Goal: Transaction & Acquisition: Purchase product/service

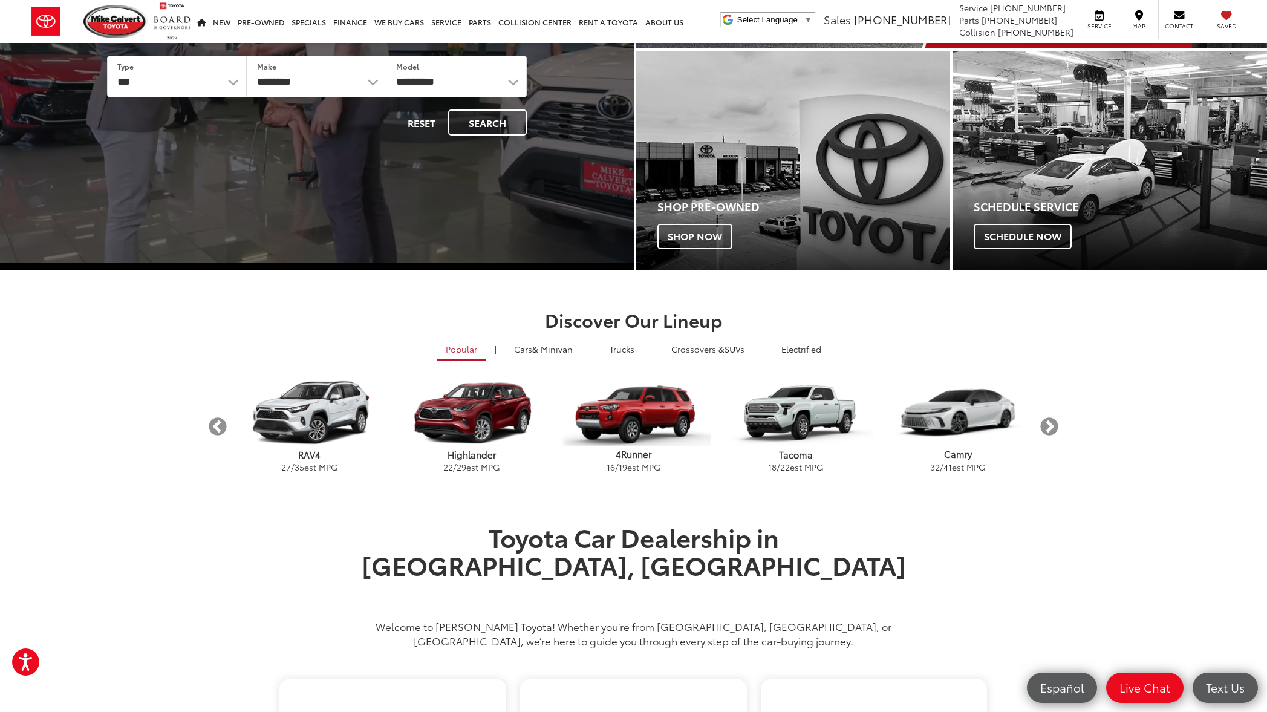
scroll to position [209, 0]
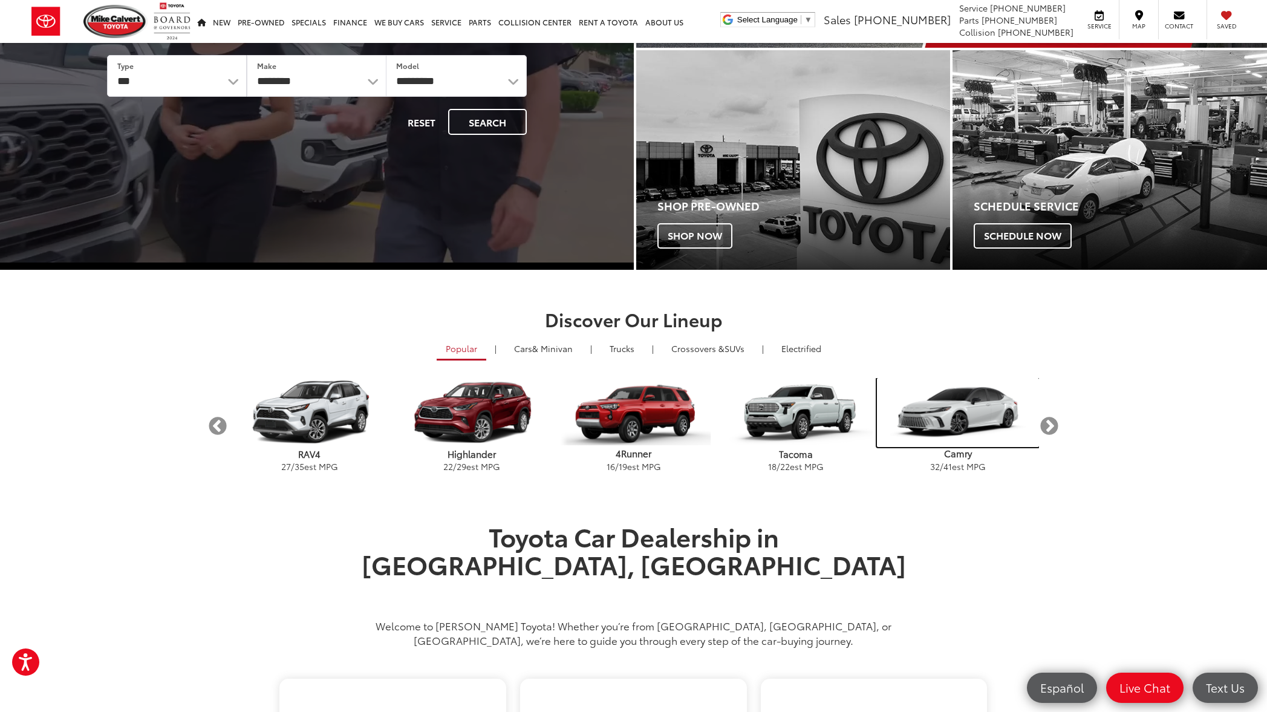
click at [957, 420] on img "carousel" at bounding box center [958, 412] width 162 height 69
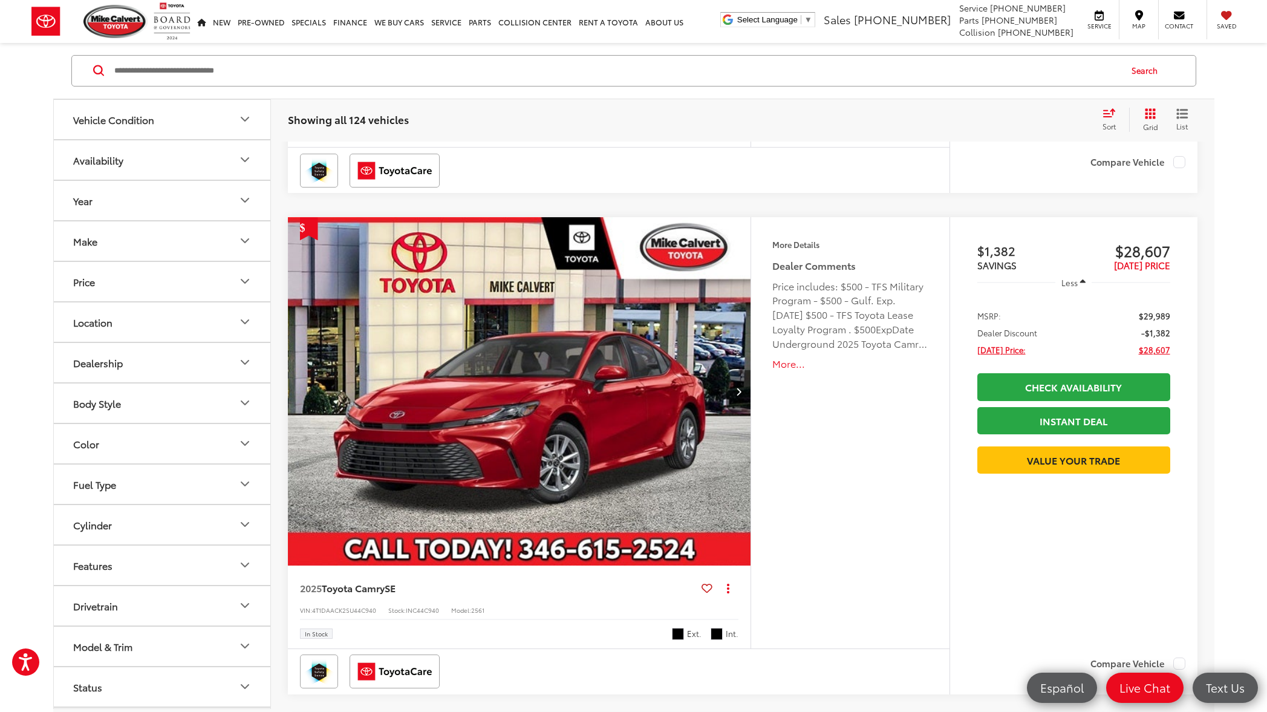
scroll to position [1654, 0]
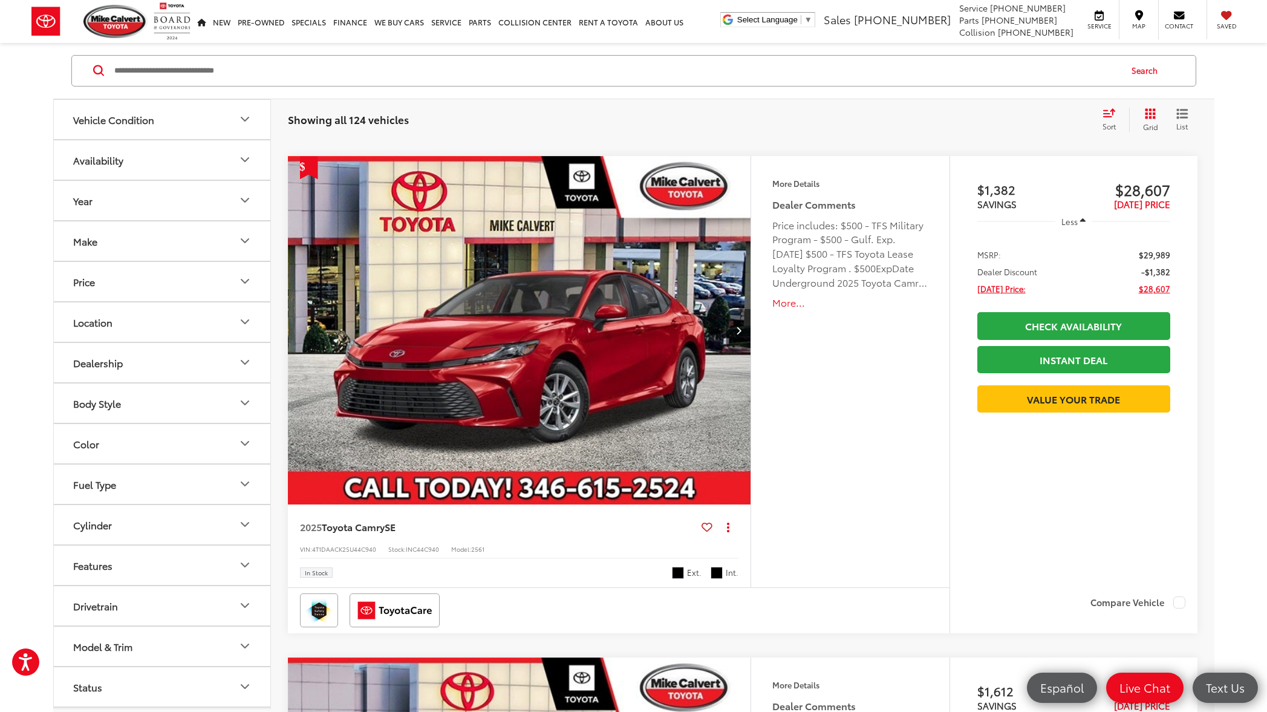
click at [562, 382] on img "2025 Toyota Camry SE 0" at bounding box center [519, 330] width 465 height 349
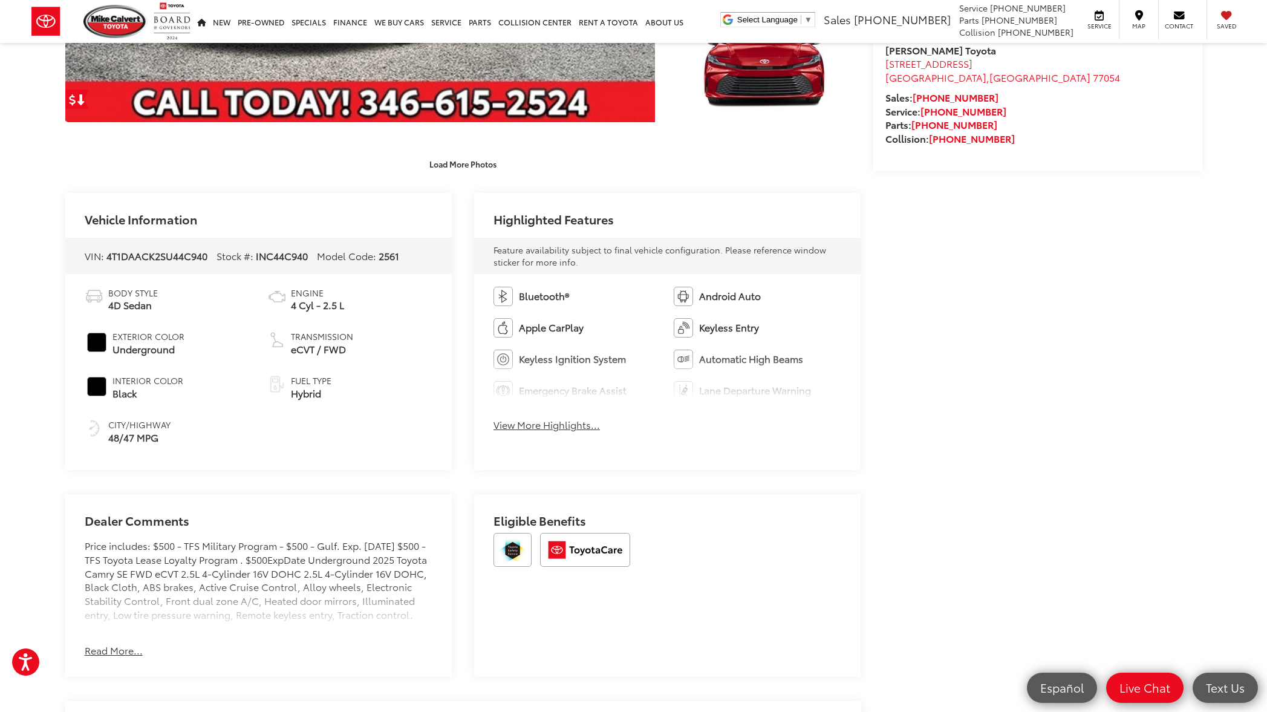
scroll to position [533, 0]
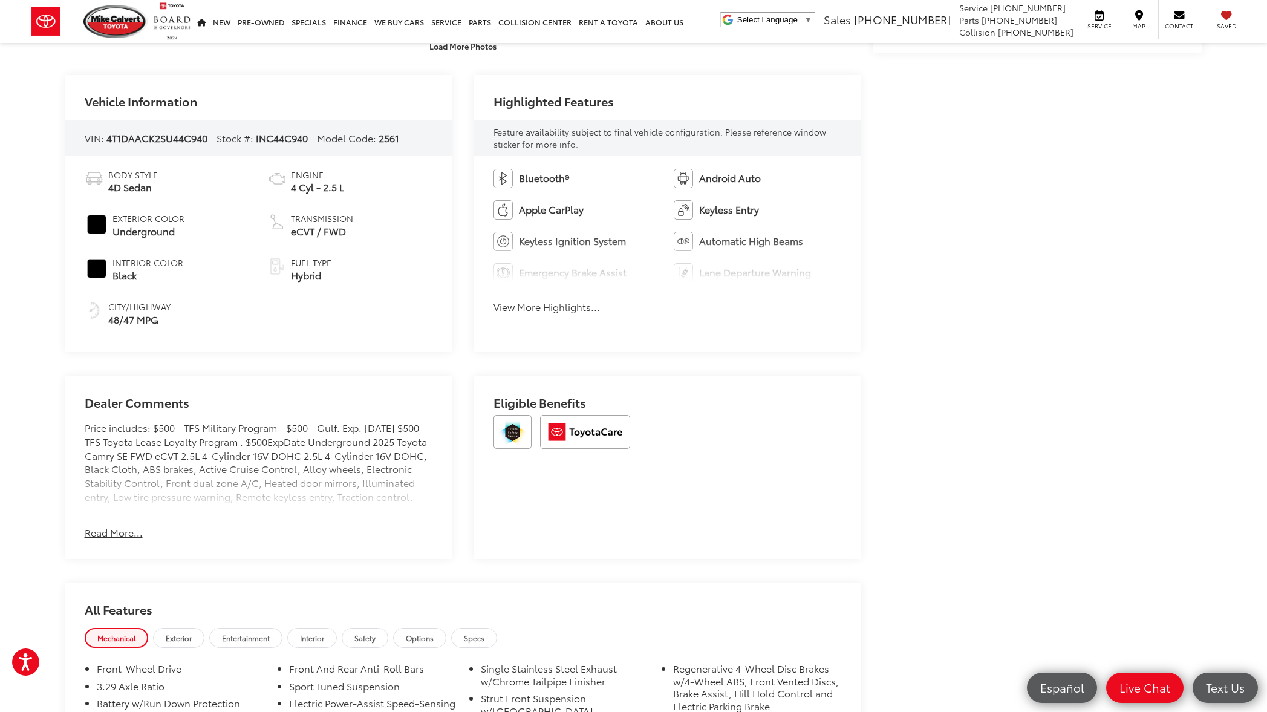
click at [127, 535] on button "Read More..." at bounding box center [114, 532] width 58 height 14
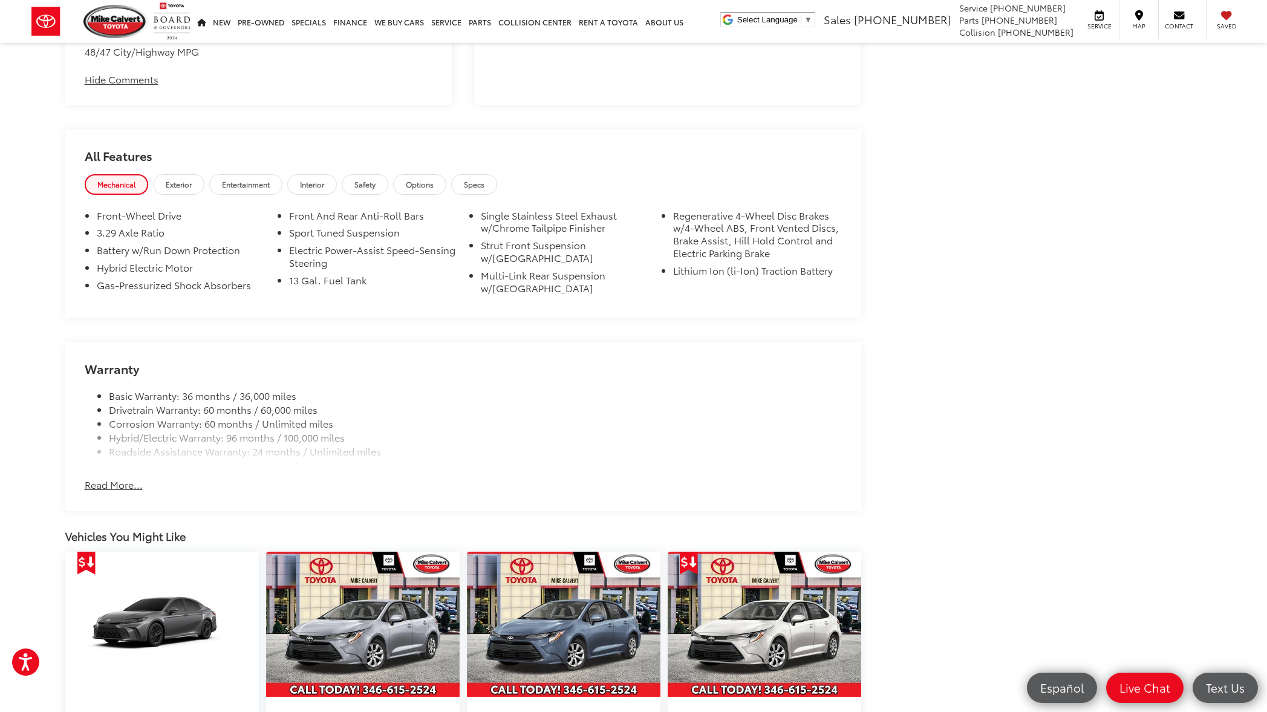
scroll to position [1056, 0]
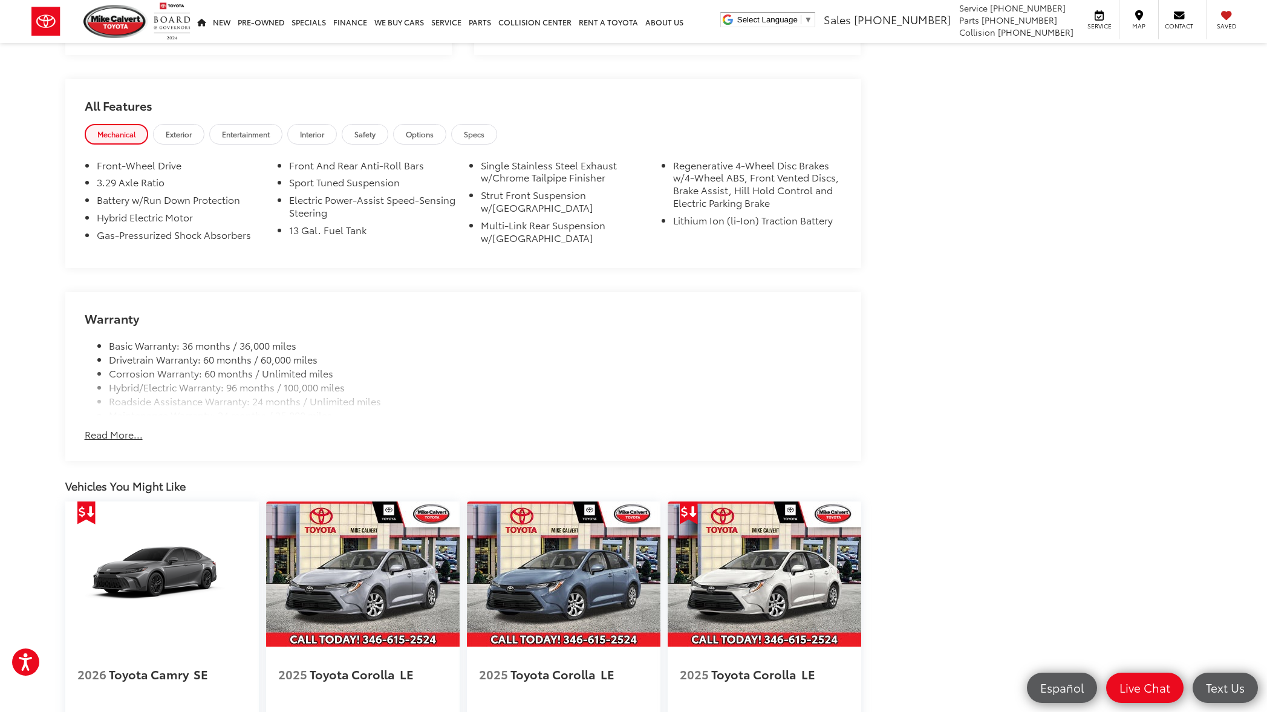
click at [122, 441] on button "Read More..." at bounding box center [114, 434] width 58 height 14
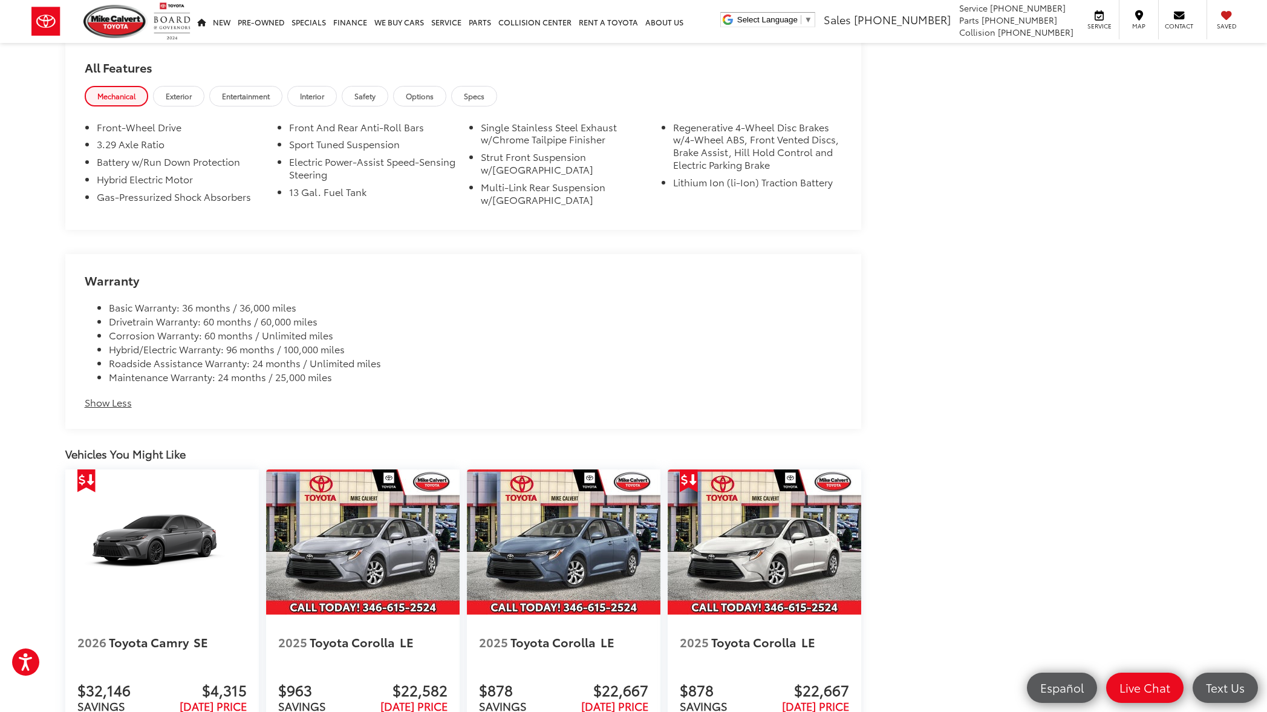
scroll to position [1239, 0]
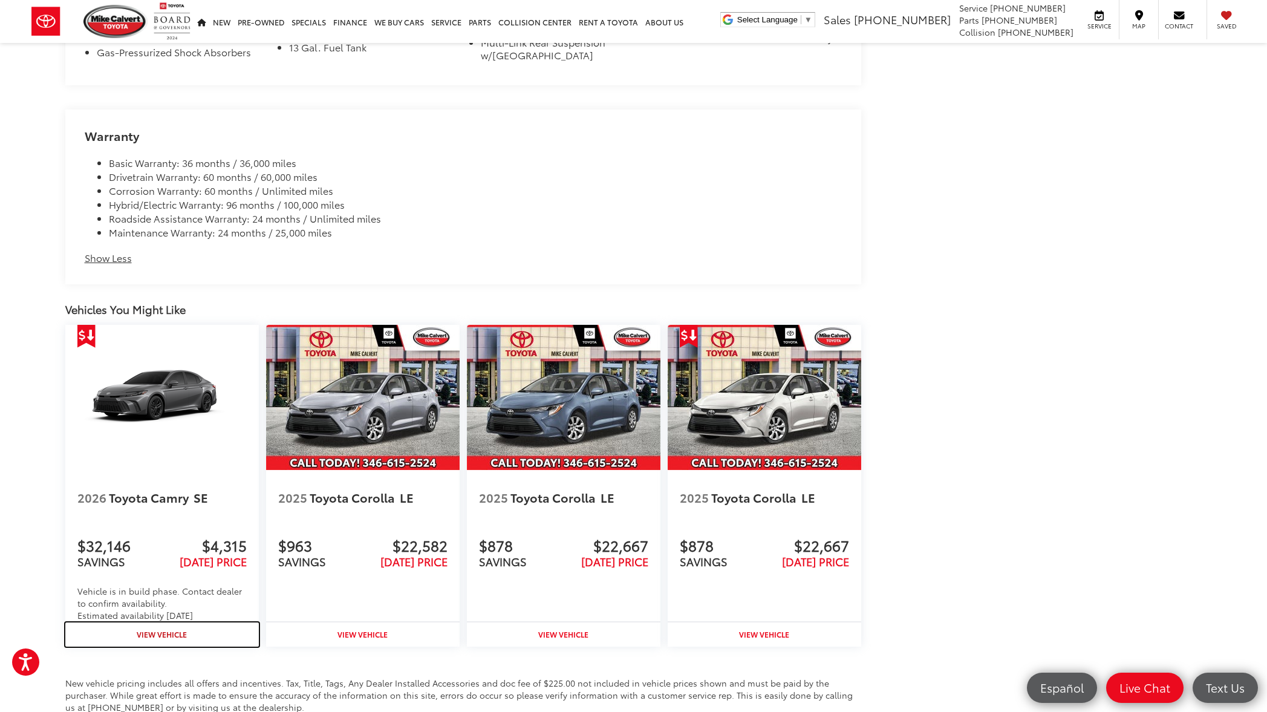
click at [166, 639] on strong "View Vehicle" at bounding box center [162, 634] width 50 height 10
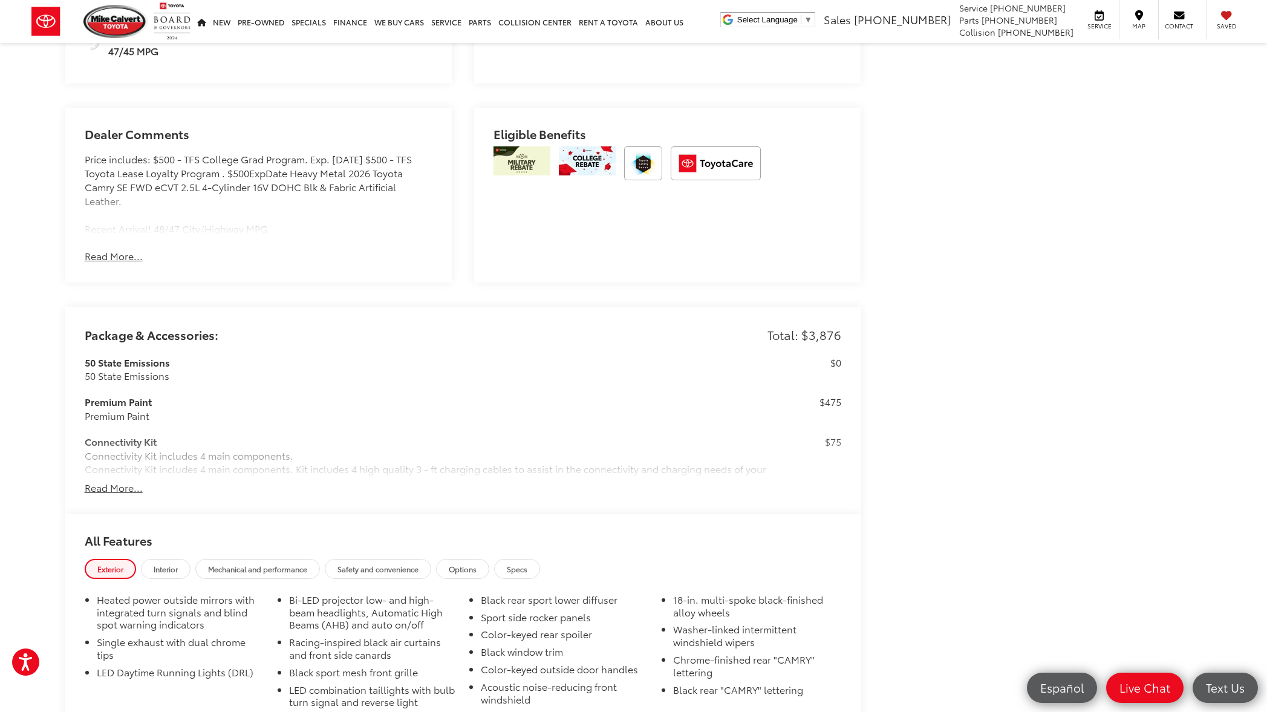
scroll to position [902, 0]
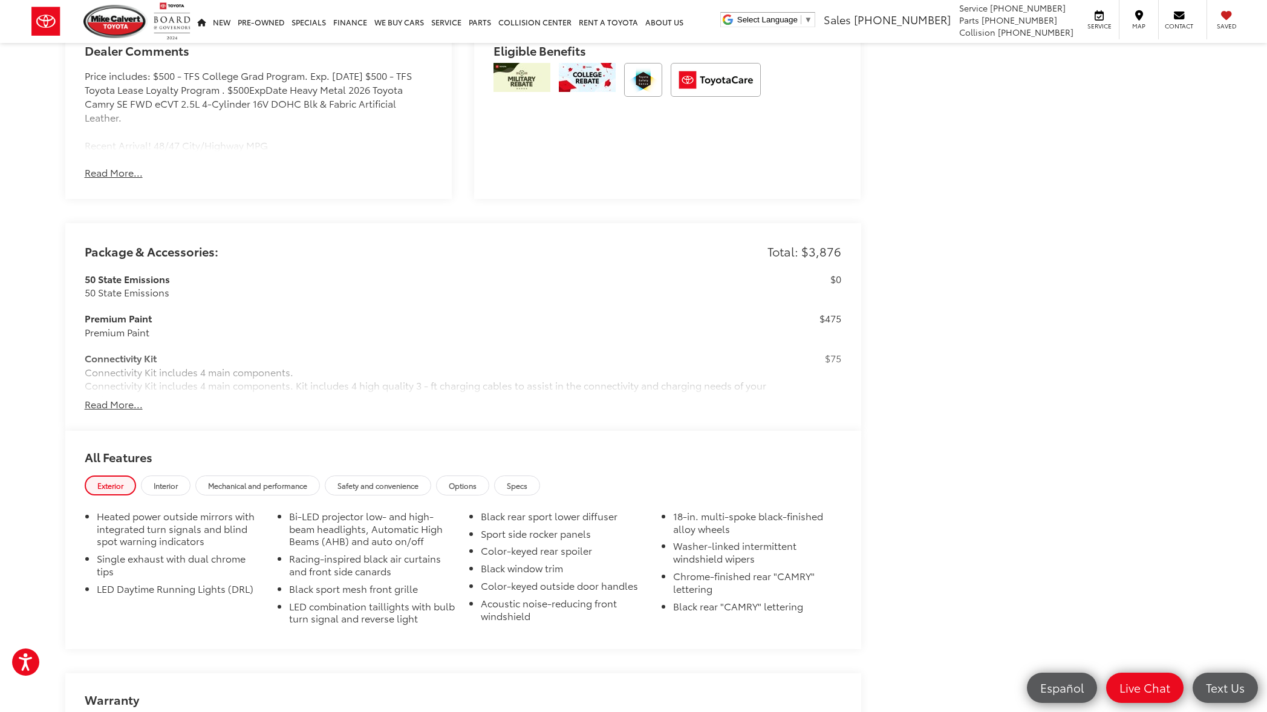
click at [125, 398] on button "Read More..." at bounding box center [114, 404] width 58 height 14
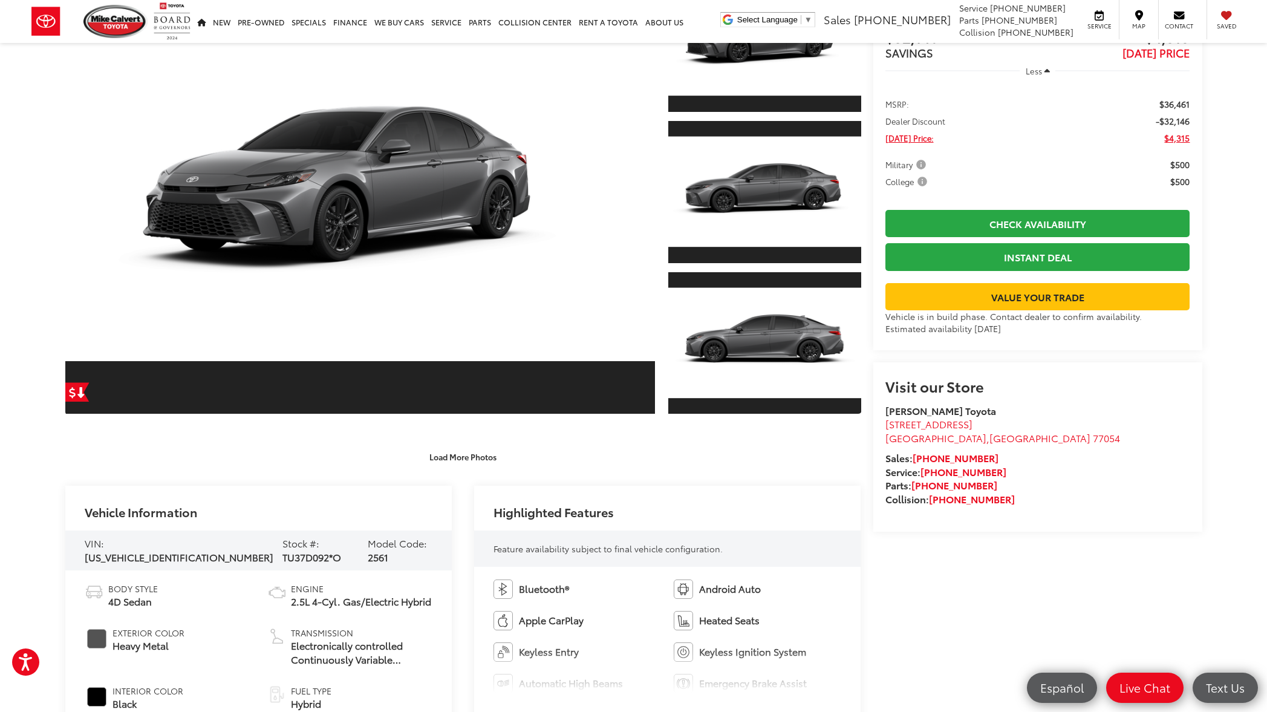
scroll to position [0, 0]
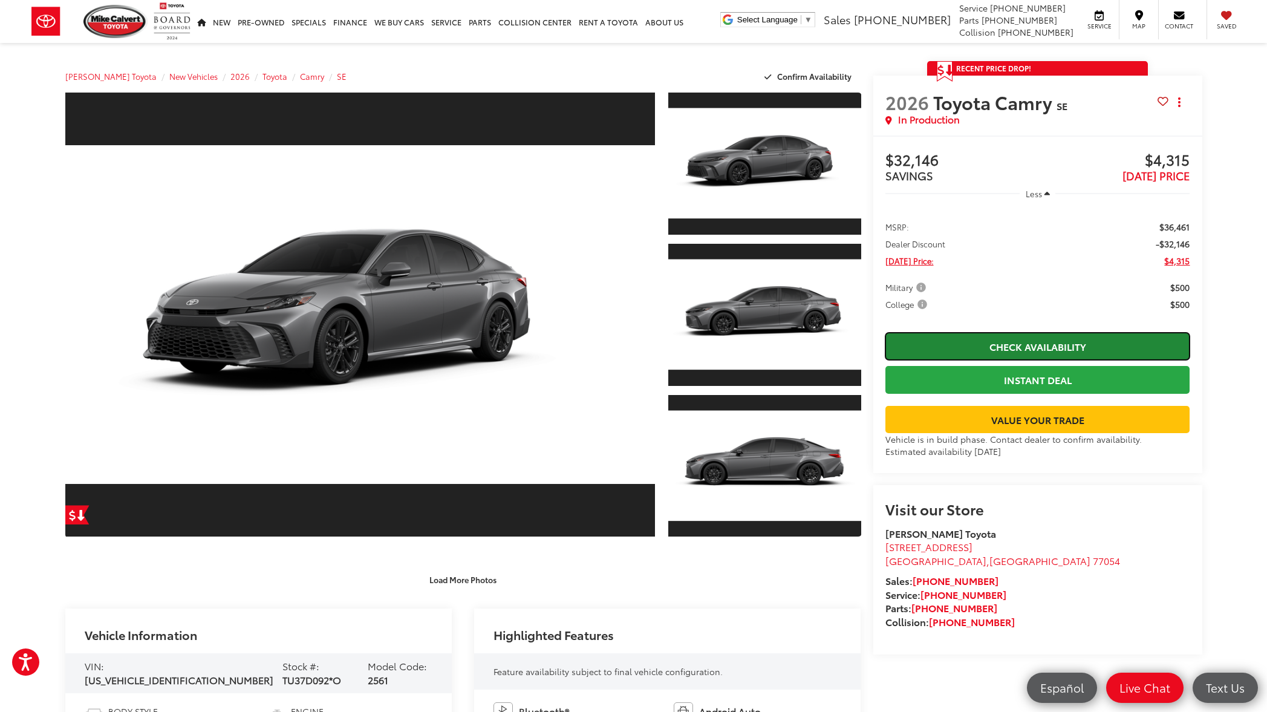
click at [1015, 349] on link "Check Availability" at bounding box center [1037, 346] width 305 height 27
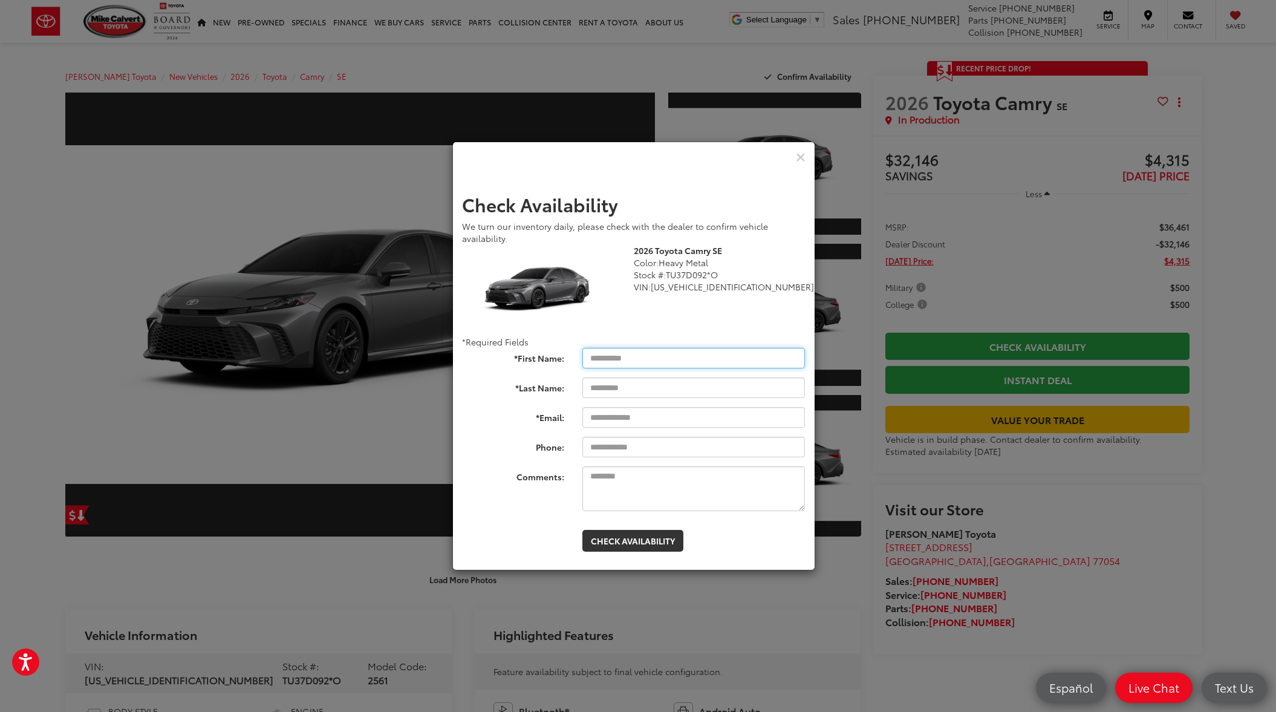
click at [646, 354] on input "*First Name:" at bounding box center [693, 358] width 223 height 21
click at [801, 157] on icon "Close" at bounding box center [801, 157] width 10 height 13
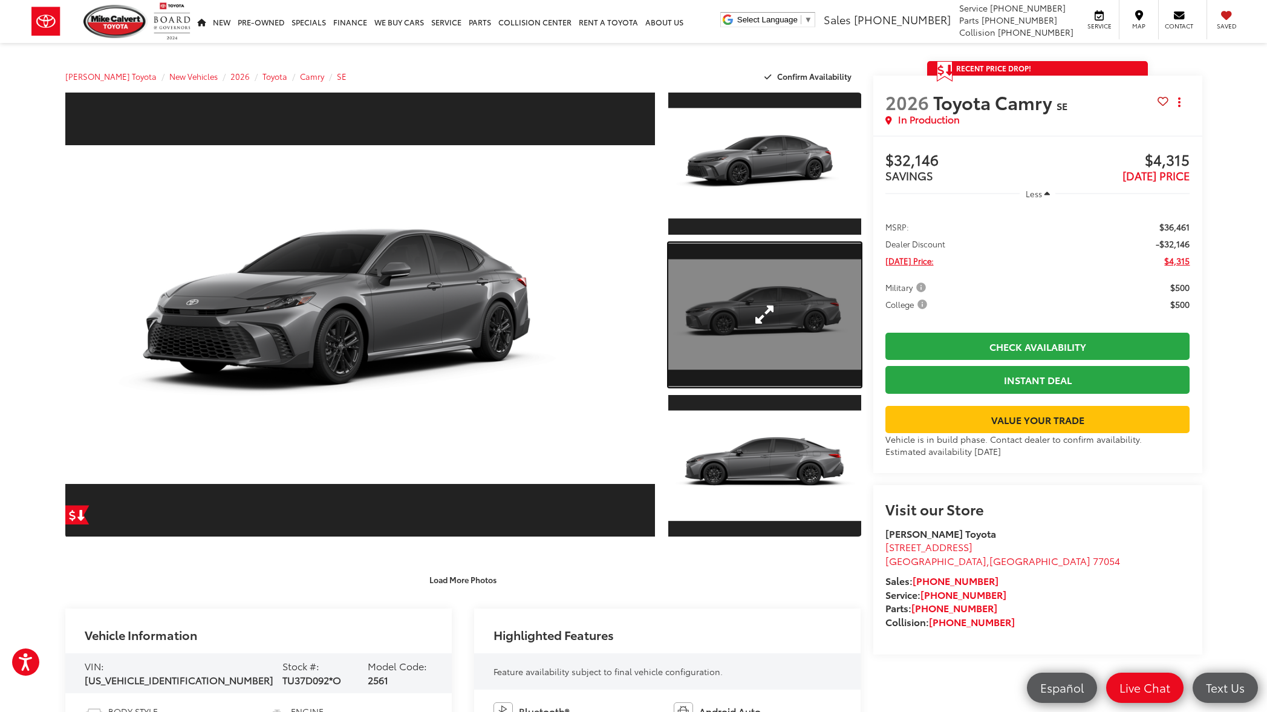
click at [764, 319] on link "Expand Photo 2" at bounding box center [764, 314] width 192 height 145
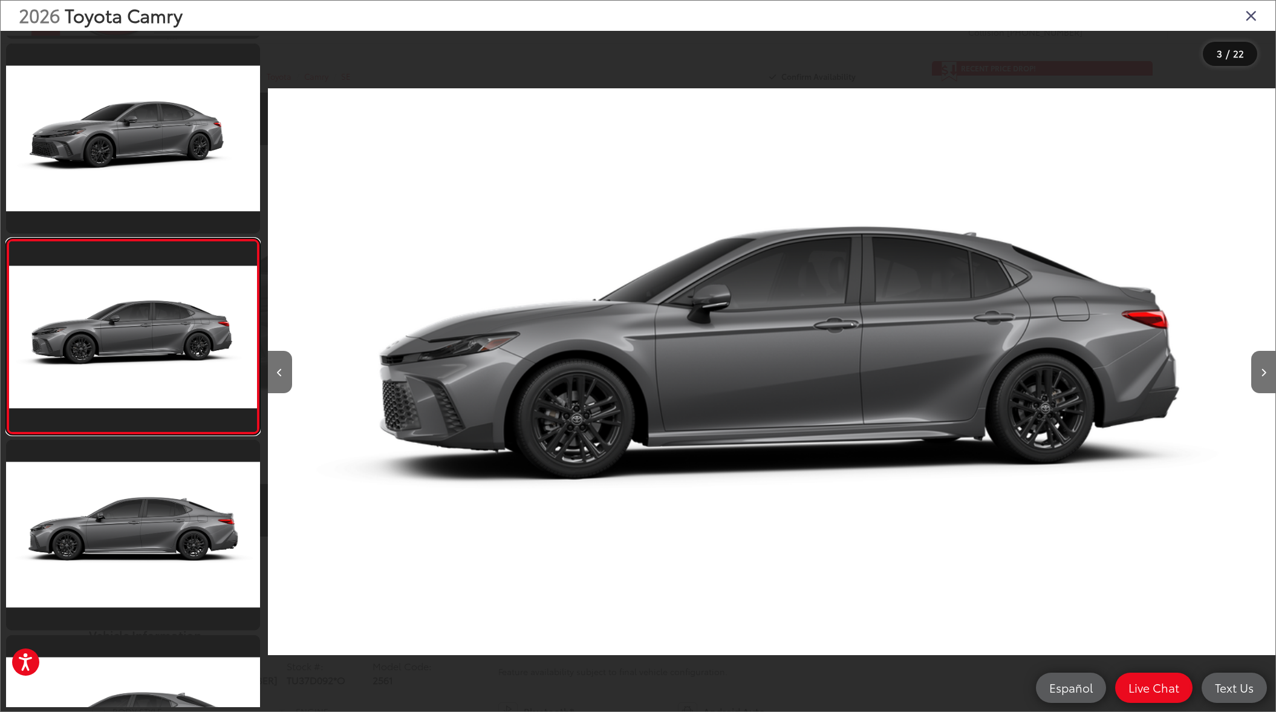
scroll to position [0, 2015]
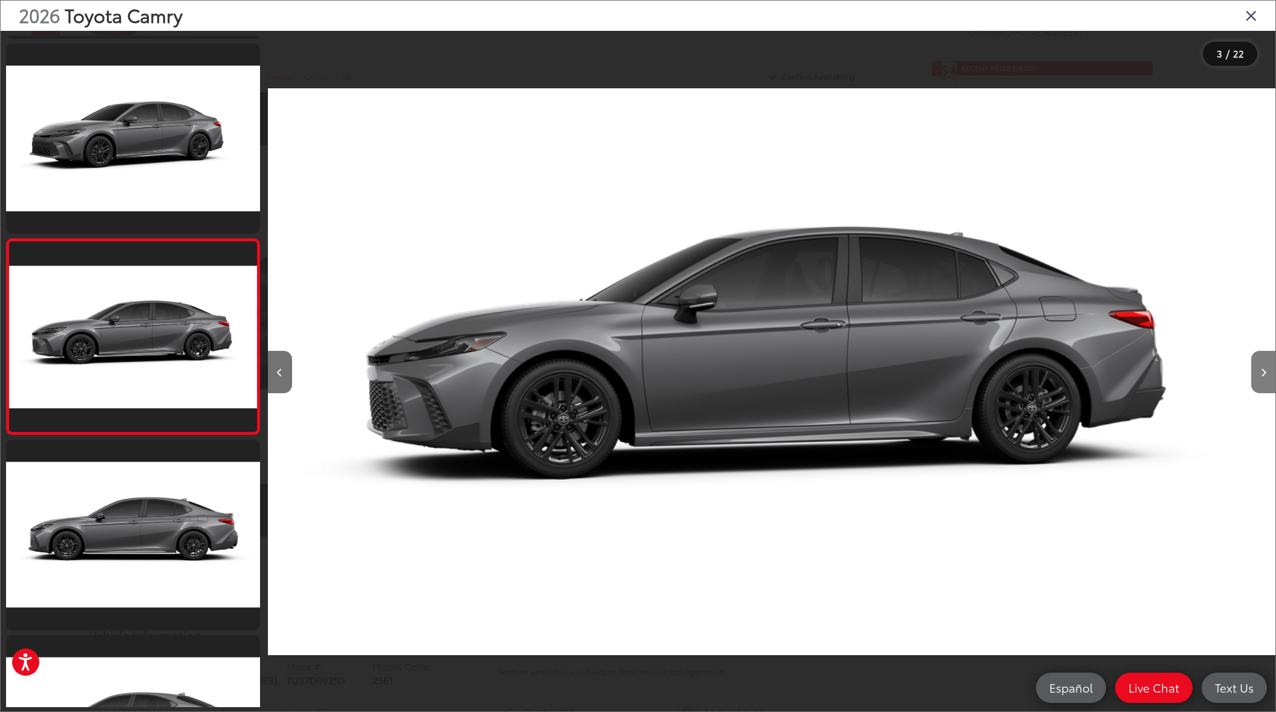
click at [1266, 375] on button "Next image" at bounding box center [1263, 372] width 24 height 42
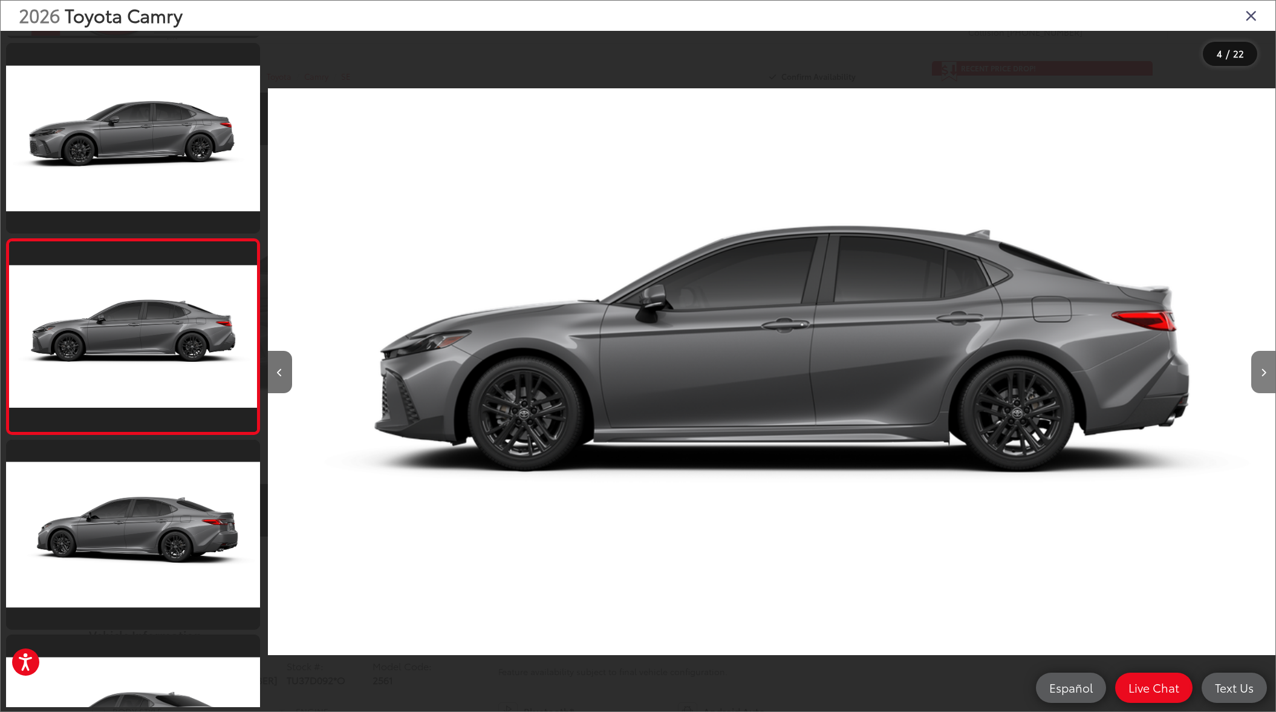
scroll to position [0, 3023]
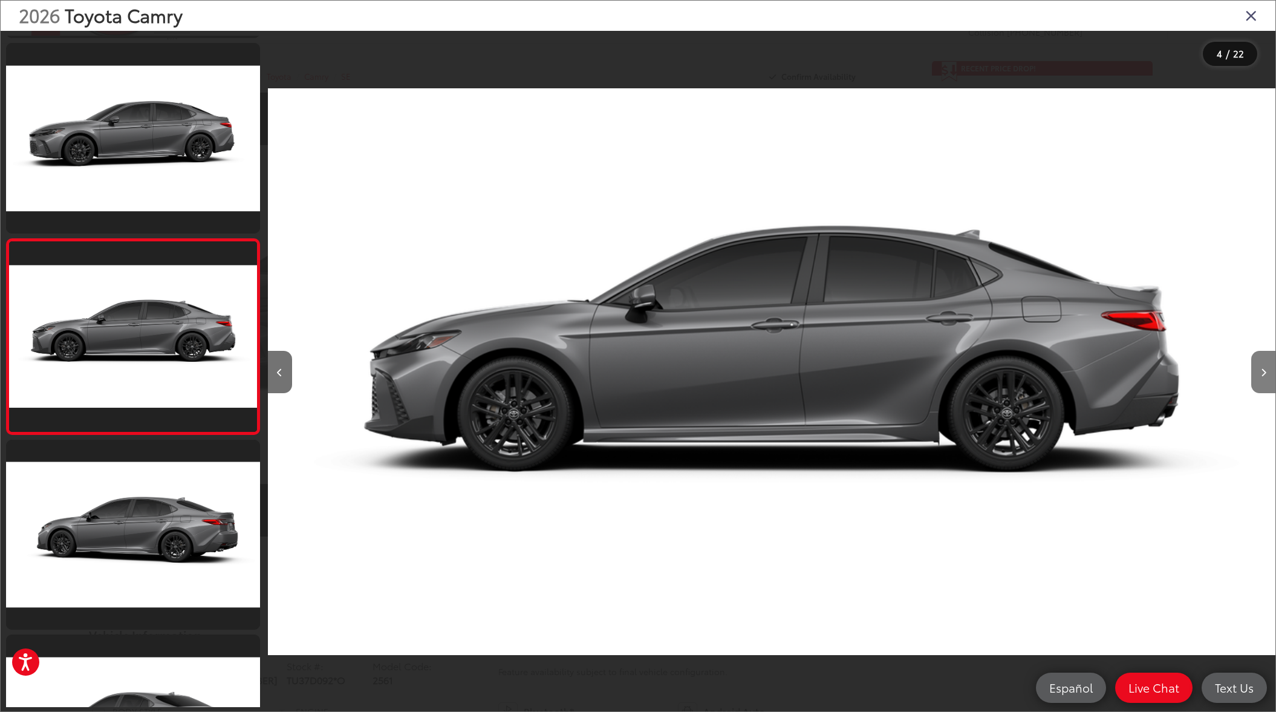
click at [1266, 375] on button "Next image" at bounding box center [1263, 372] width 24 height 42
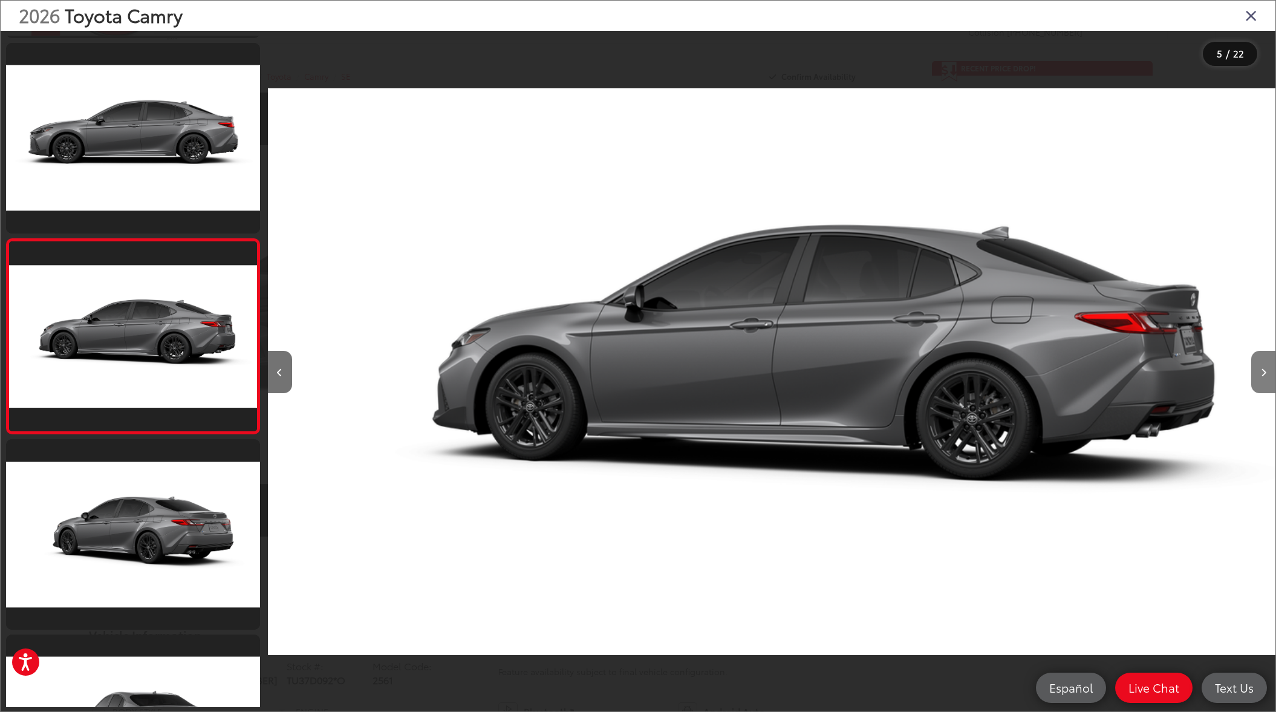
scroll to position [0, 4031]
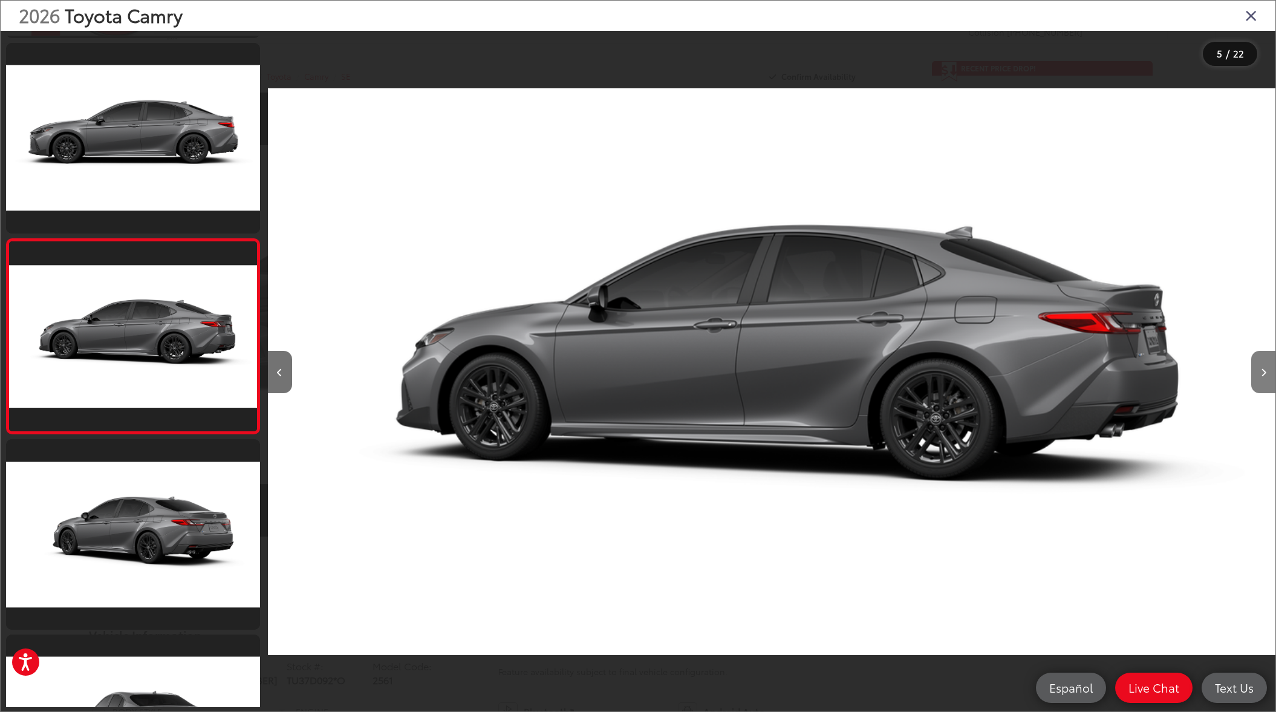
click at [1266, 375] on button "Next image" at bounding box center [1263, 372] width 24 height 42
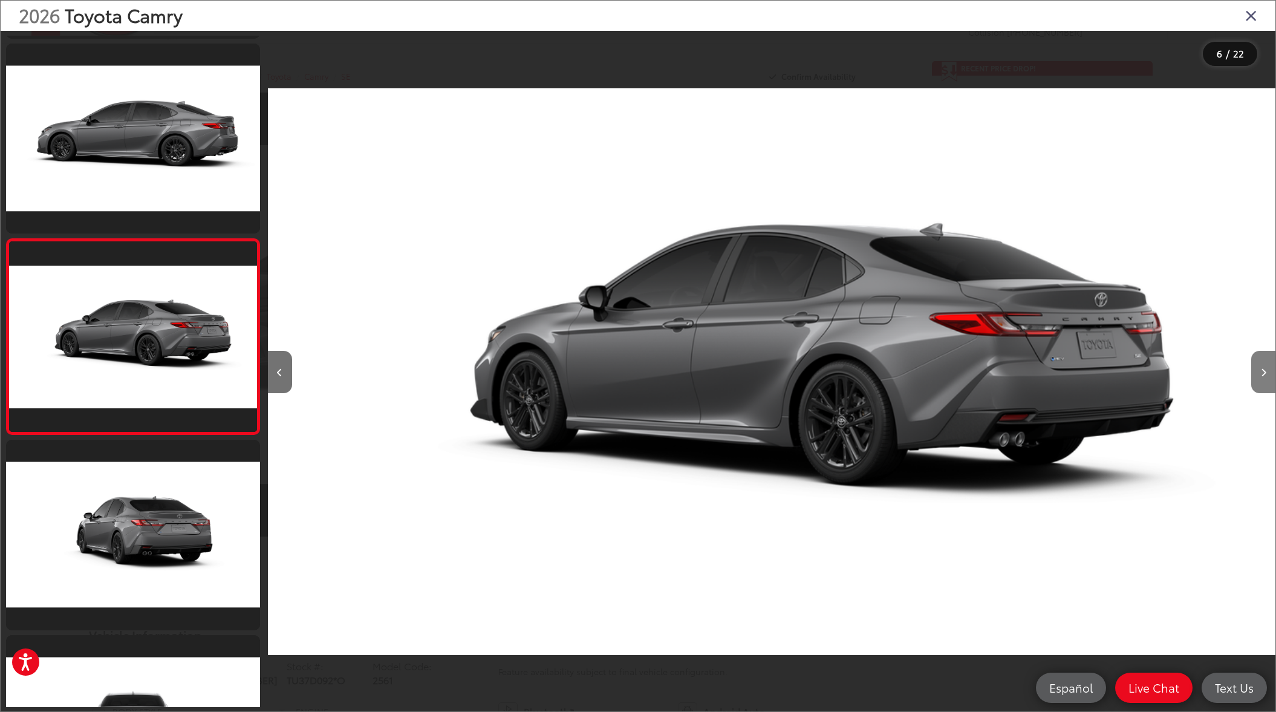
scroll to position [0, 5038]
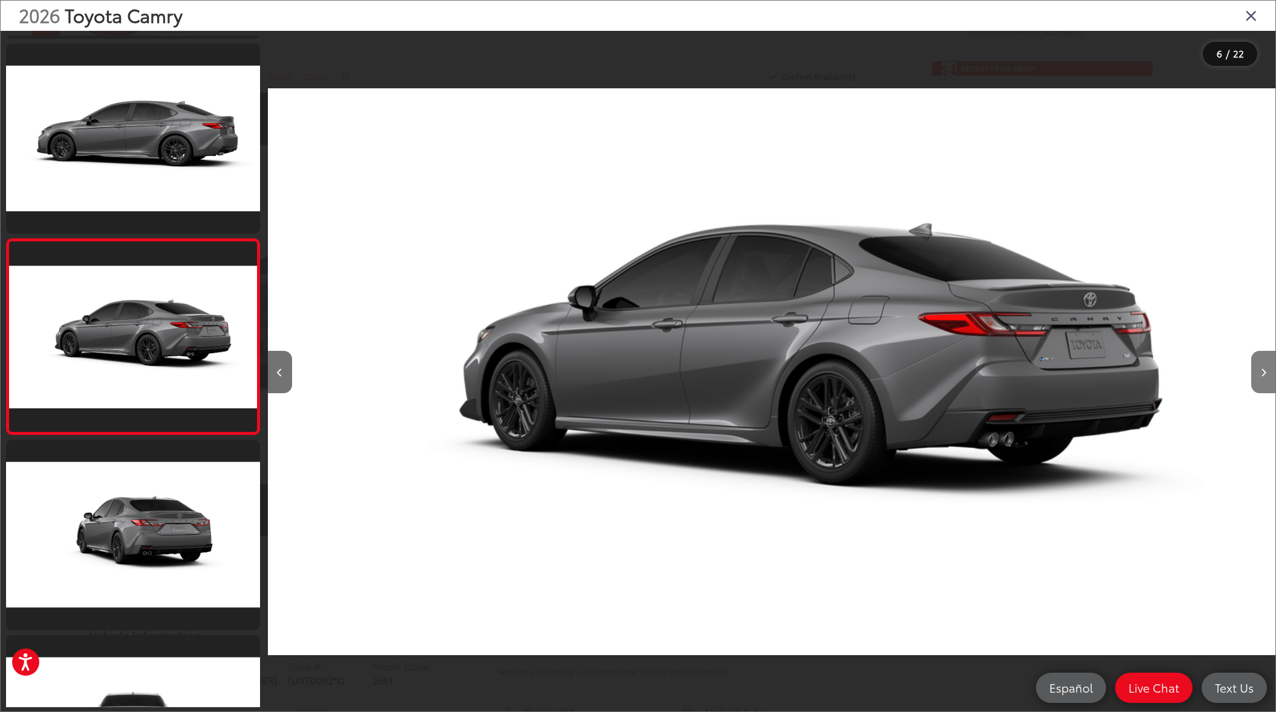
click at [1266, 375] on button "Next image" at bounding box center [1263, 372] width 24 height 42
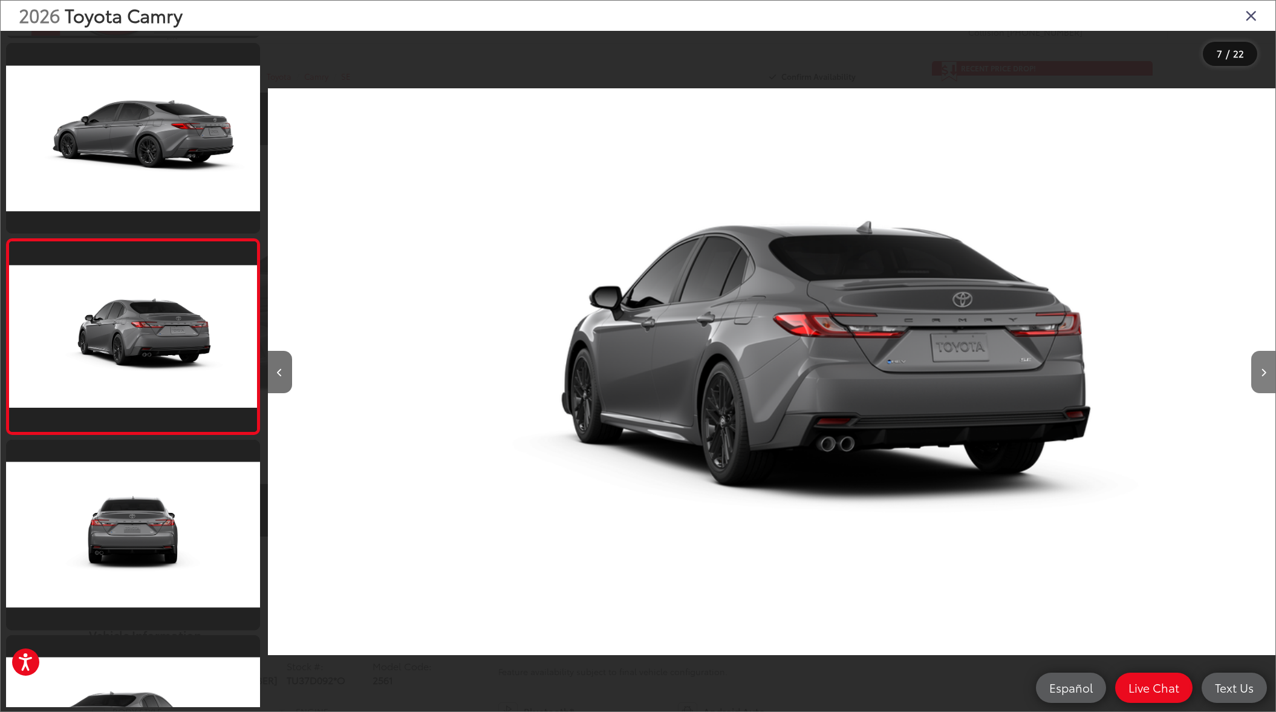
scroll to position [0, 6045]
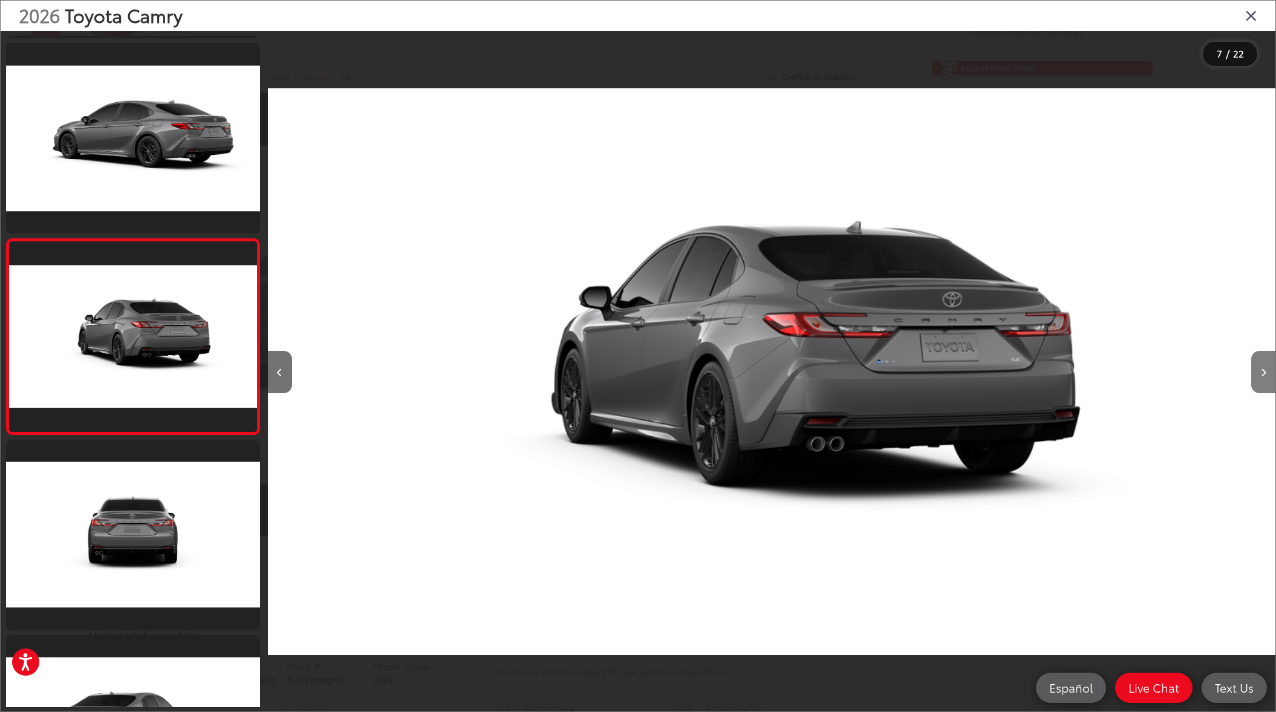
click at [1266, 375] on button "Next image" at bounding box center [1263, 372] width 24 height 42
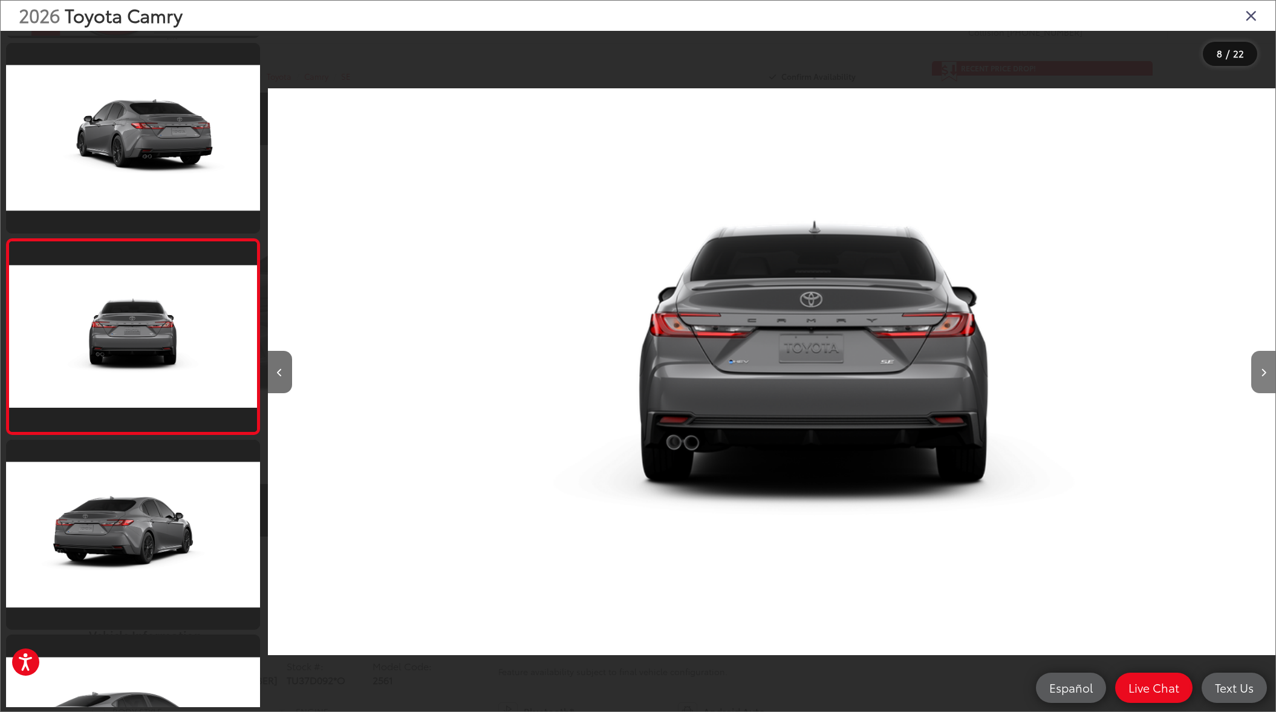
scroll to position [0, 7053]
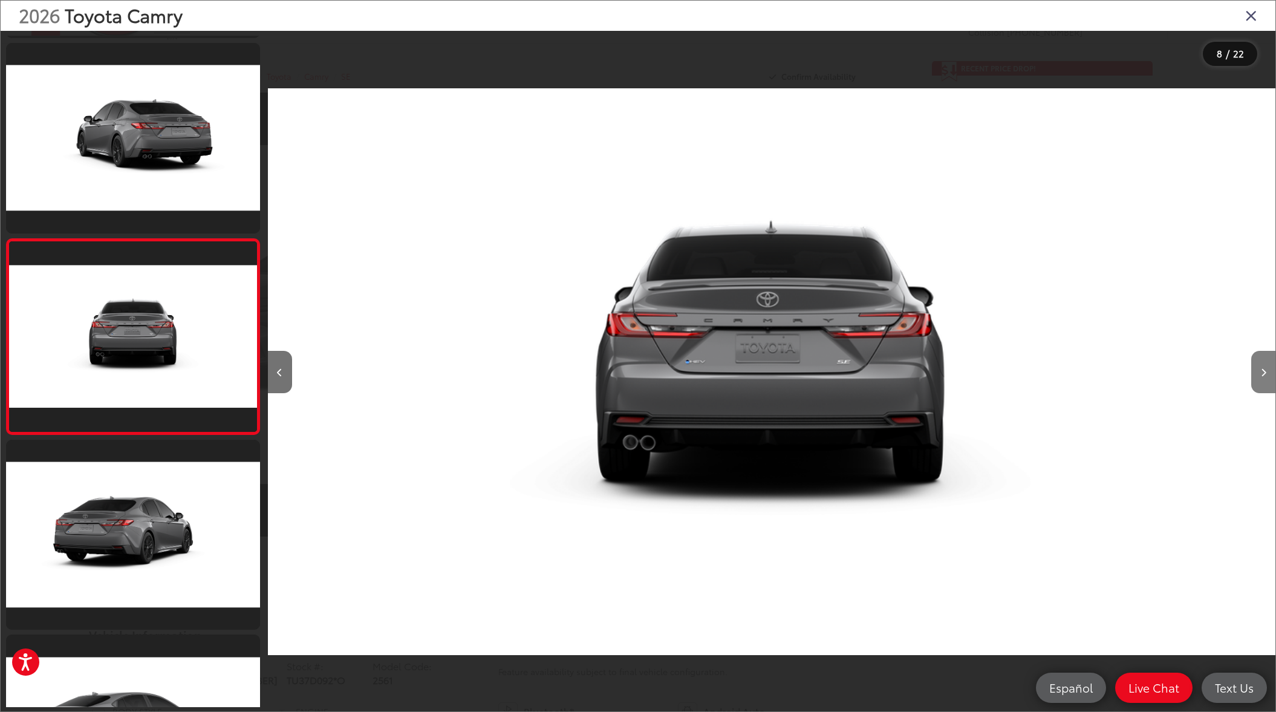
click at [1266, 375] on button "Next image" at bounding box center [1263, 372] width 24 height 42
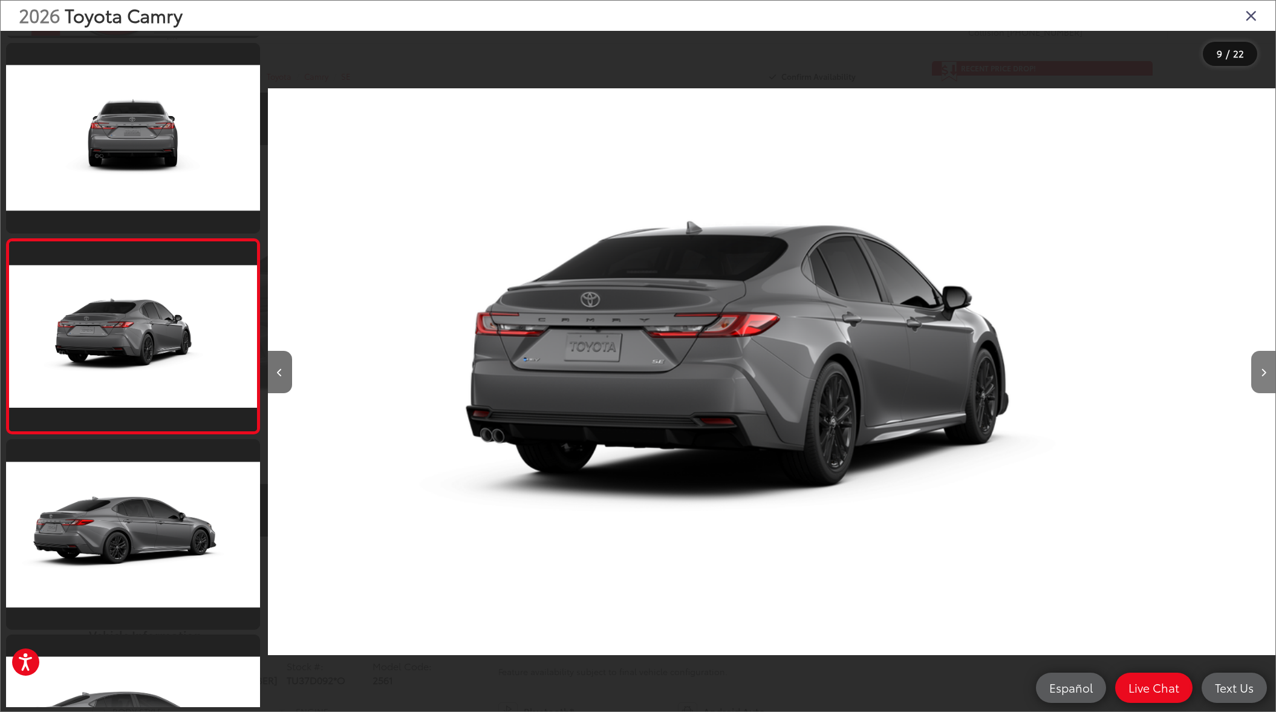
scroll to position [0, 0]
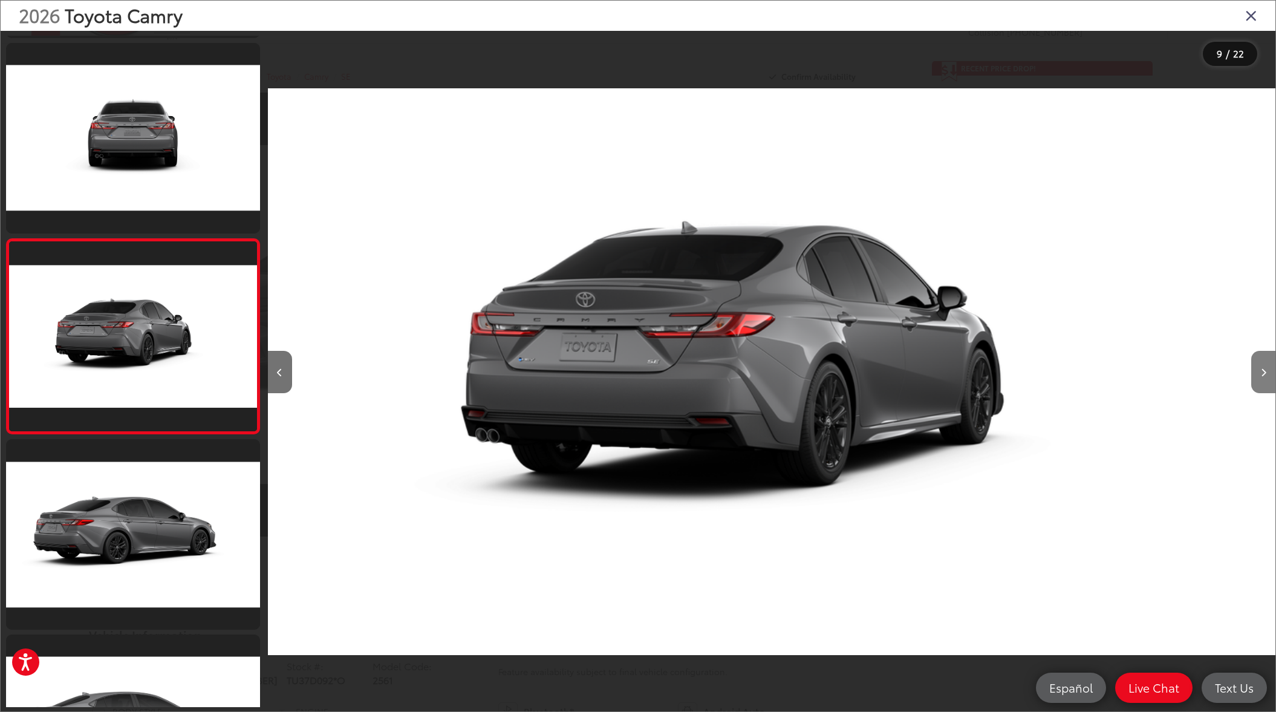
click at [1266, 375] on button "Next image" at bounding box center [1263, 372] width 24 height 42
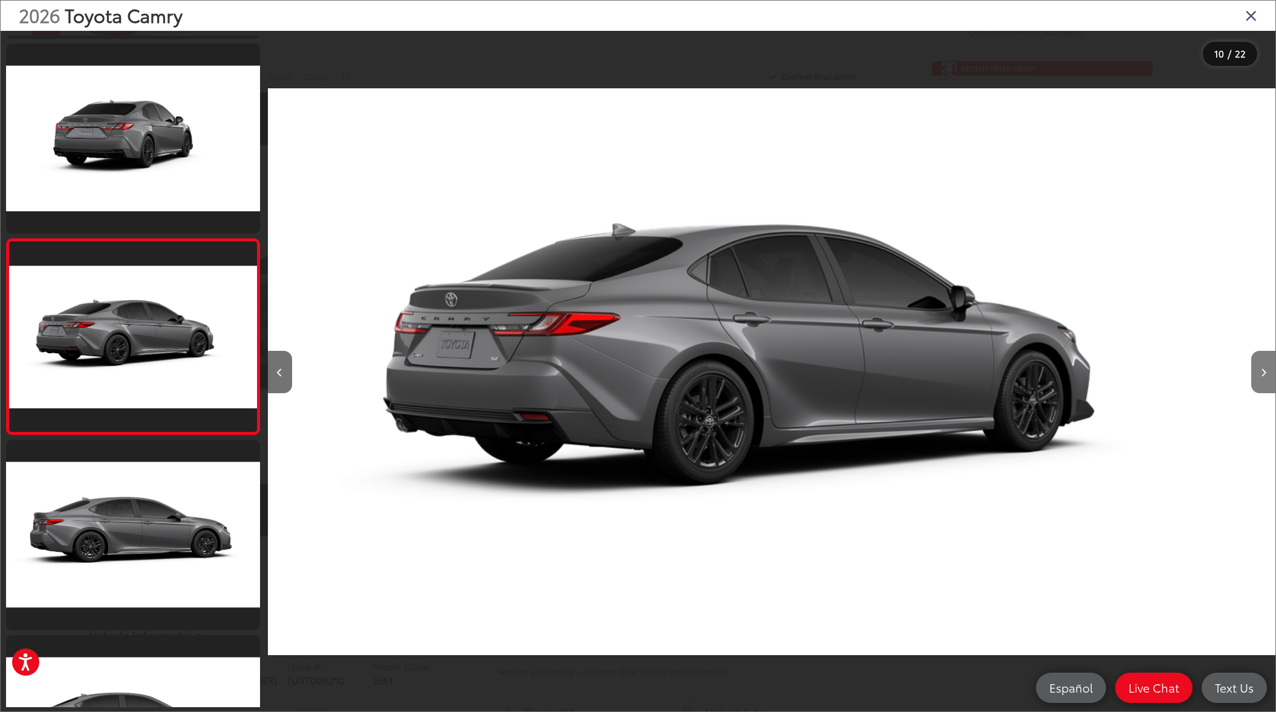
click at [1266, 375] on button "Next image" at bounding box center [1263, 372] width 24 height 42
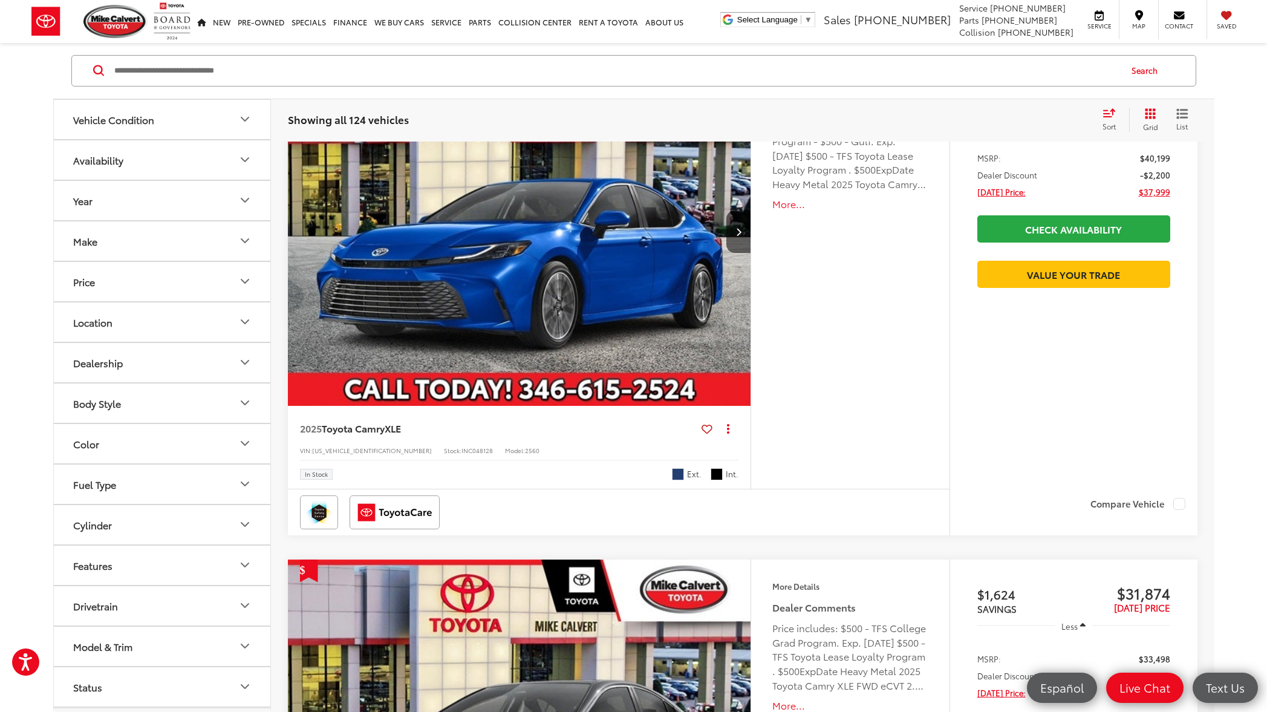
scroll to position [163, 0]
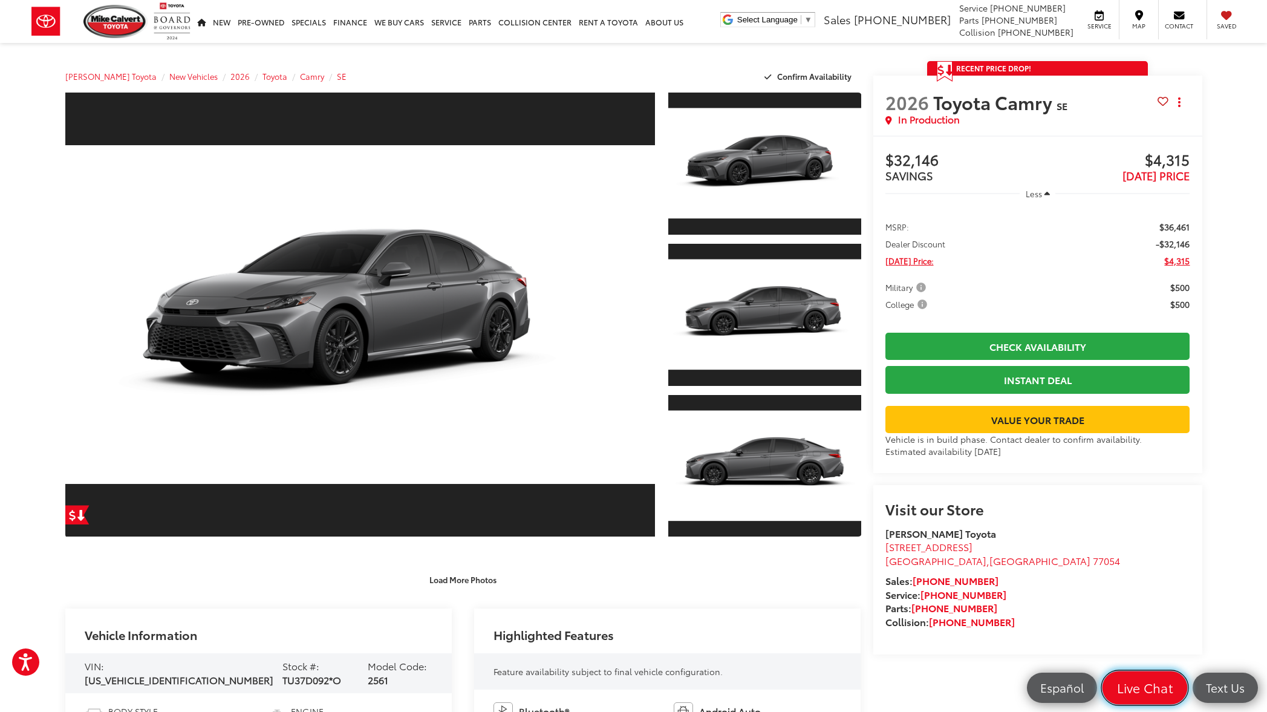
click at [1151, 693] on span "Live Chat" at bounding box center [1144, 687] width 69 height 17
click at [1240, 691] on icon "Close" at bounding box center [1242, 687] width 17 height 17
click at [889, 123] on icon at bounding box center [888, 120] width 7 height 8
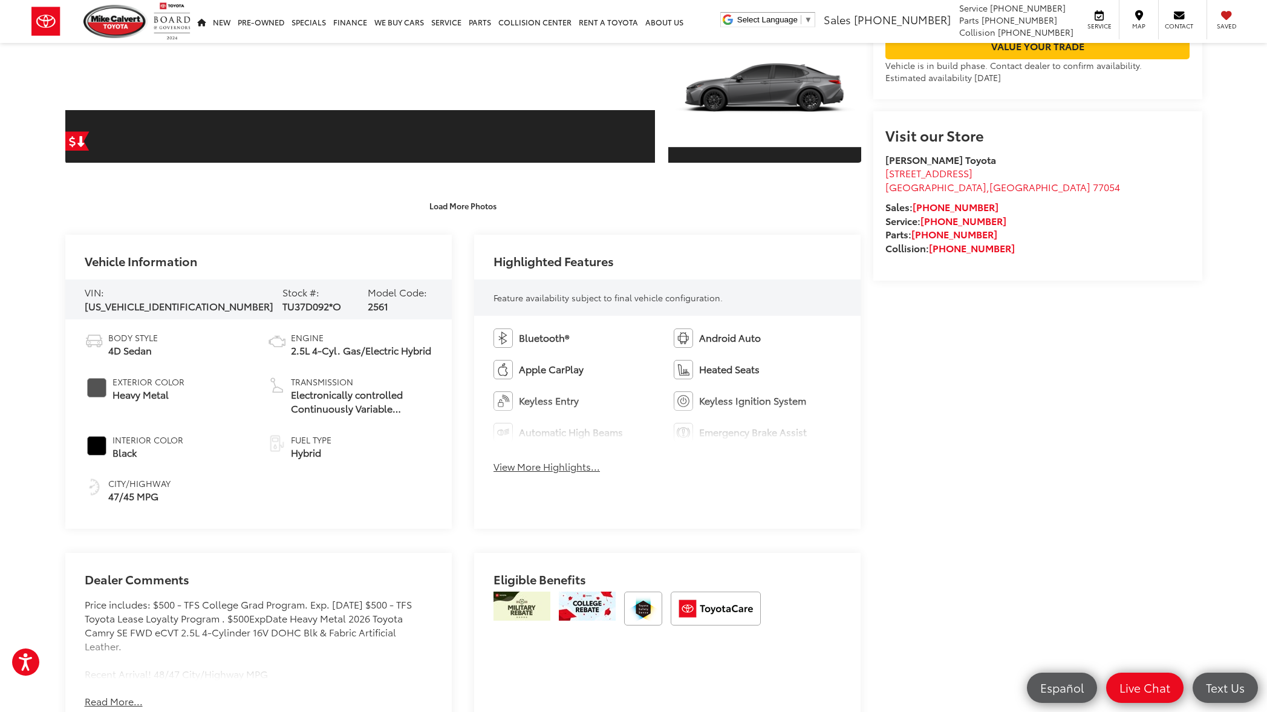
scroll to position [549, 0]
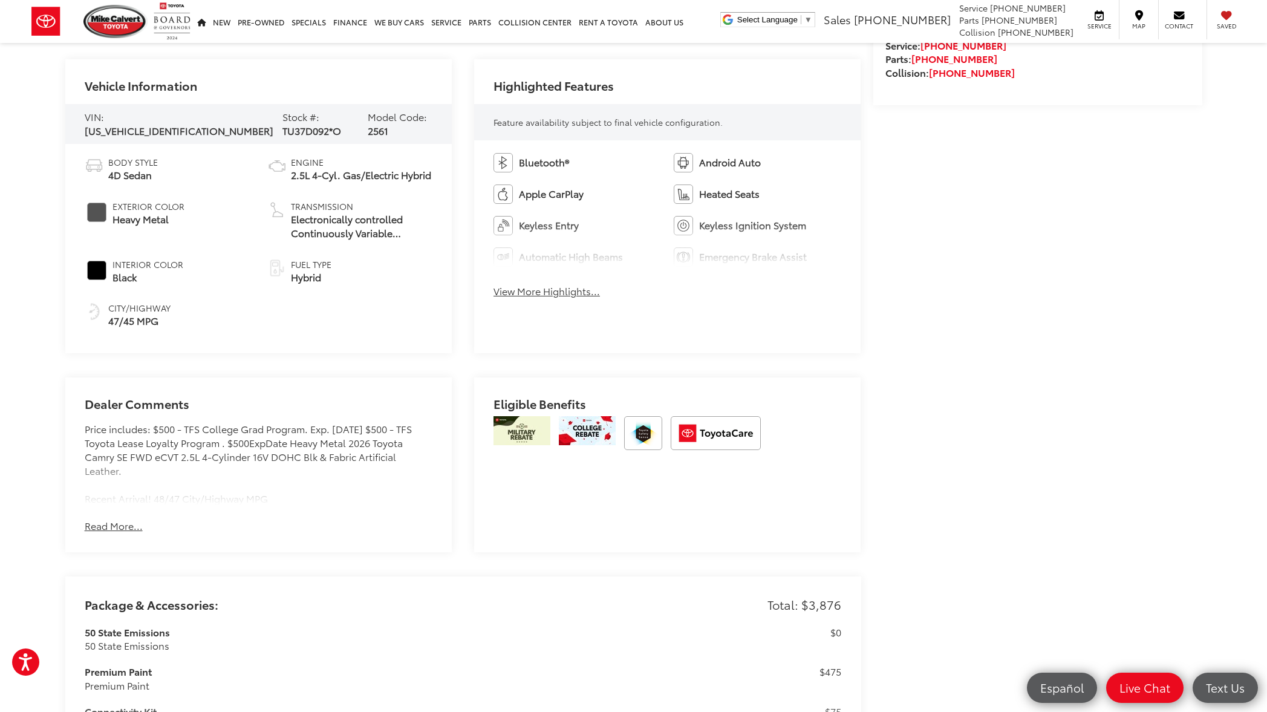
click at [120, 525] on button "Read More..." at bounding box center [114, 526] width 58 height 14
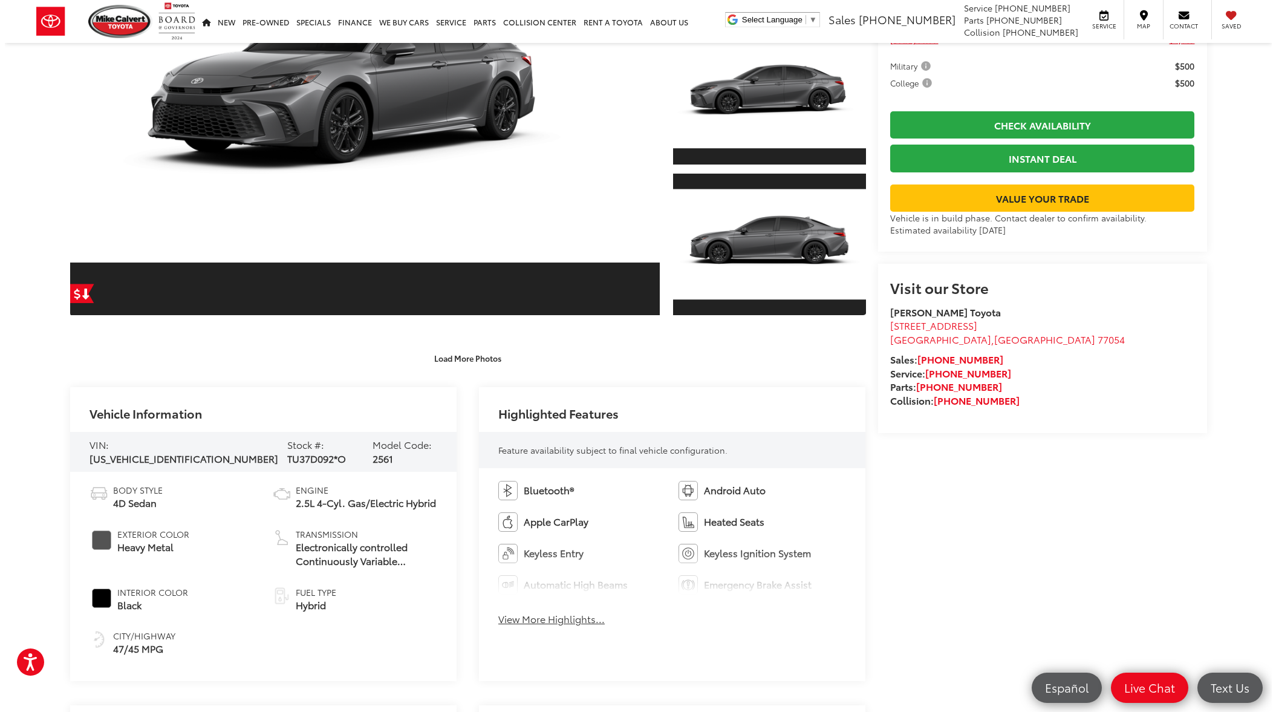
scroll to position [0, 0]
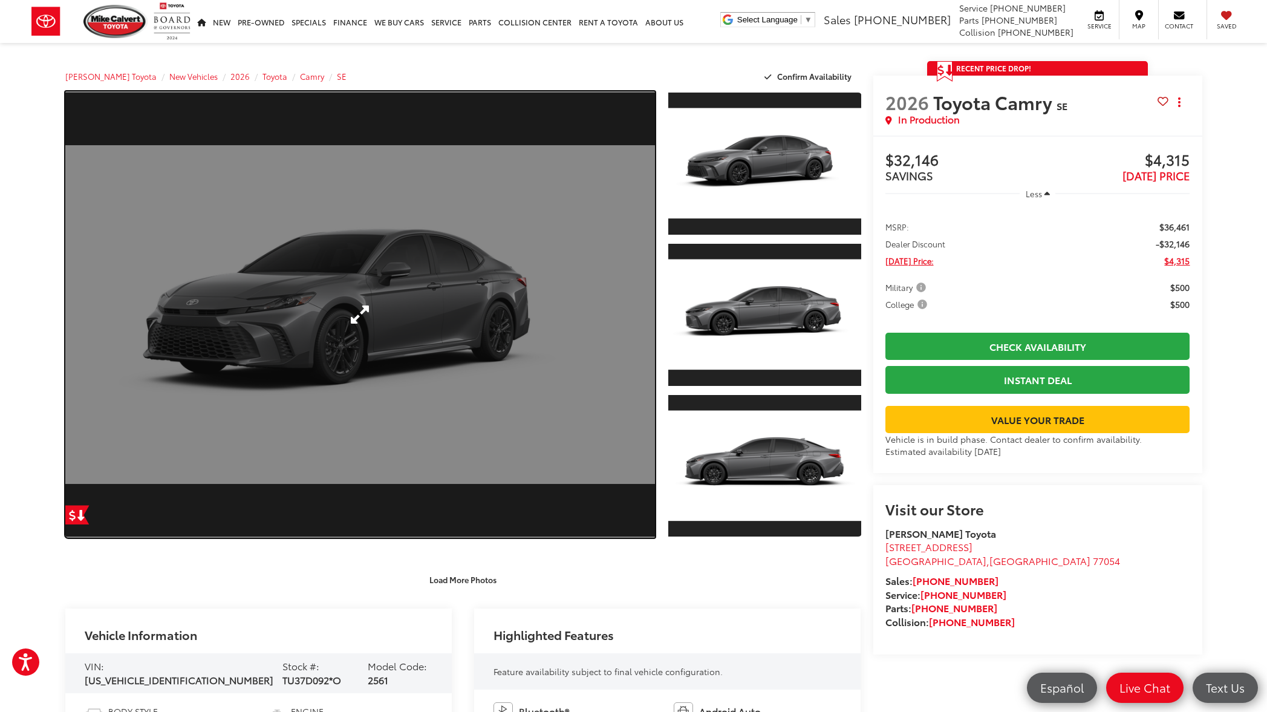
click at [362, 331] on link "Expand Photo 0" at bounding box center [360, 314] width 590 height 446
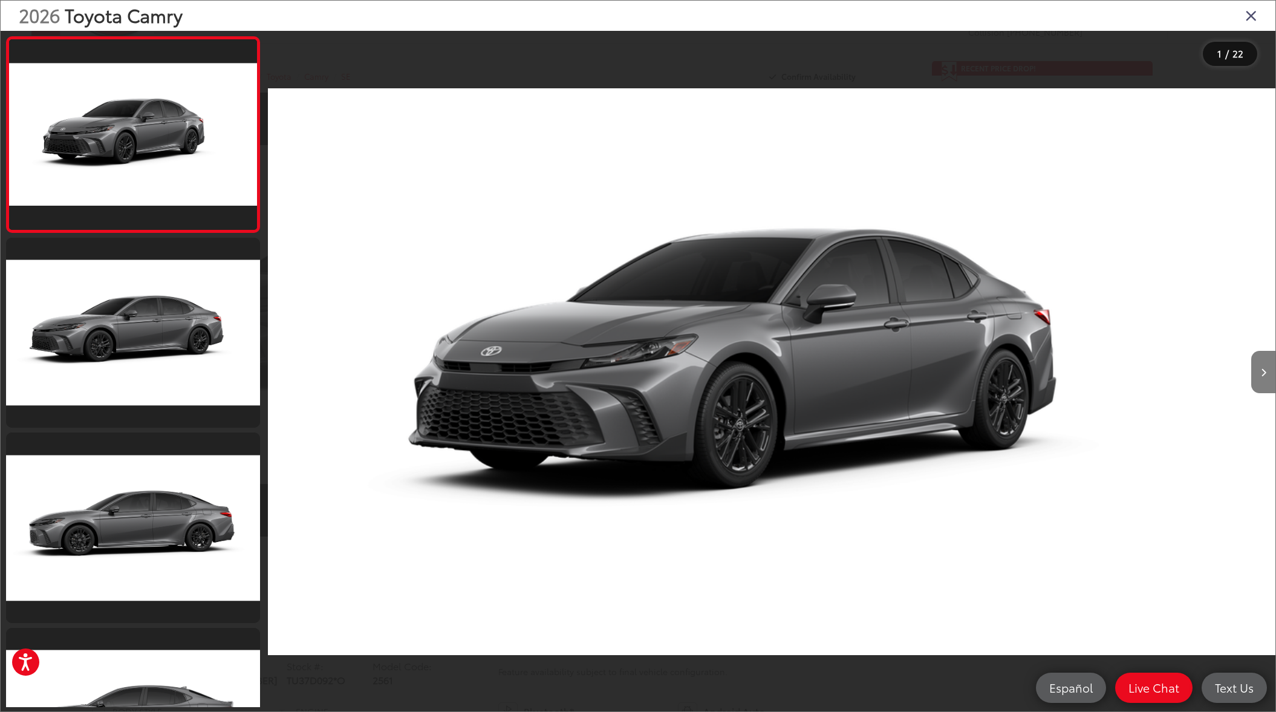
click at [1266, 373] on button "Next image" at bounding box center [1263, 372] width 24 height 42
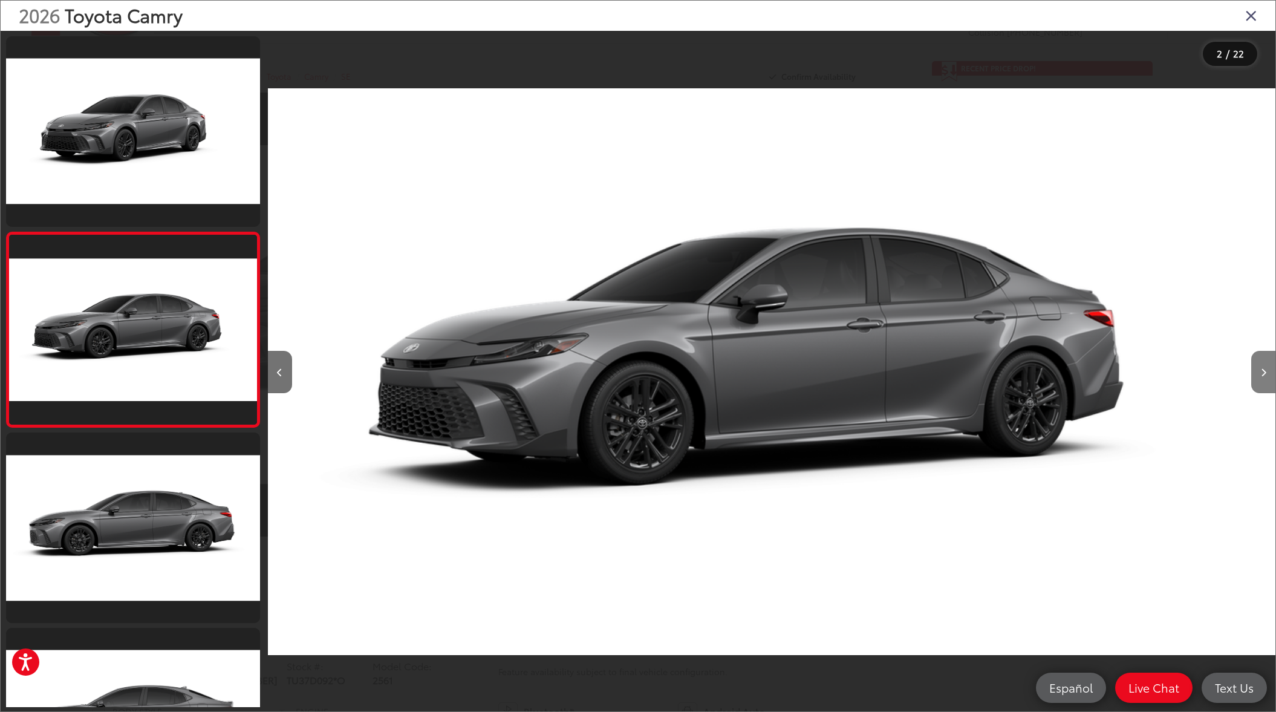
click at [1266, 373] on button "Next image" at bounding box center [1263, 372] width 24 height 42
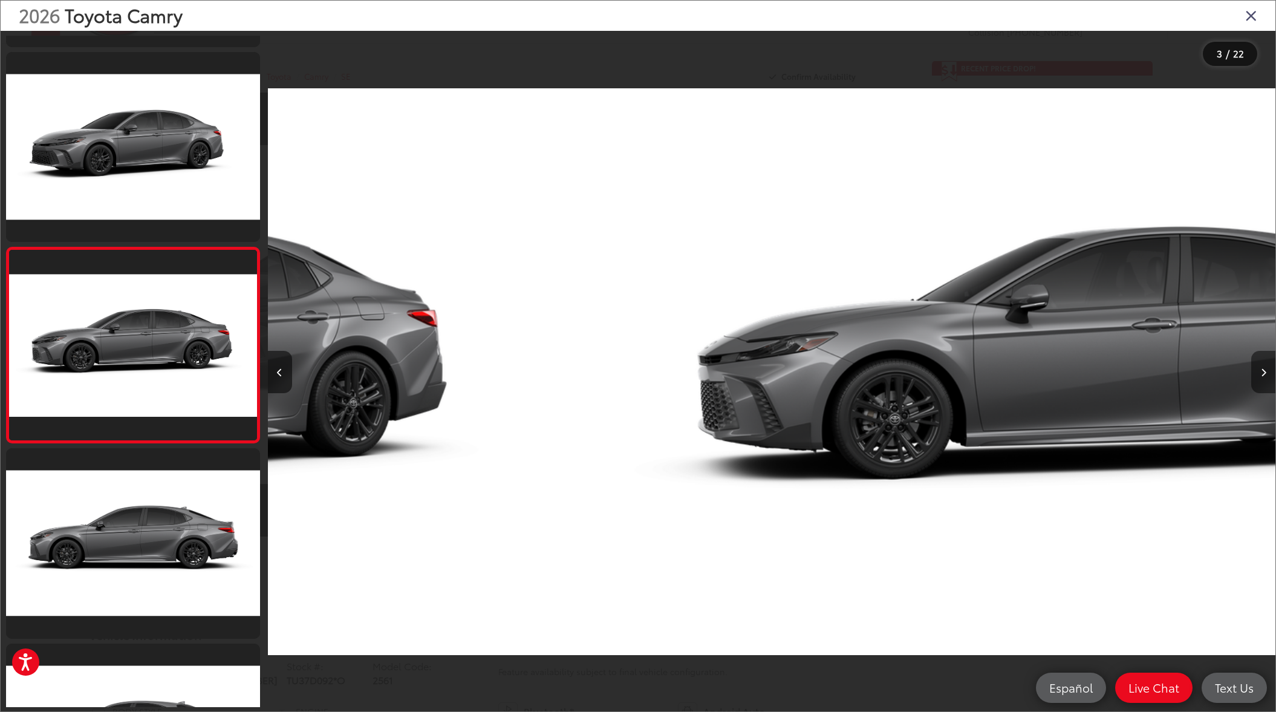
scroll to position [188, 0]
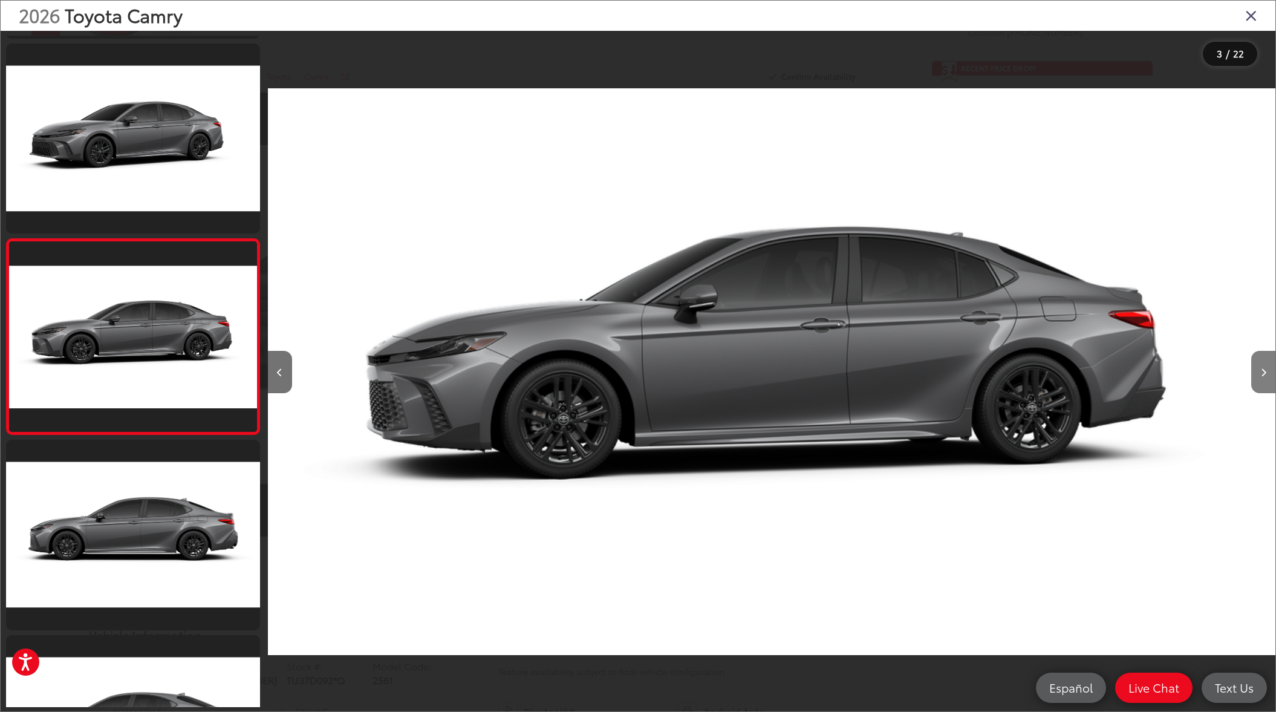
click at [1266, 373] on button "Next image" at bounding box center [1263, 372] width 24 height 42
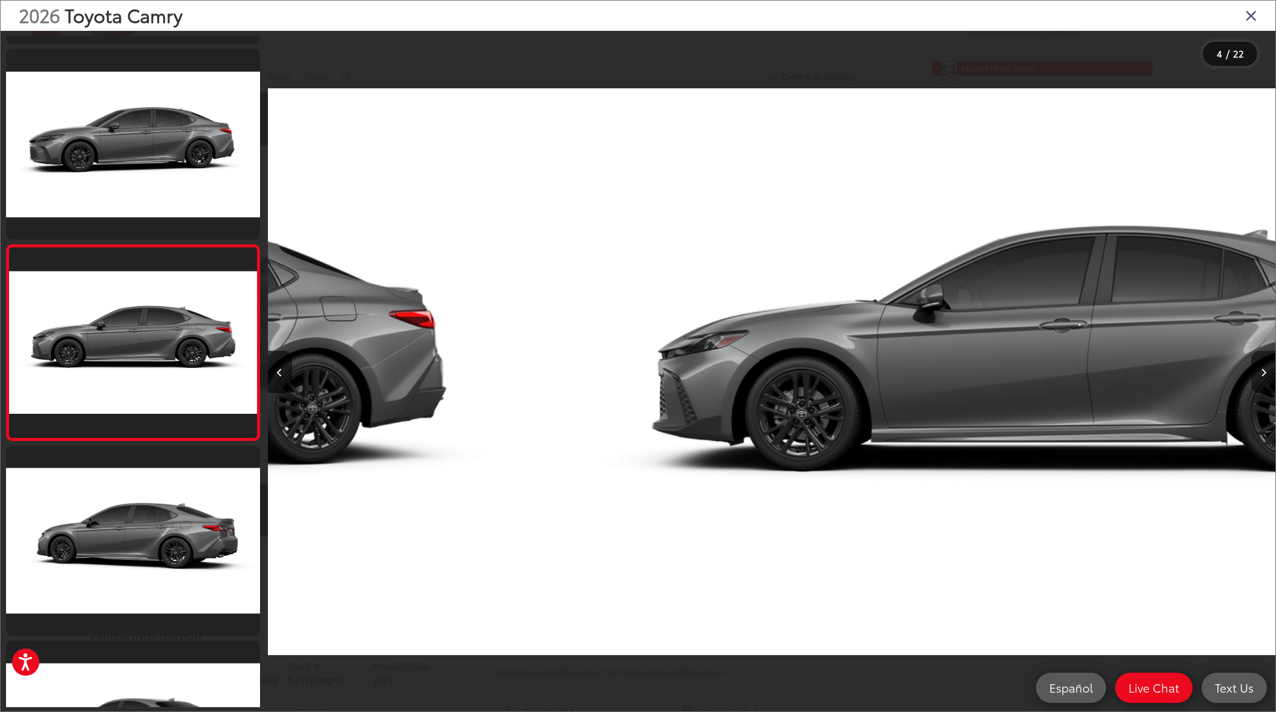
scroll to position [383, 0]
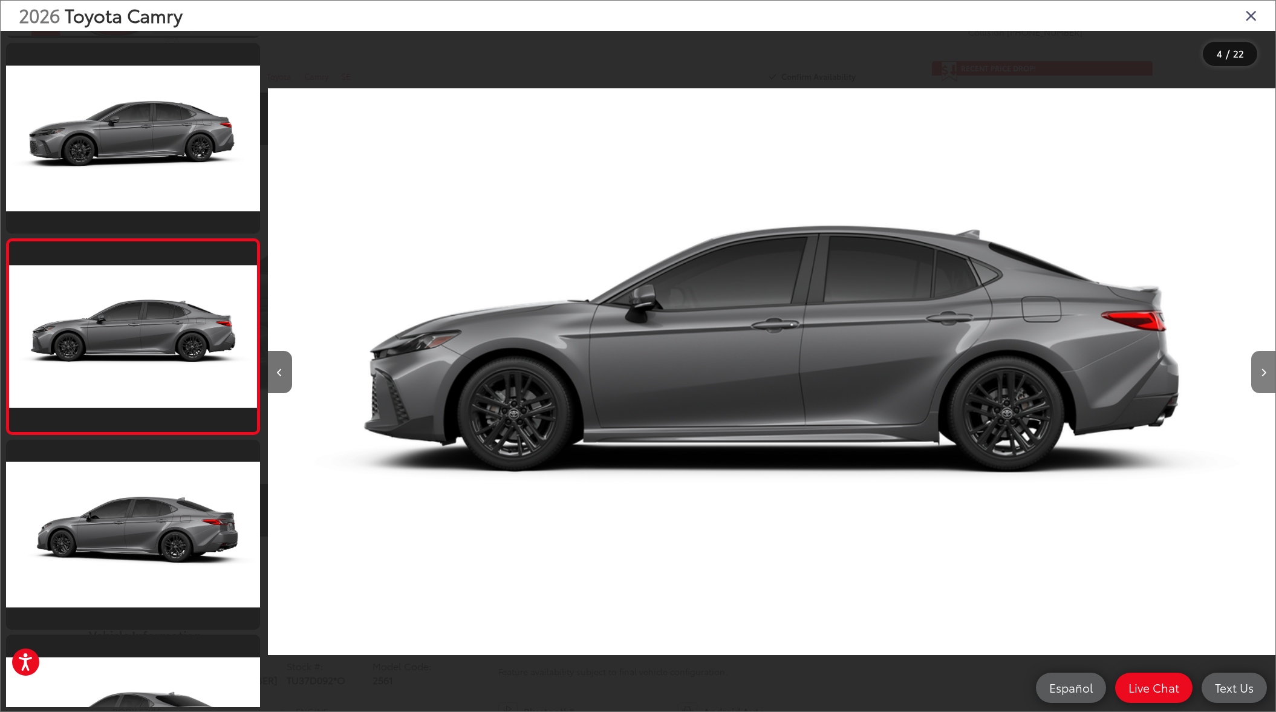
click at [1266, 373] on button "Next image" at bounding box center [1263, 372] width 24 height 42
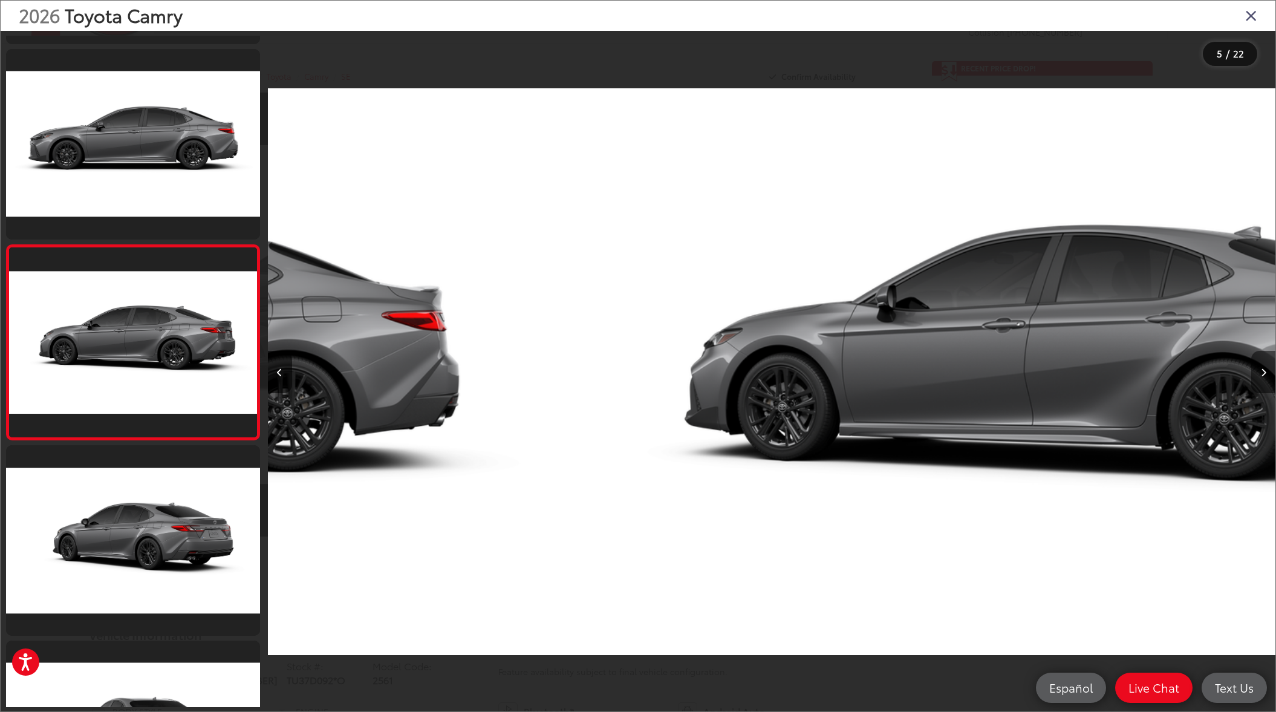
scroll to position [579, 0]
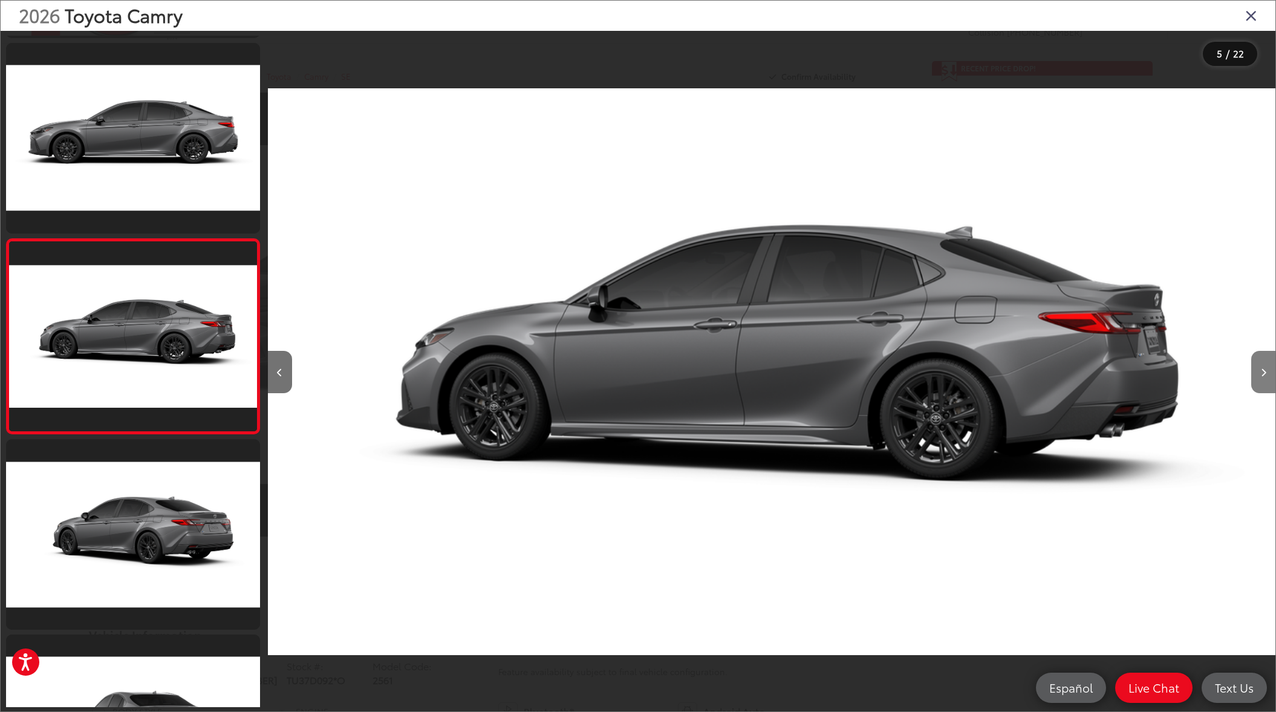
click at [1266, 373] on button "Next image" at bounding box center [1263, 372] width 24 height 42
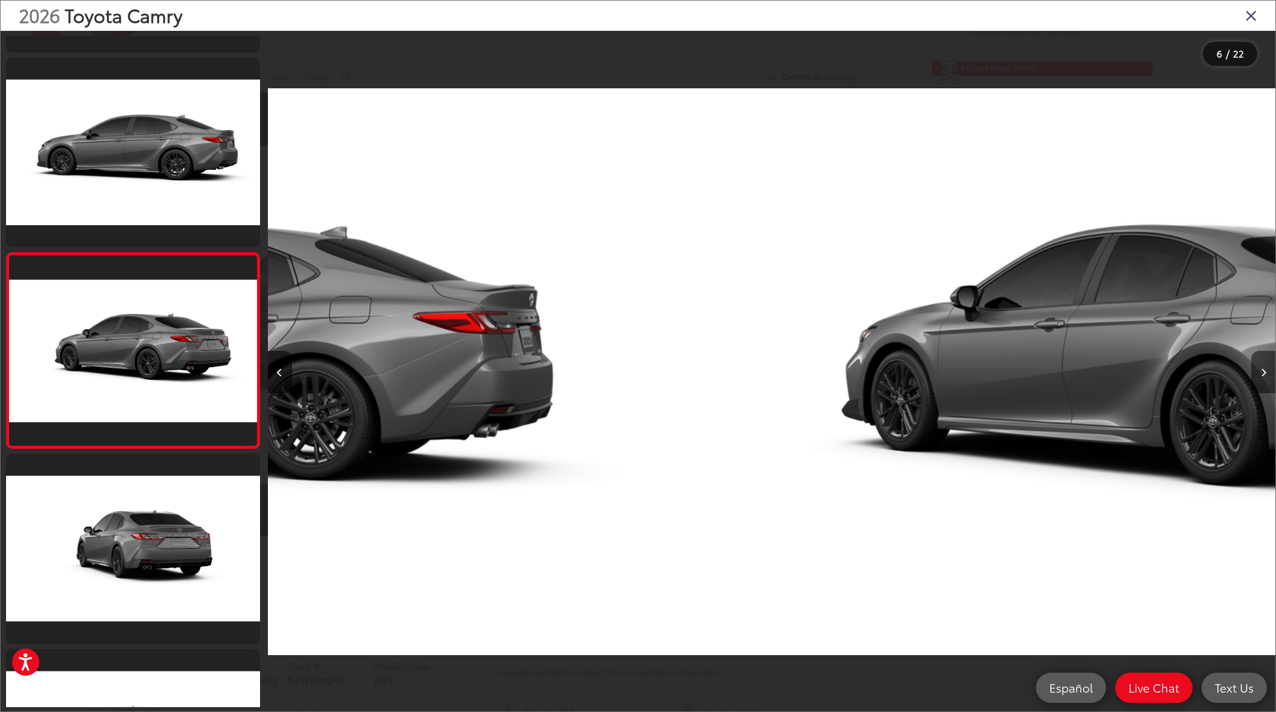
scroll to position [773, 0]
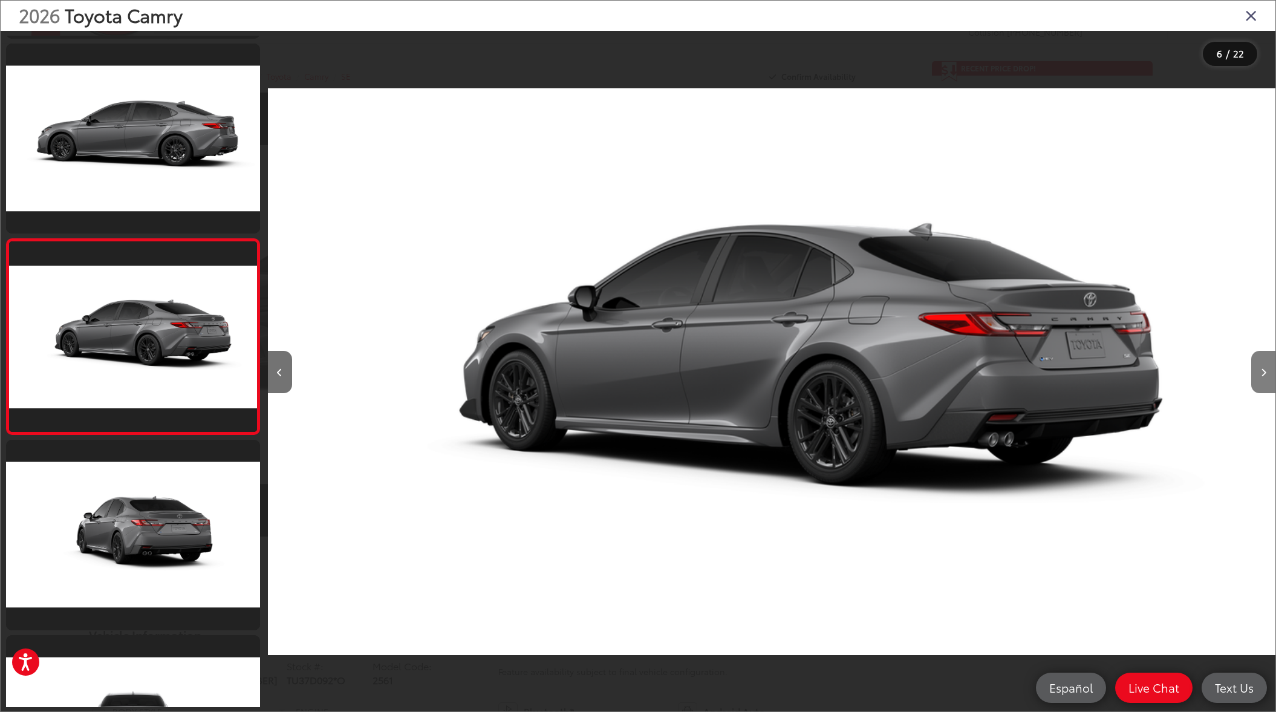
click at [1266, 373] on button "Next image" at bounding box center [1263, 372] width 24 height 42
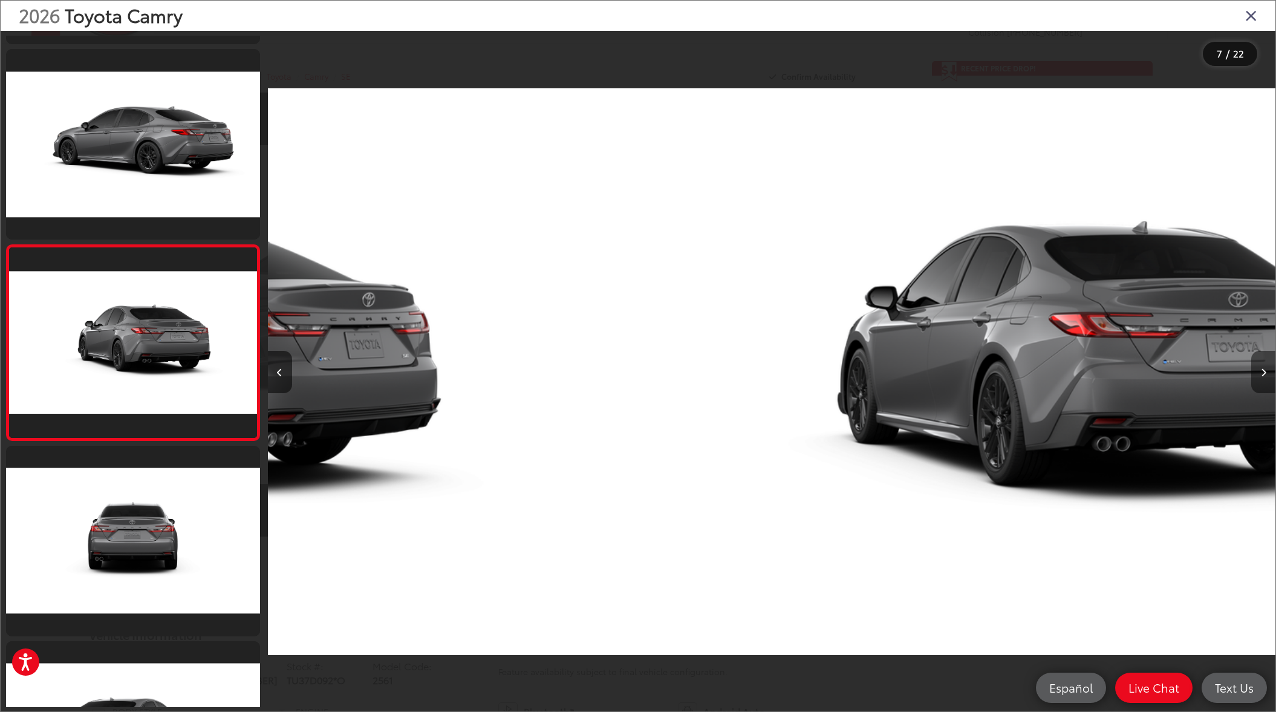
scroll to position [969, 0]
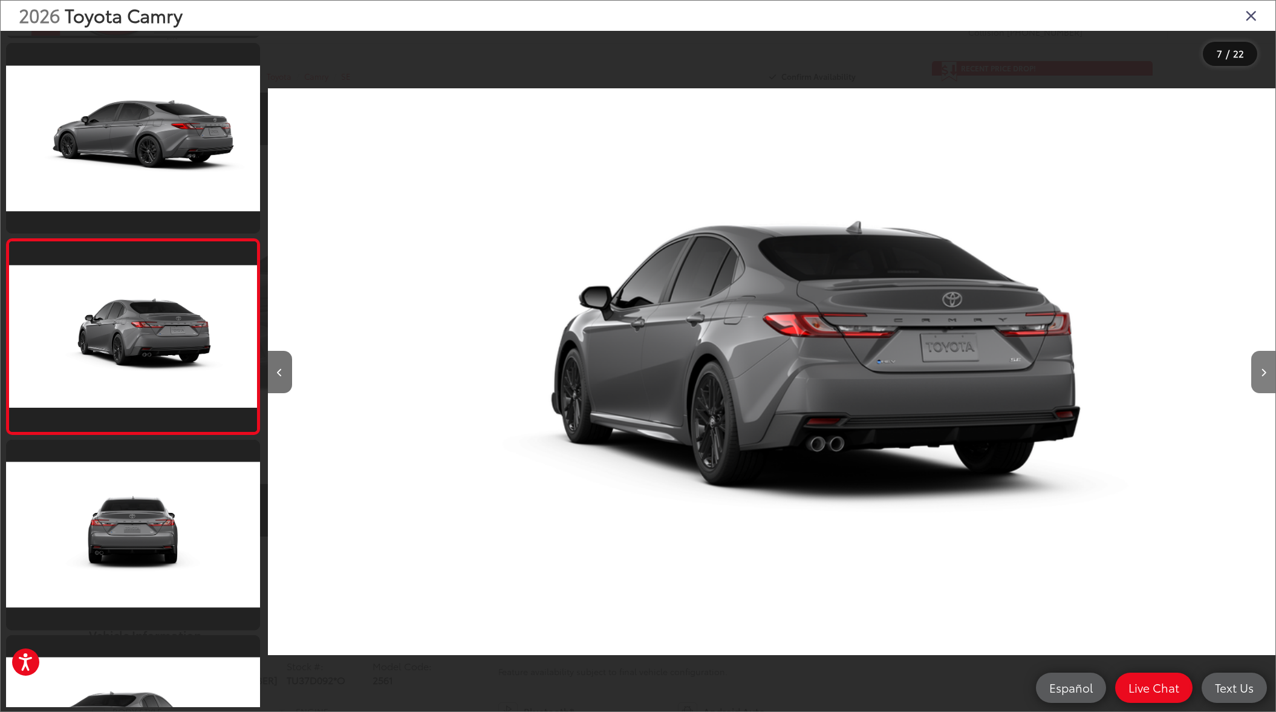
click at [1266, 373] on button "Next image" at bounding box center [1263, 372] width 24 height 42
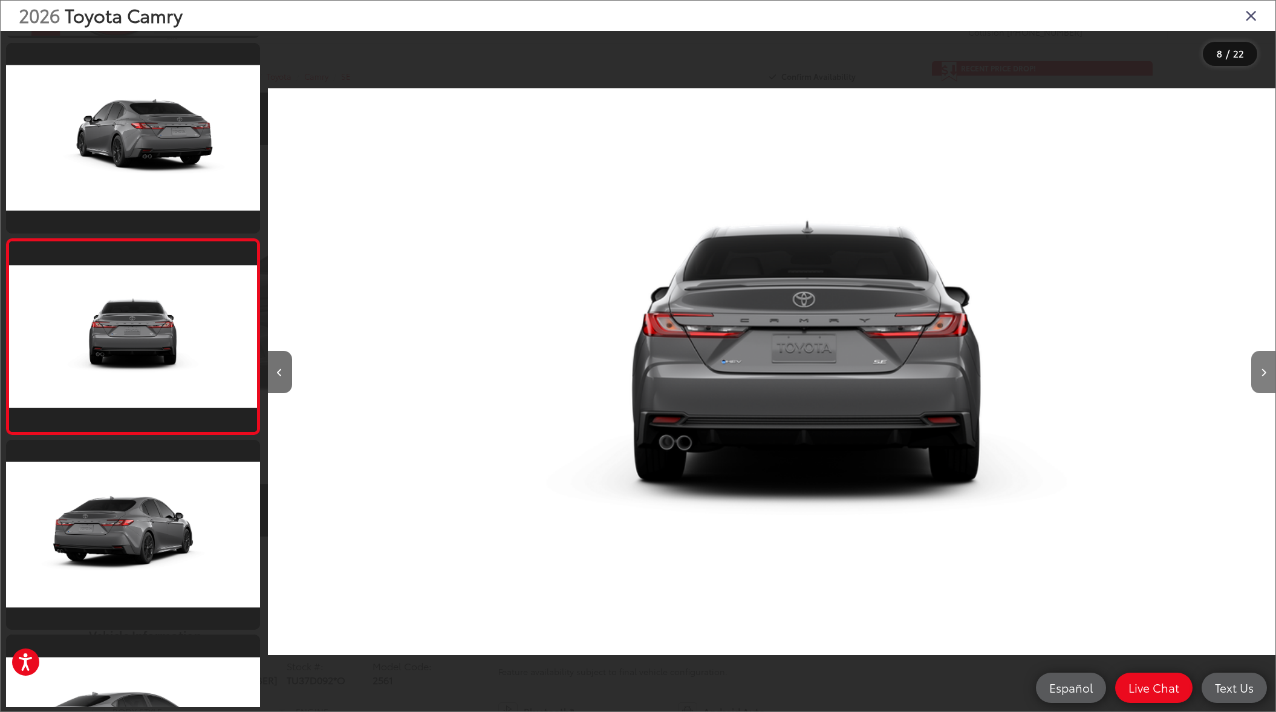
scroll to position [0, 7053]
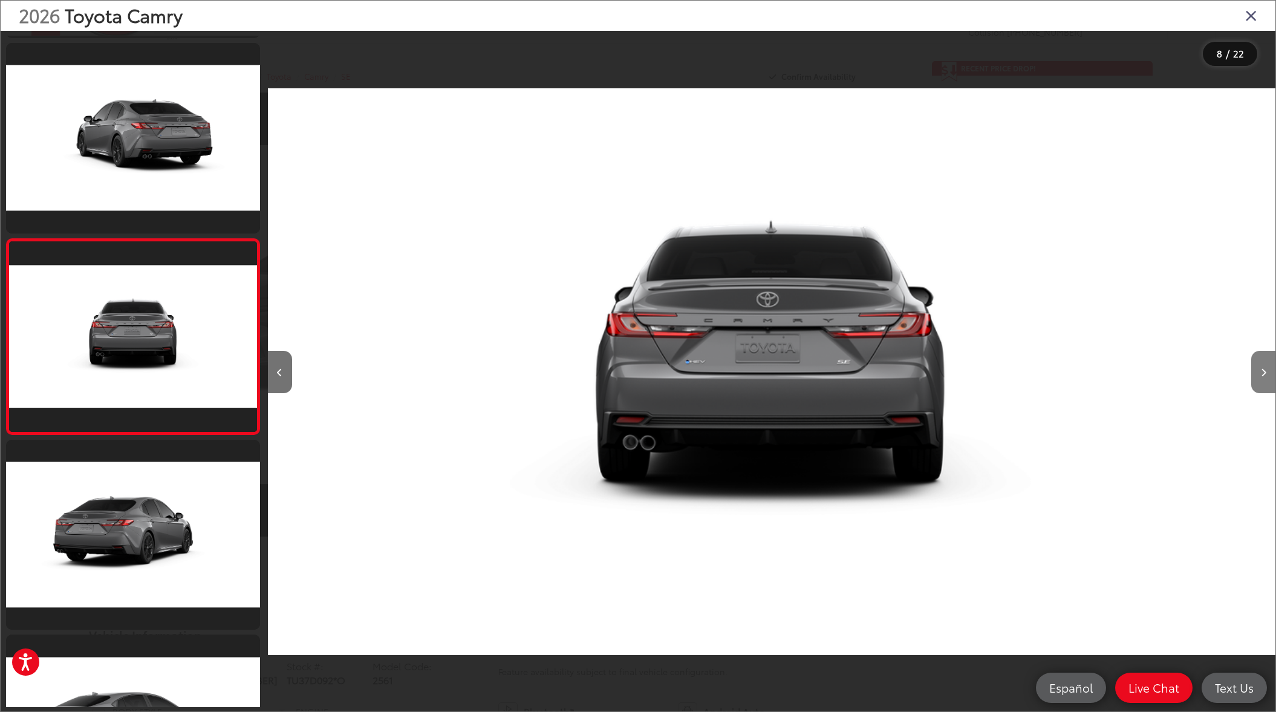
click at [1266, 373] on button "Next image" at bounding box center [1263, 372] width 24 height 42
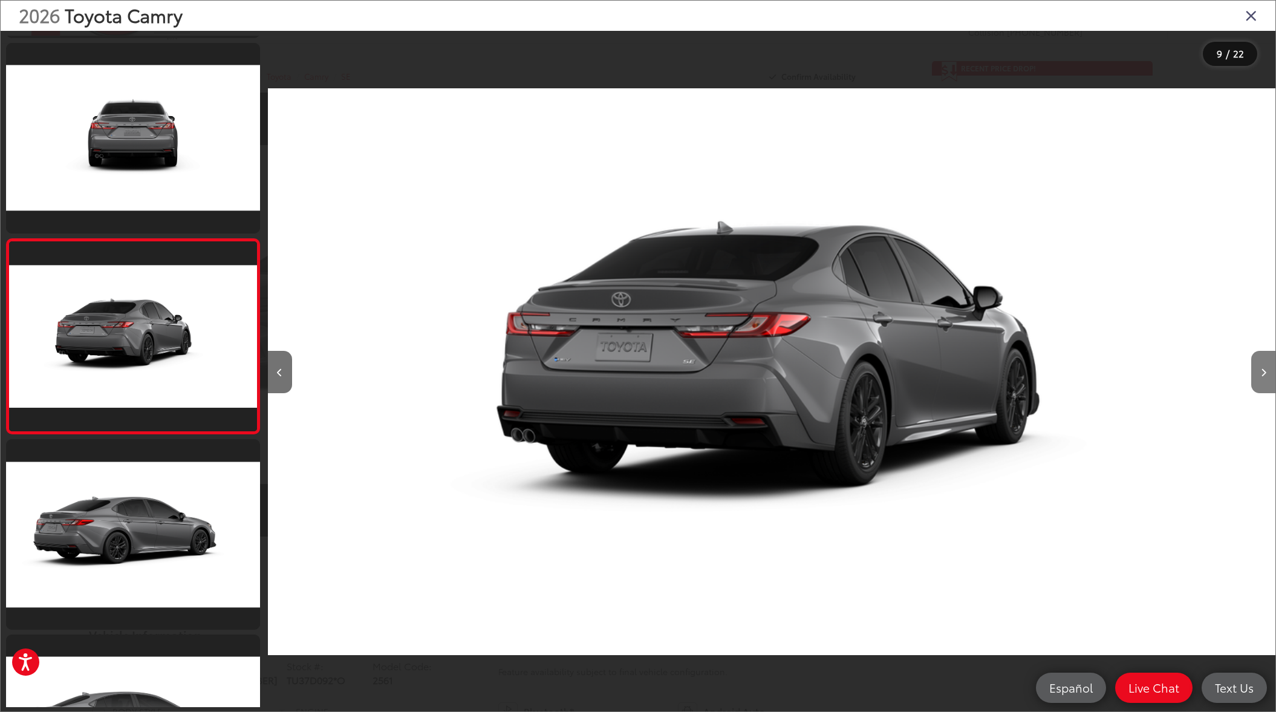
scroll to position [0, 8061]
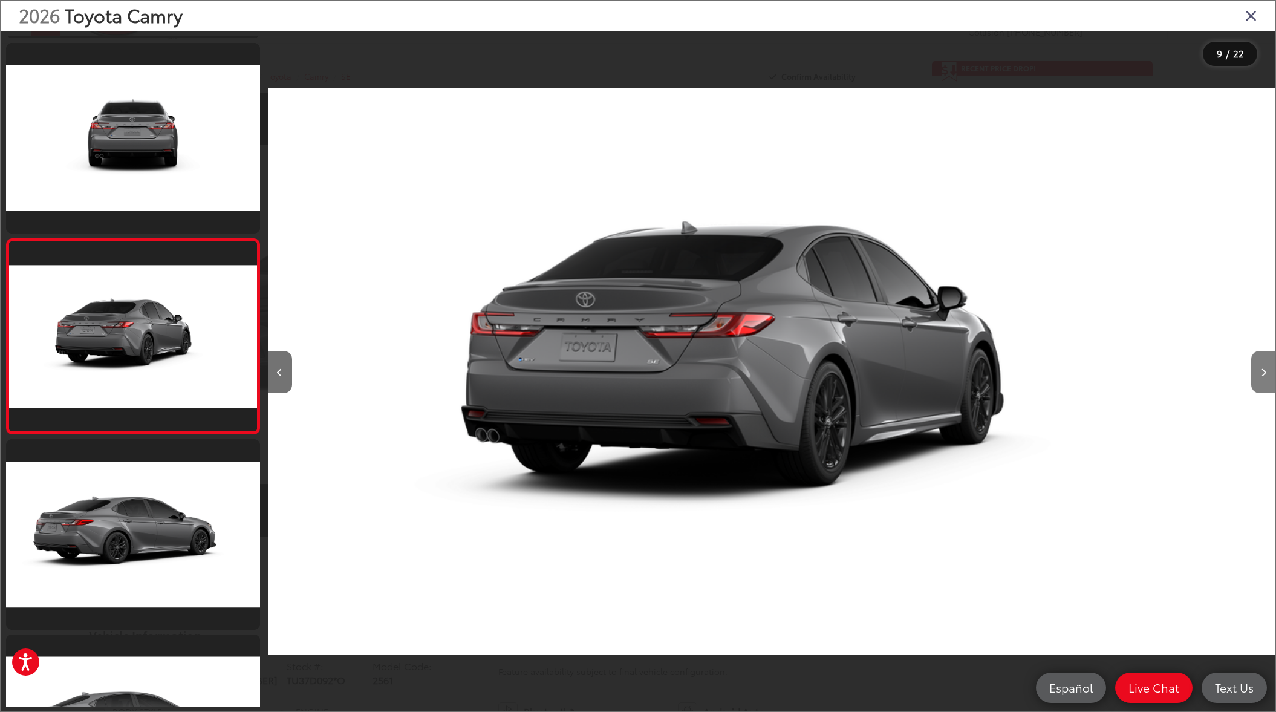
click at [1266, 373] on button "Next image" at bounding box center [1263, 372] width 24 height 42
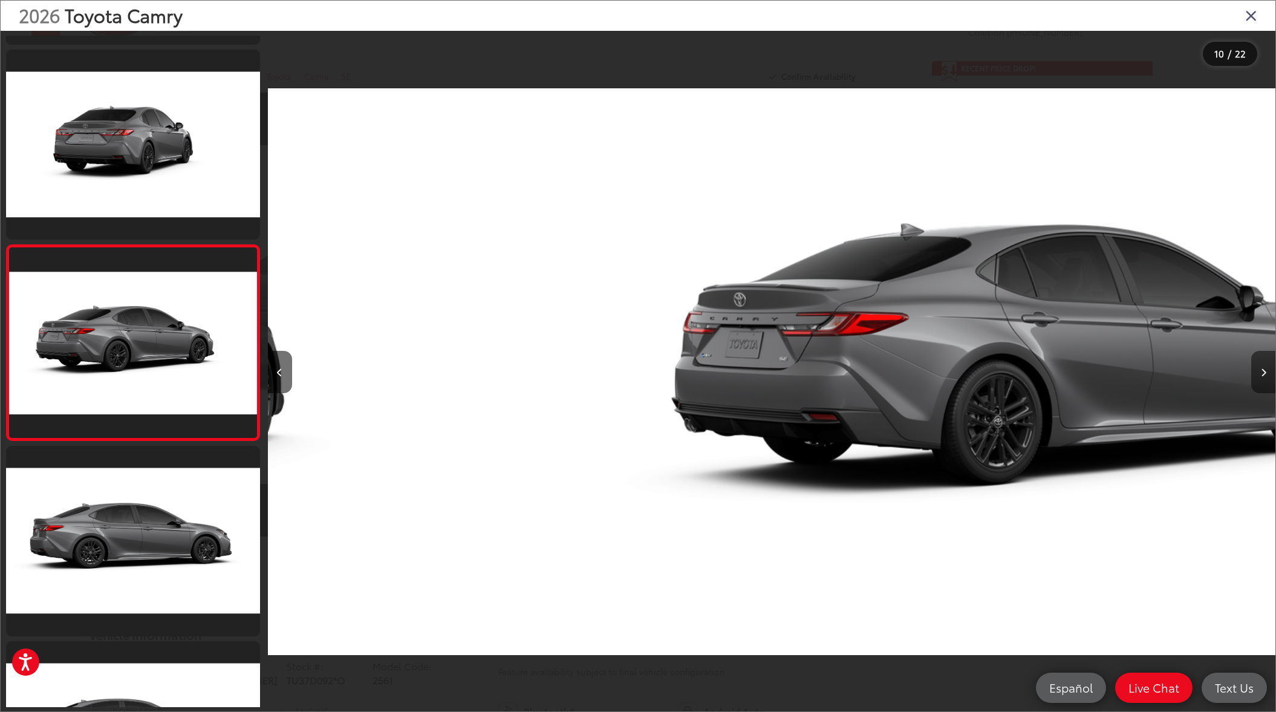
scroll to position [1554, 0]
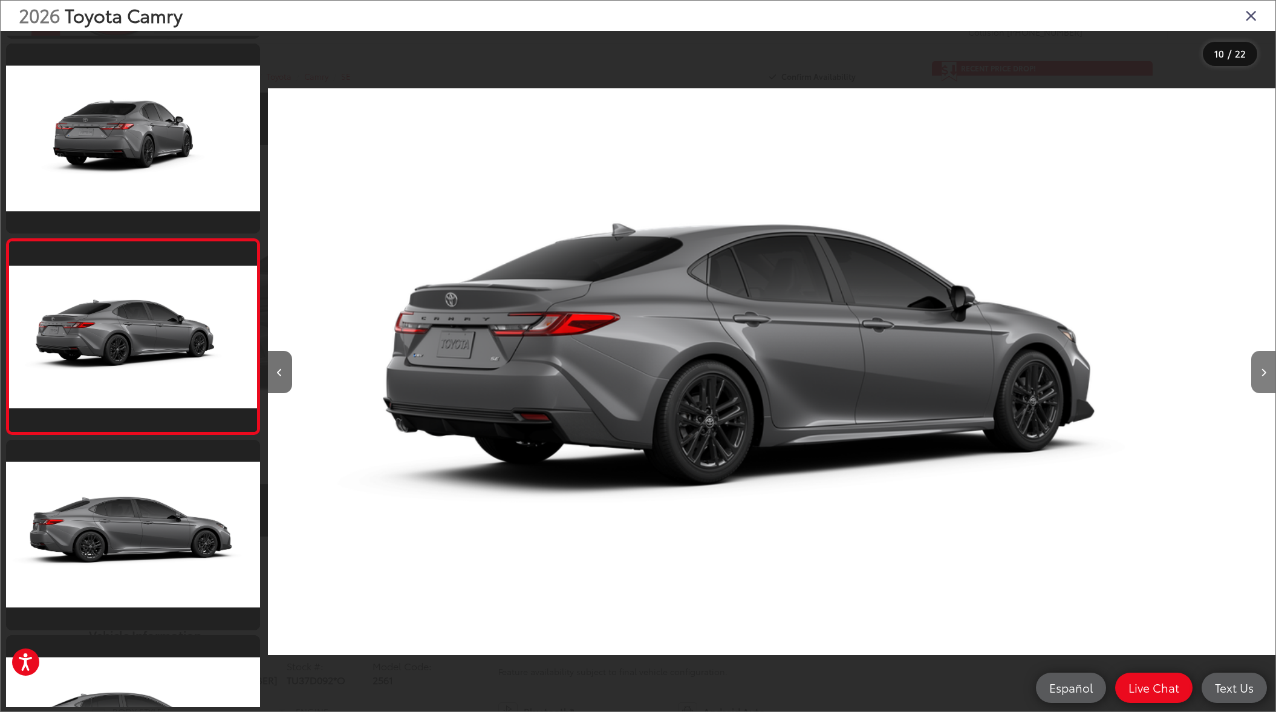
click at [1266, 373] on button "Next image" at bounding box center [1263, 372] width 24 height 42
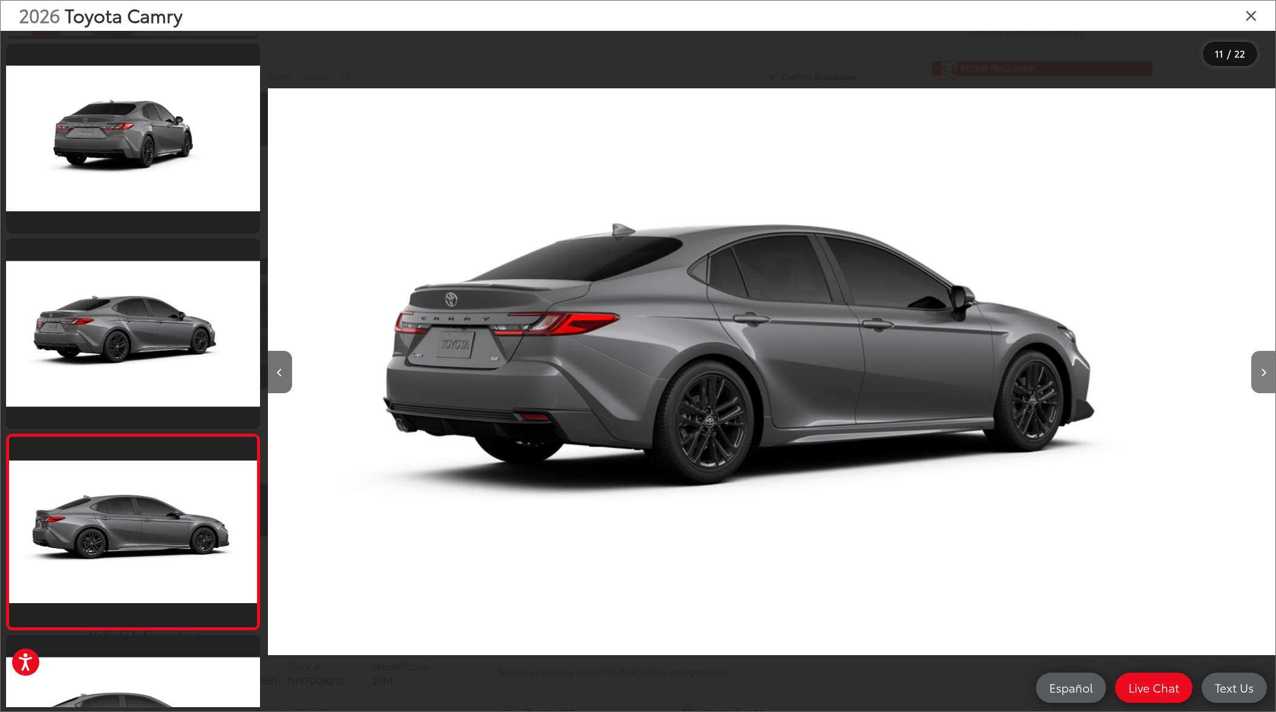
scroll to position [0, 0]
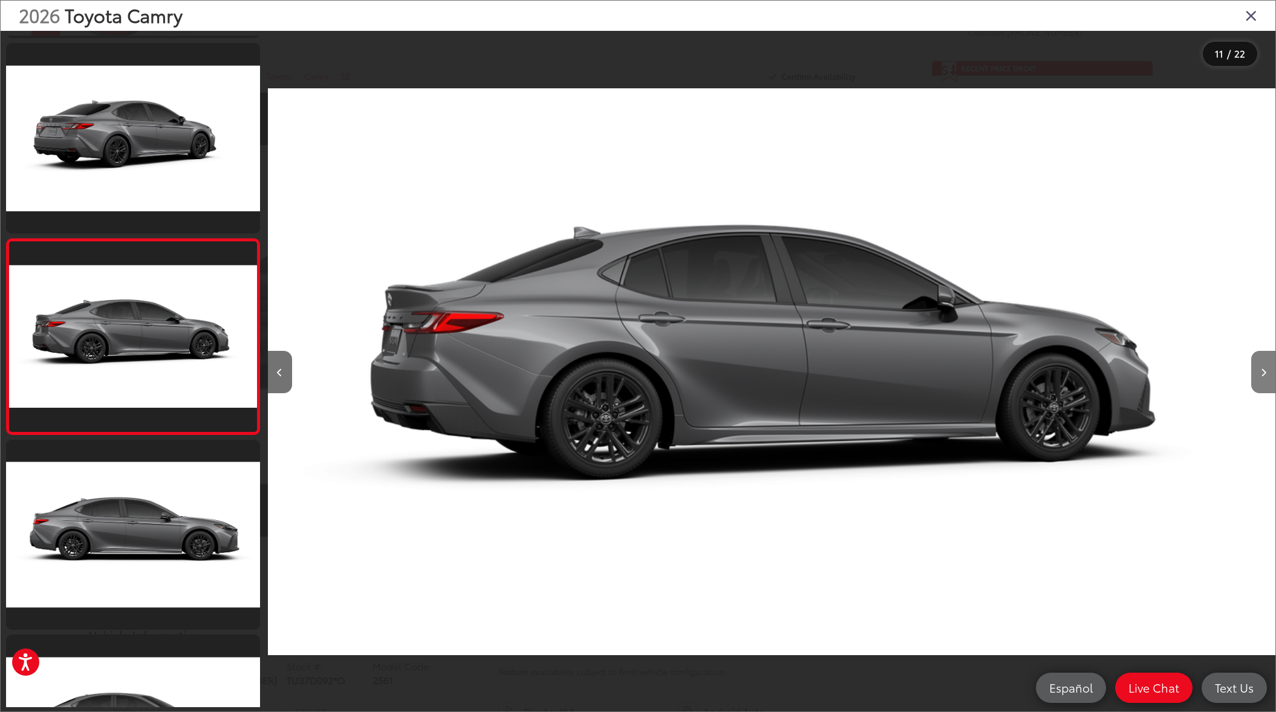
click at [1266, 373] on button "Next image" at bounding box center [1263, 372] width 24 height 42
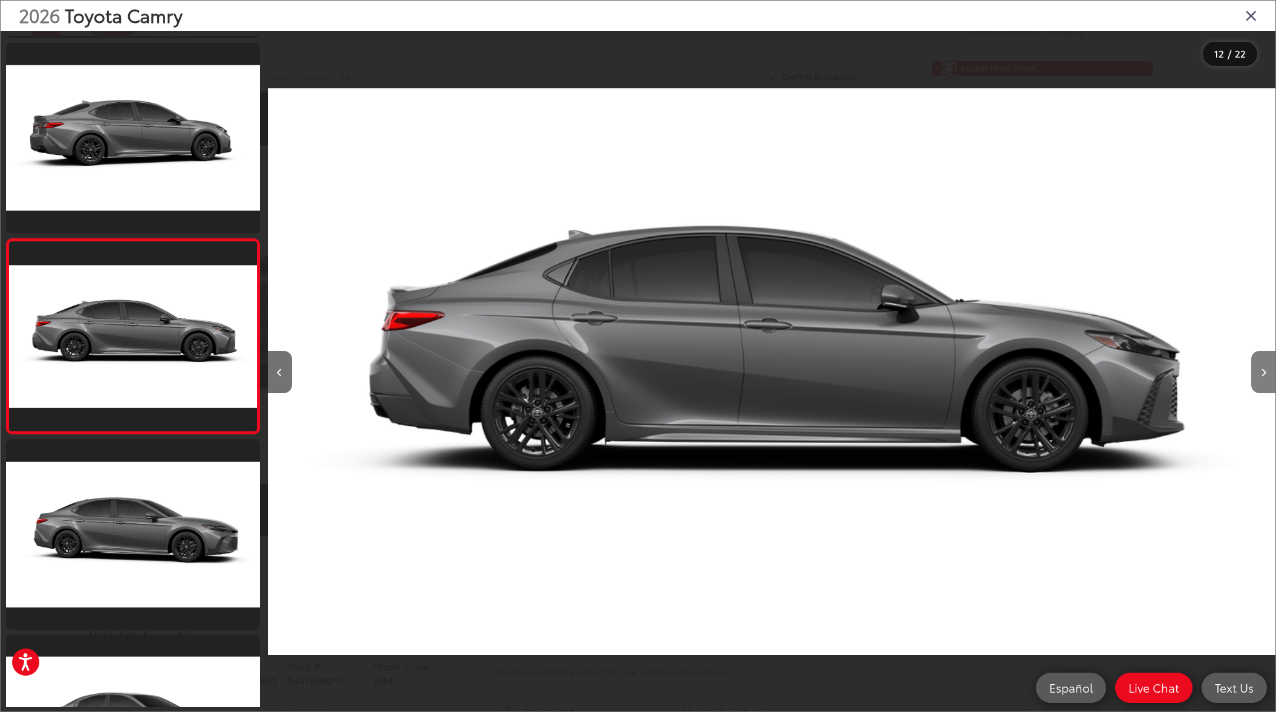
click at [1266, 373] on button "Next image" at bounding box center [1263, 372] width 24 height 42
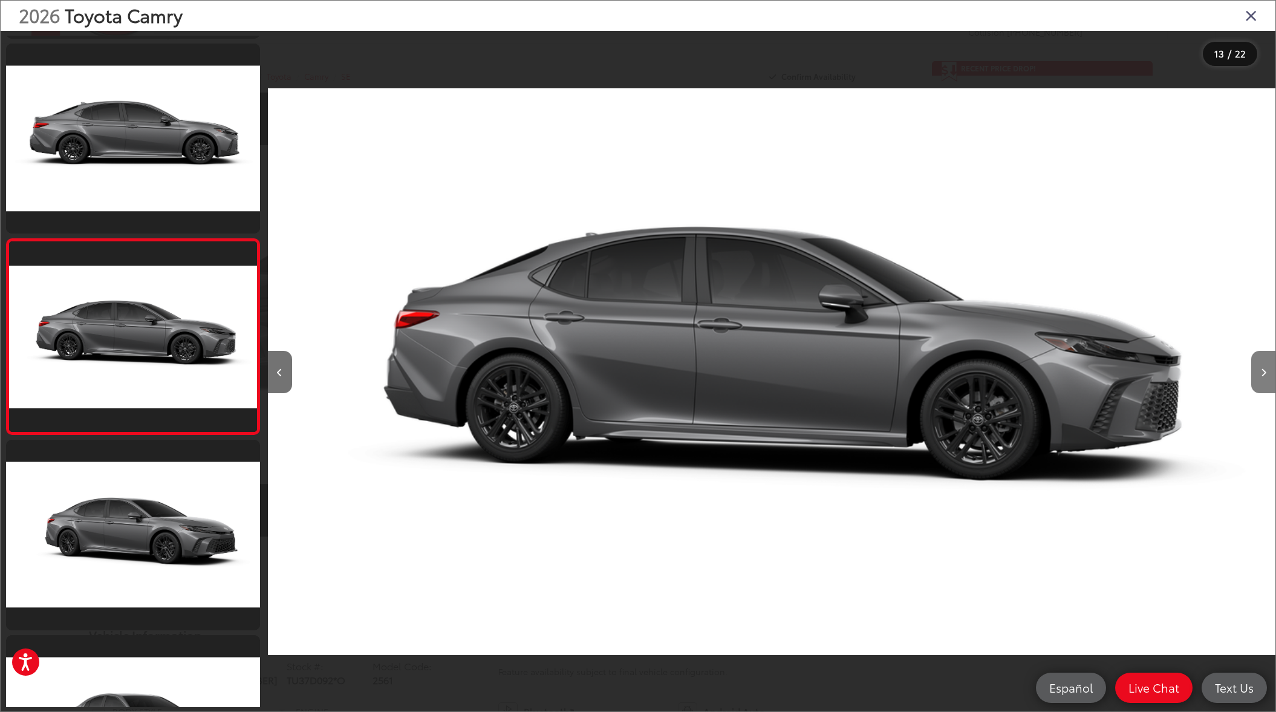
click at [1266, 373] on button "Next image" at bounding box center [1263, 372] width 24 height 42
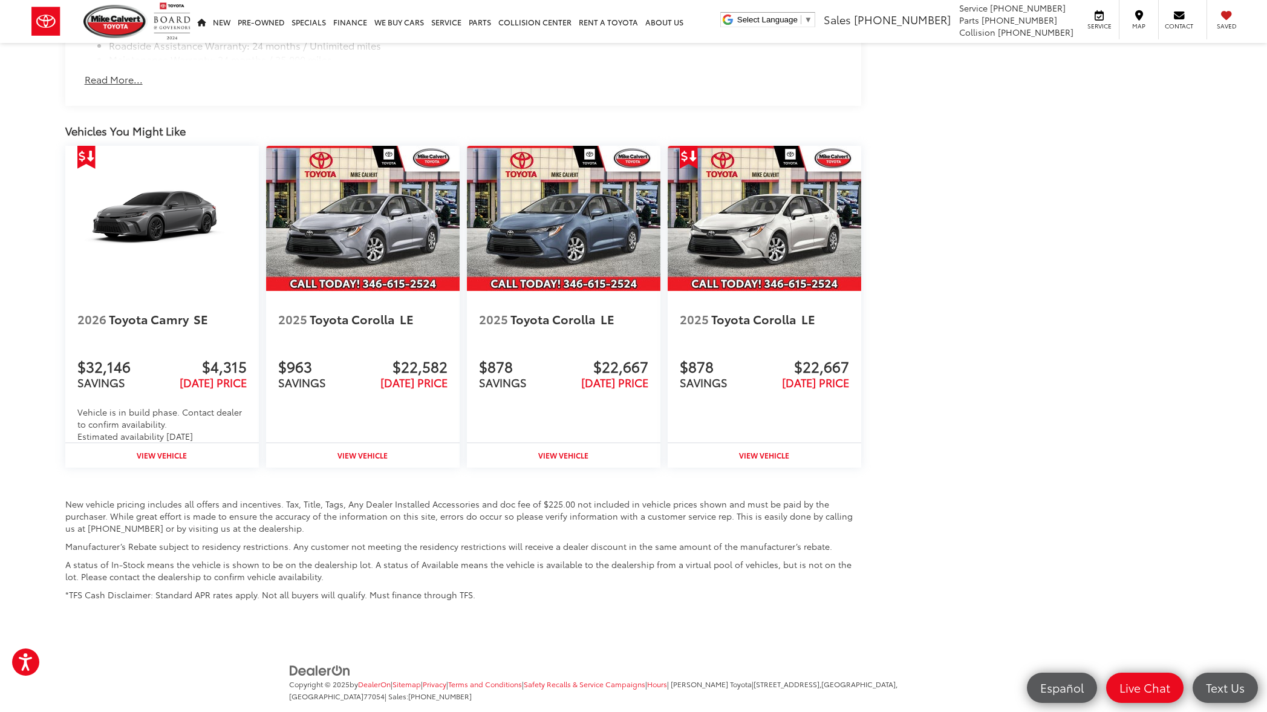
scroll to position [1418, 0]
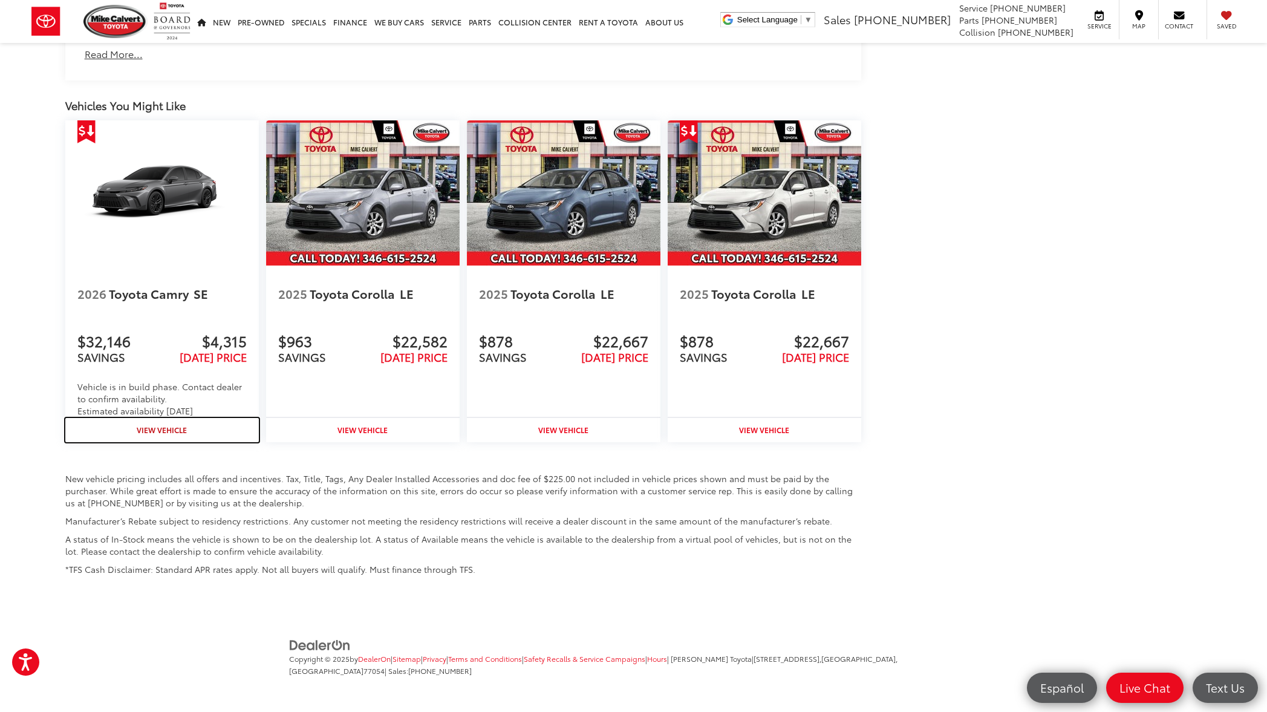
click at [149, 432] on strong "View Vehicle" at bounding box center [162, 429] width 50 height 10
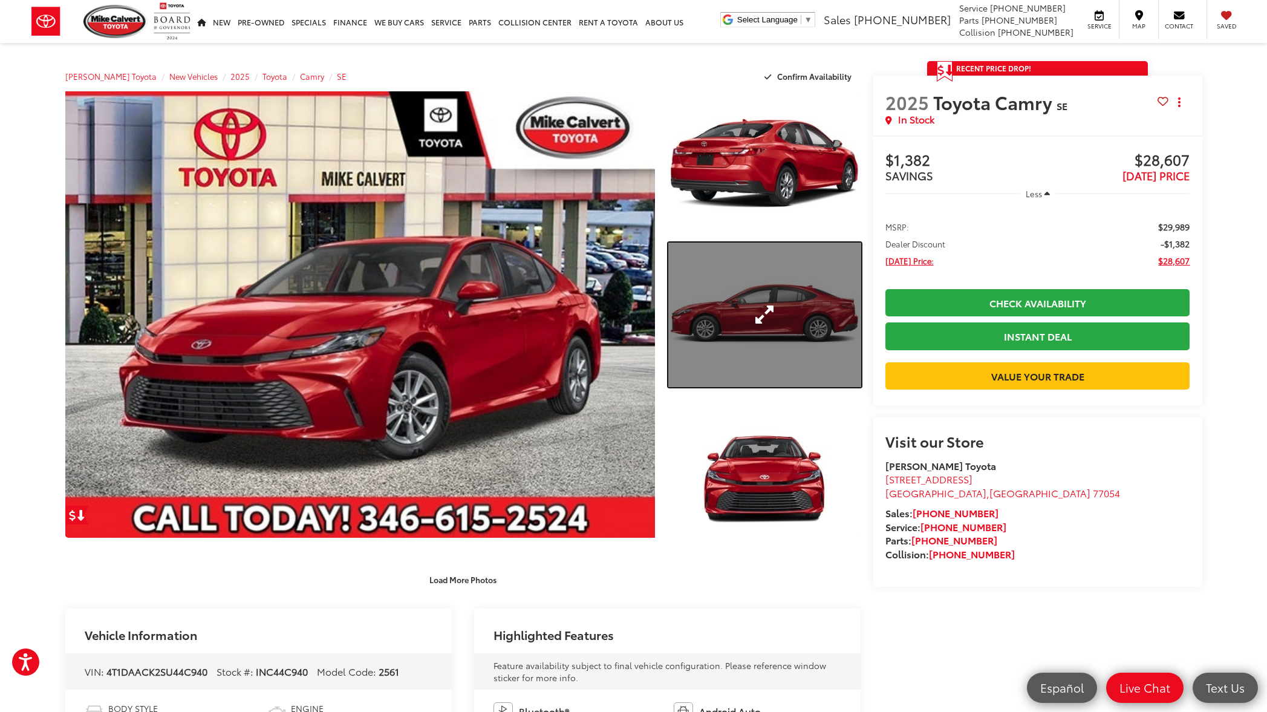
click at [726, 318] on link "Expand Photo 2" at bounding box center [764, 314] width 192 height 145
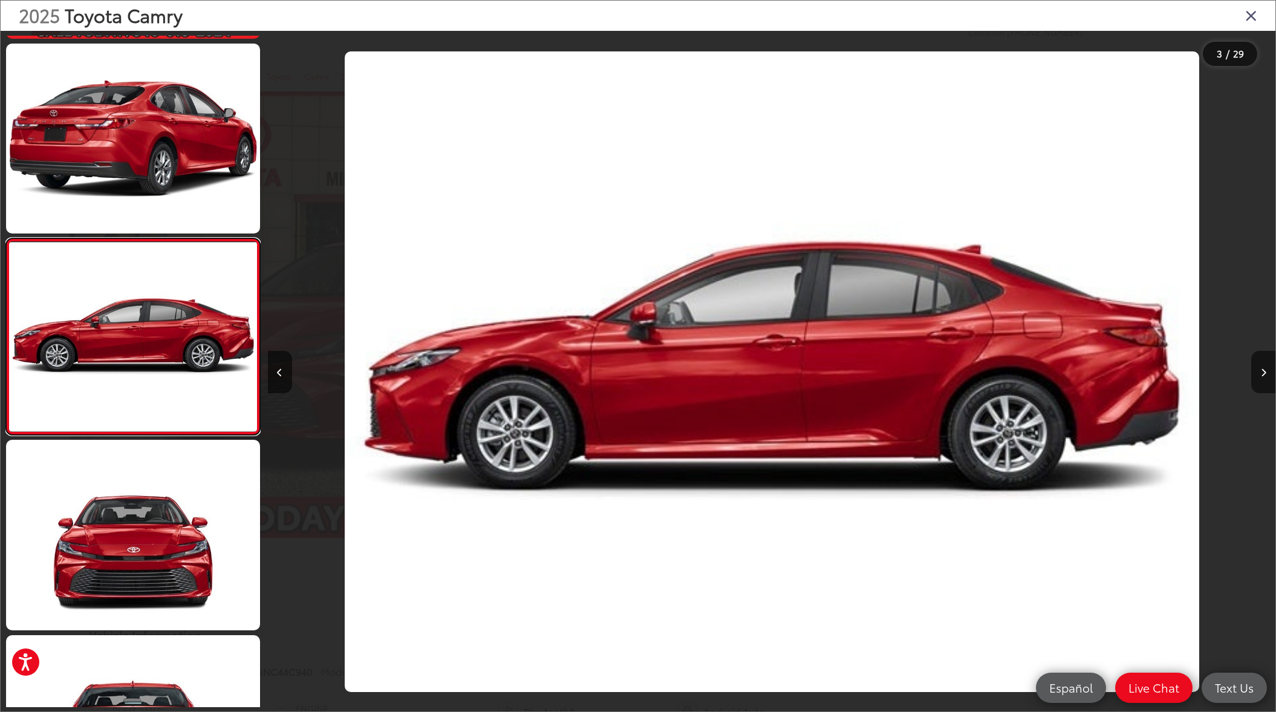
scroll to position [0, 2015]
click at [1265, 376] on button "Next image" at bounding box center [1263, 372] width 24 height 42
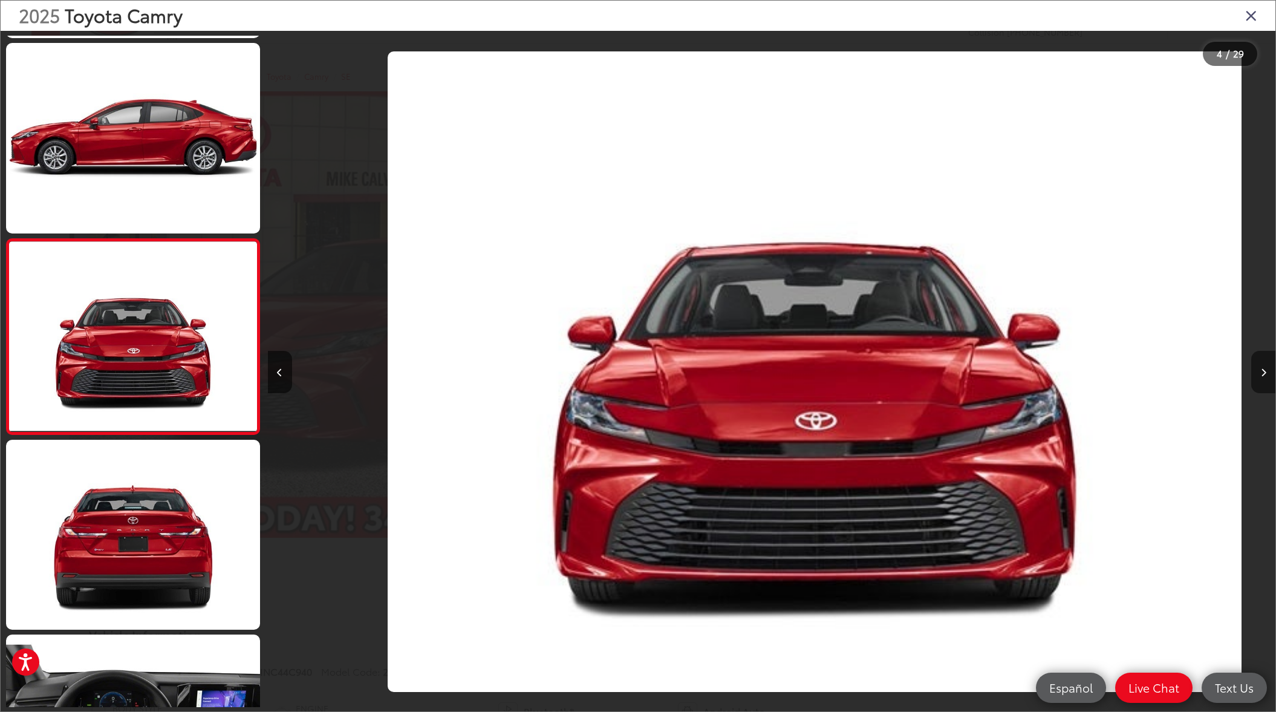
scroll to position [0, 3023]
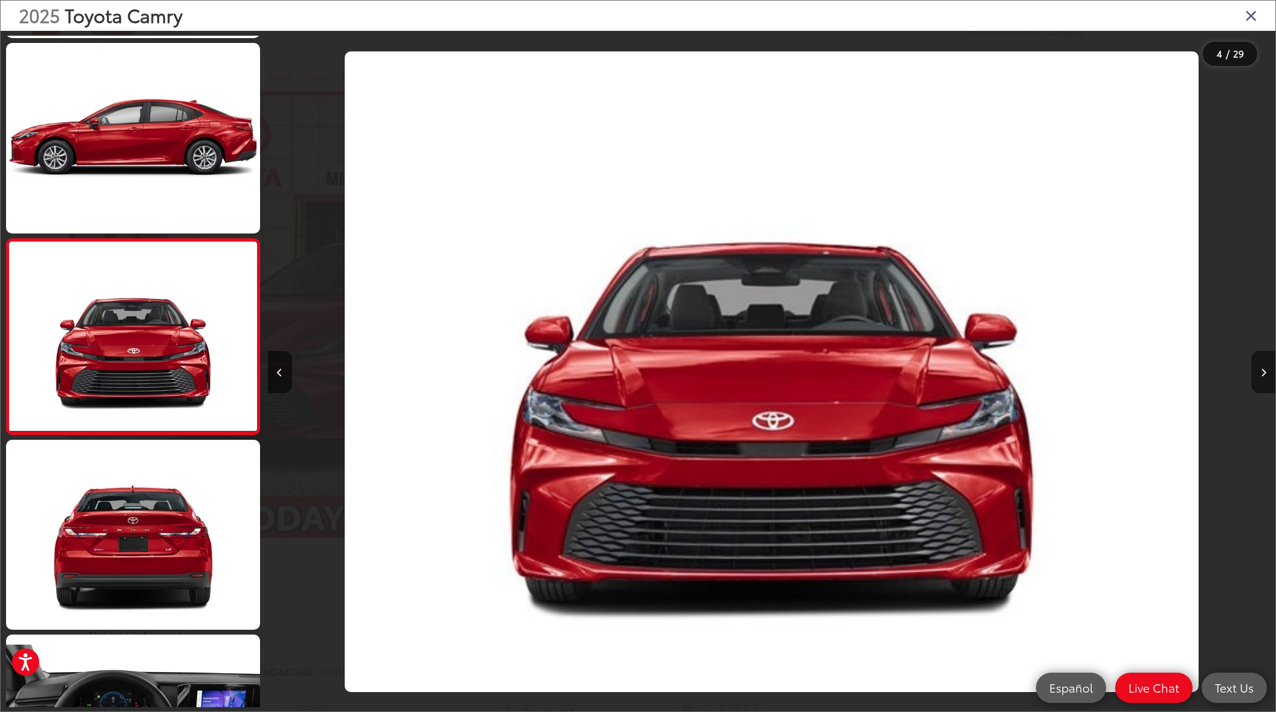
click at [1265, 376] on button "Next image" at bounding box center [1263, 372] width 24 height 42
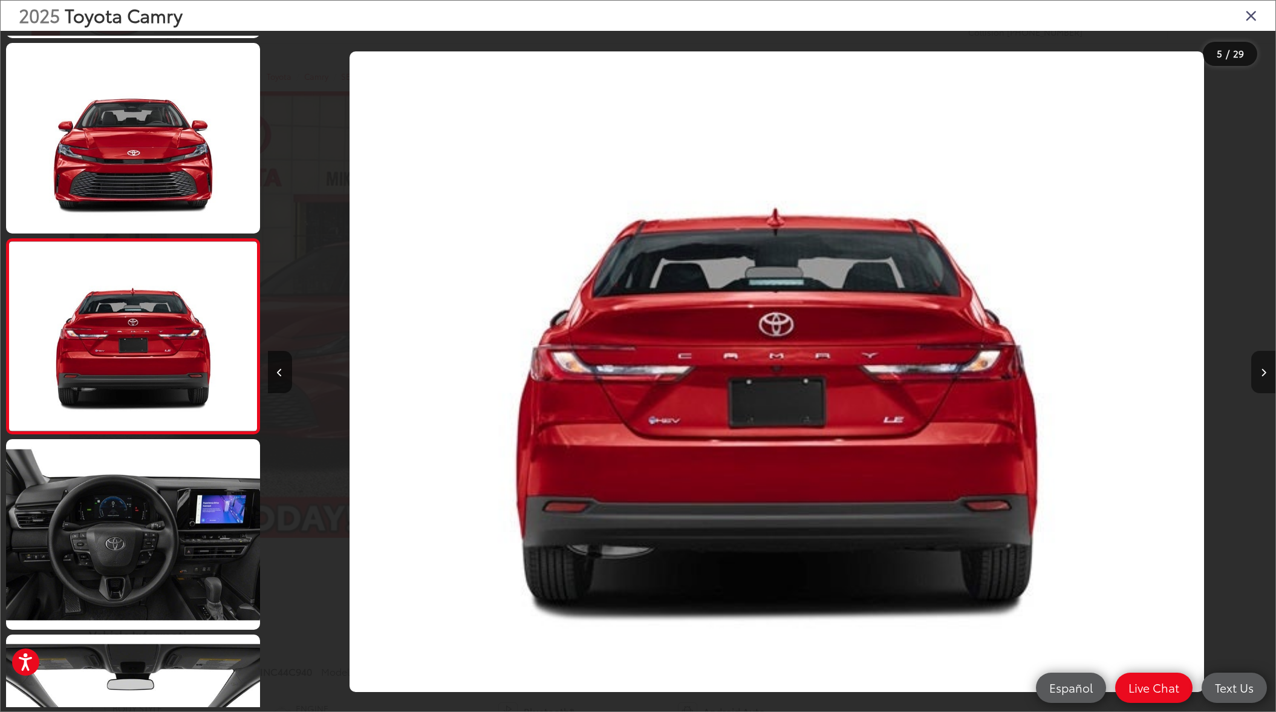
scroll to position [0, 4031]
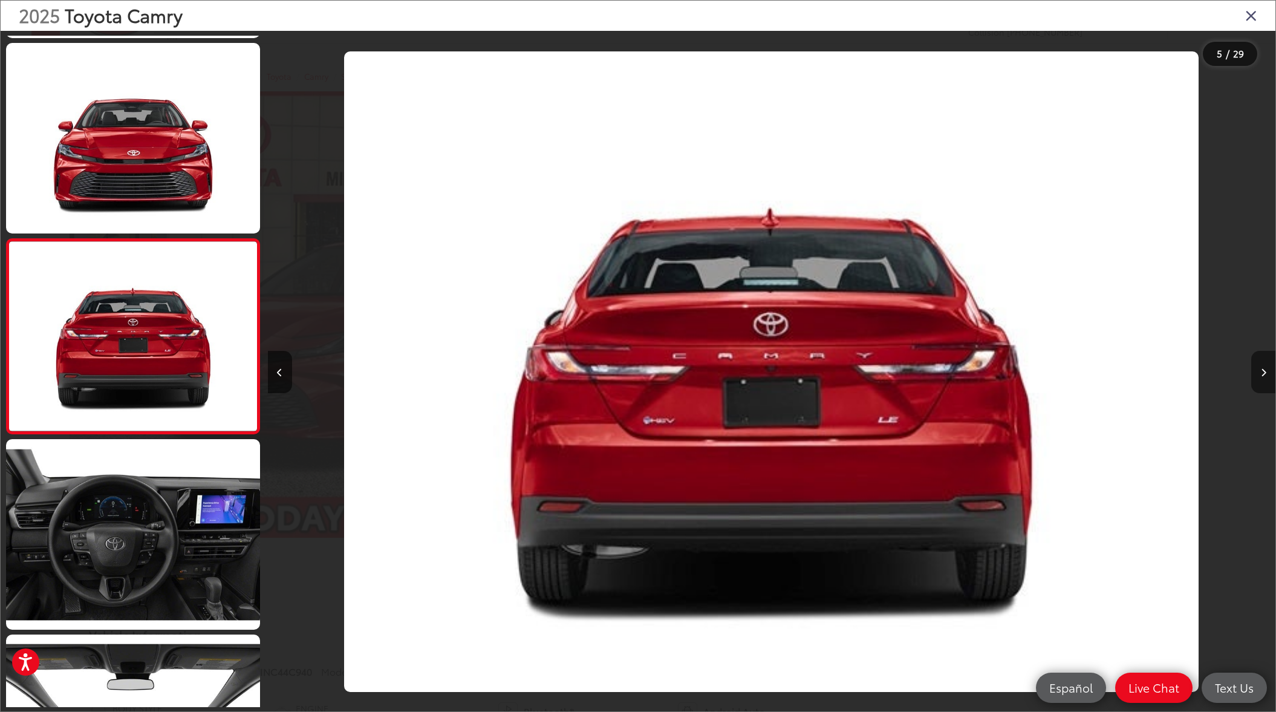
click at [1265, 376] on button "Next image" at bounding box center [1263, 372] width 24 height 42
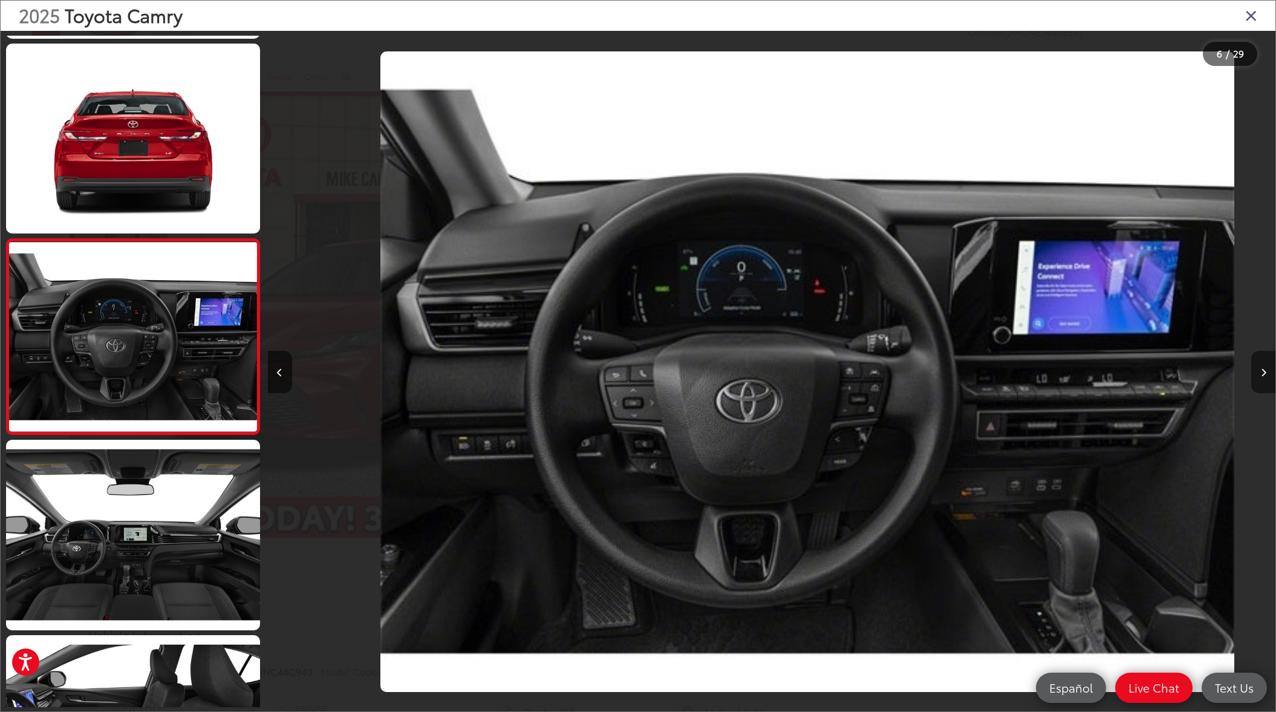
scroll to position [0, 5038]
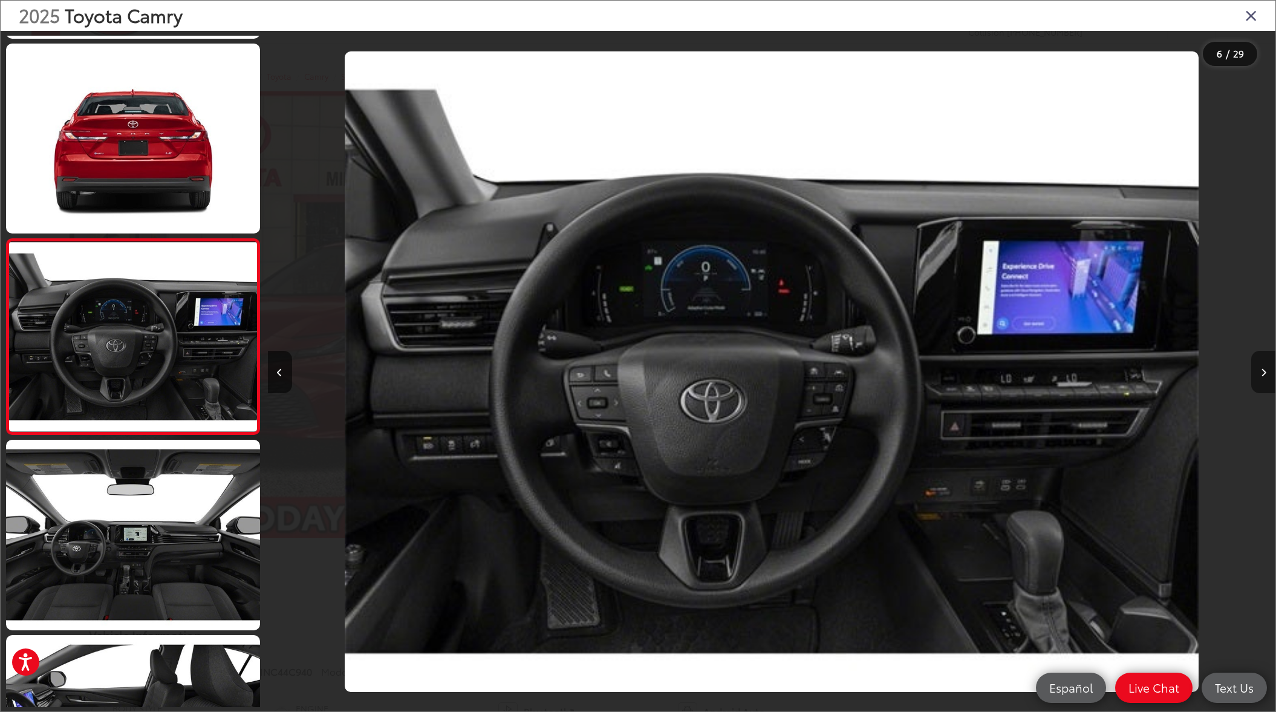
click at [1265, 376] on button "Next image" at bounding box center [1263, 372] width 24 height 42
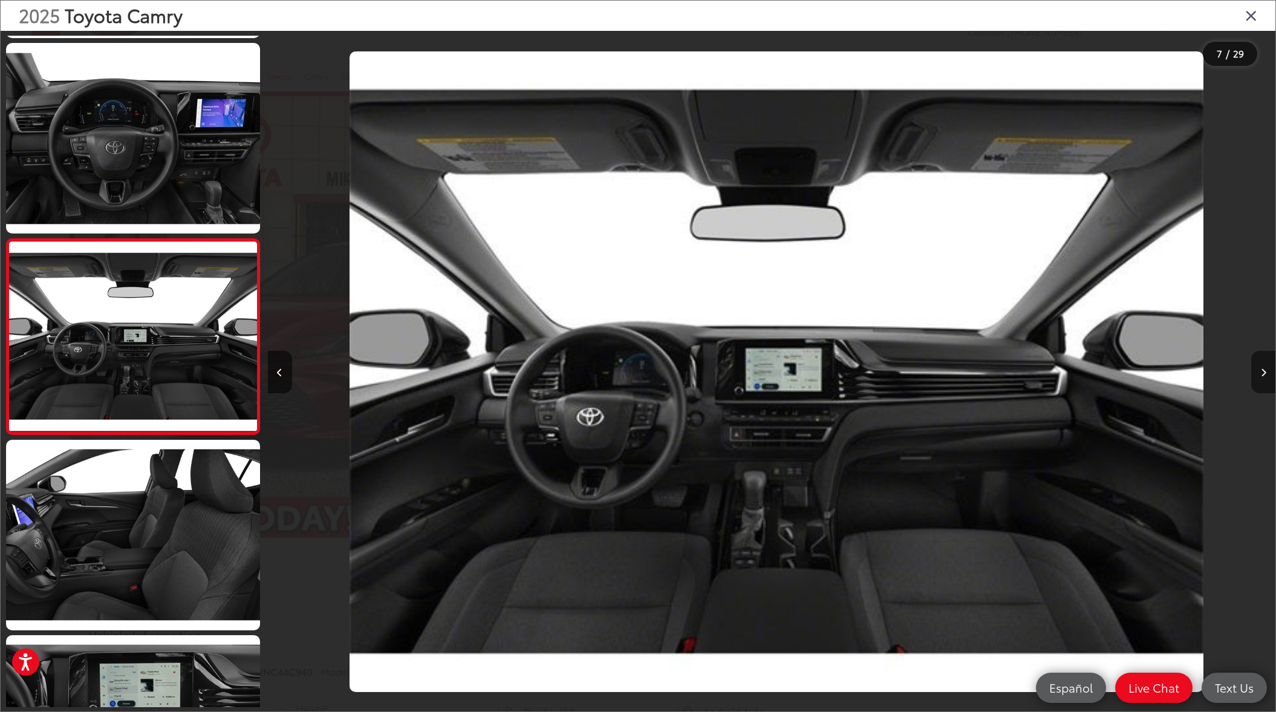
scroll to position [0, 0]
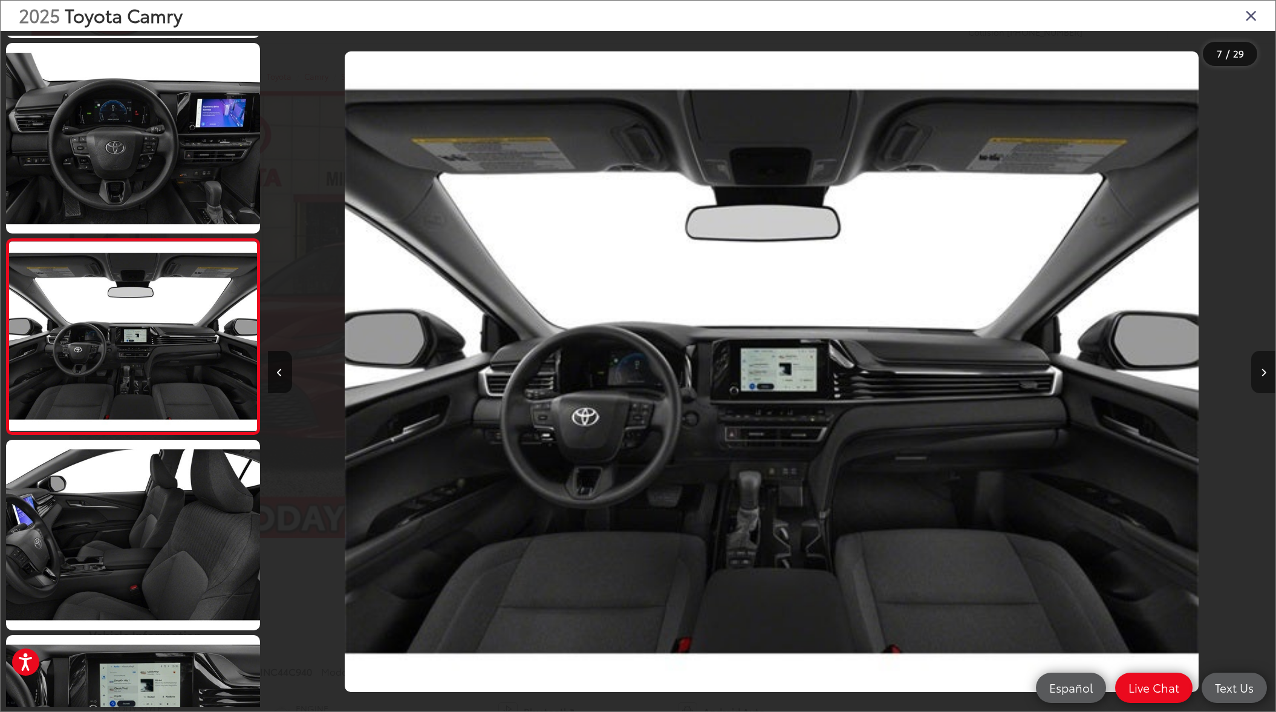
click at [1265, 376] on button "Next image" at bounding box center [1263, 372] width 24 height 42
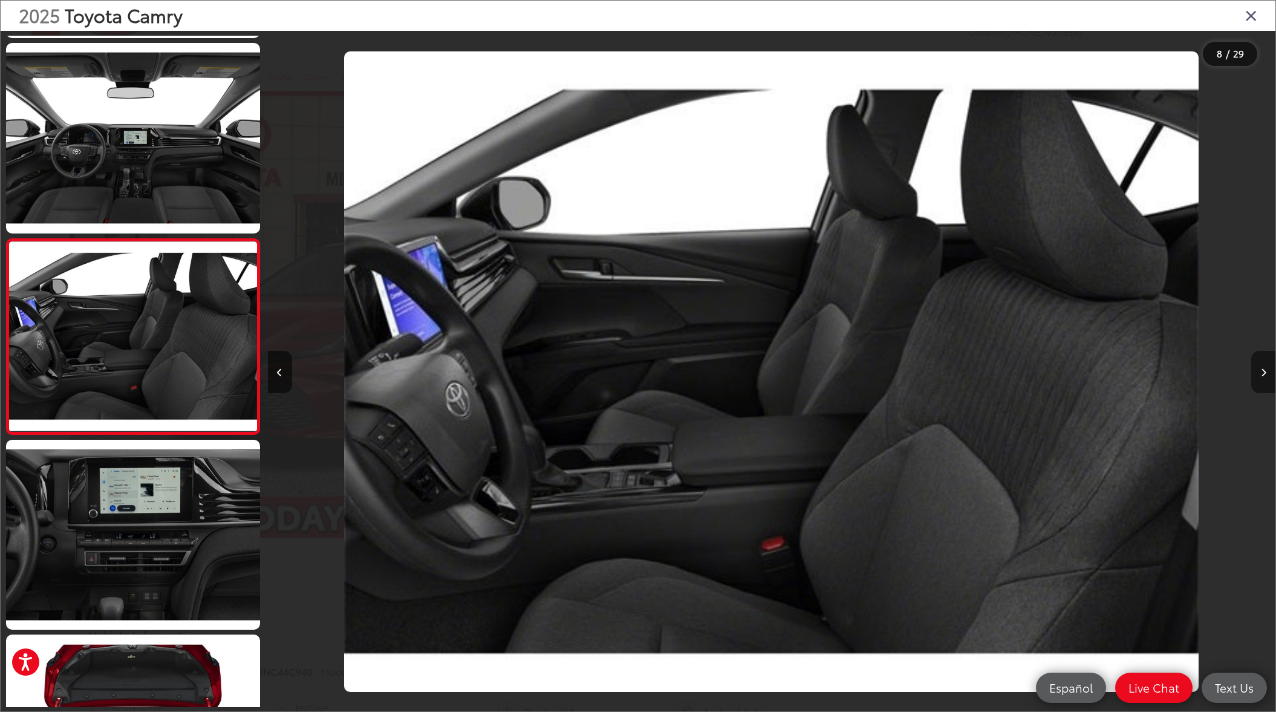
click at [1265, 376] on button "Next image" at bounding box center [1263, 372] width 24 height 42
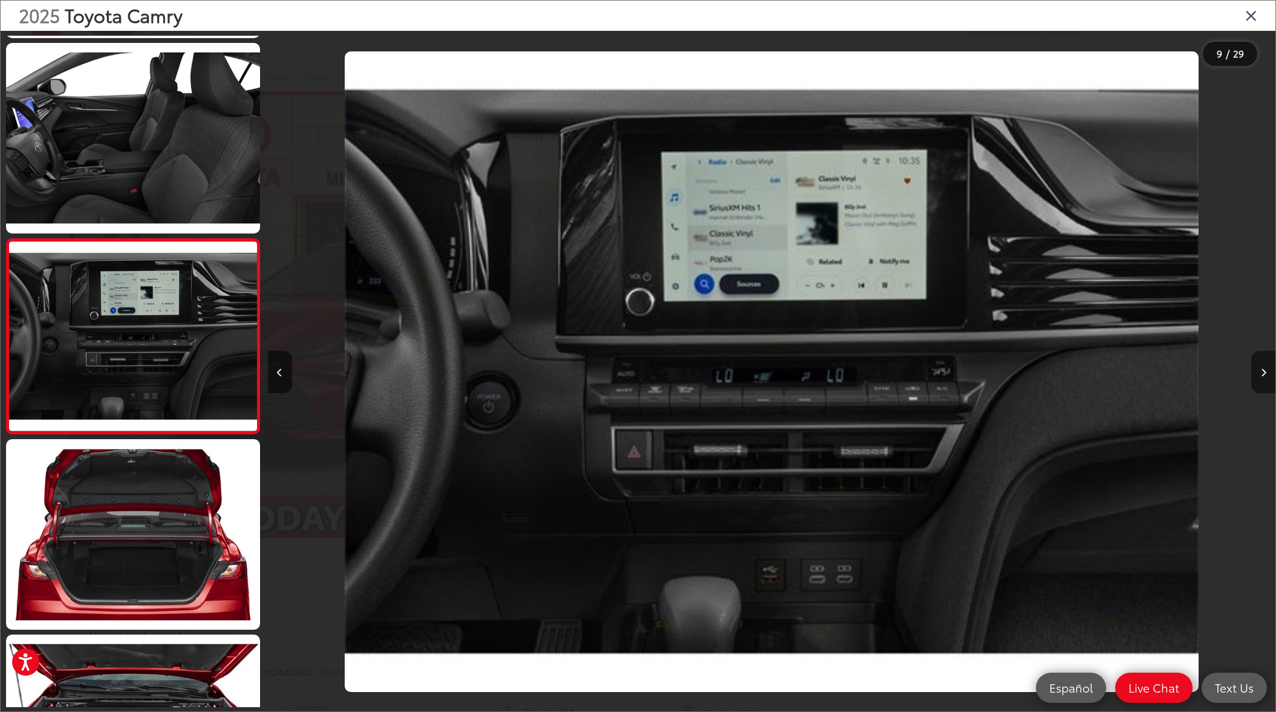
click at [1265, 376] on button "Next image" at bounding box center [1263, 372] width 24 height 42
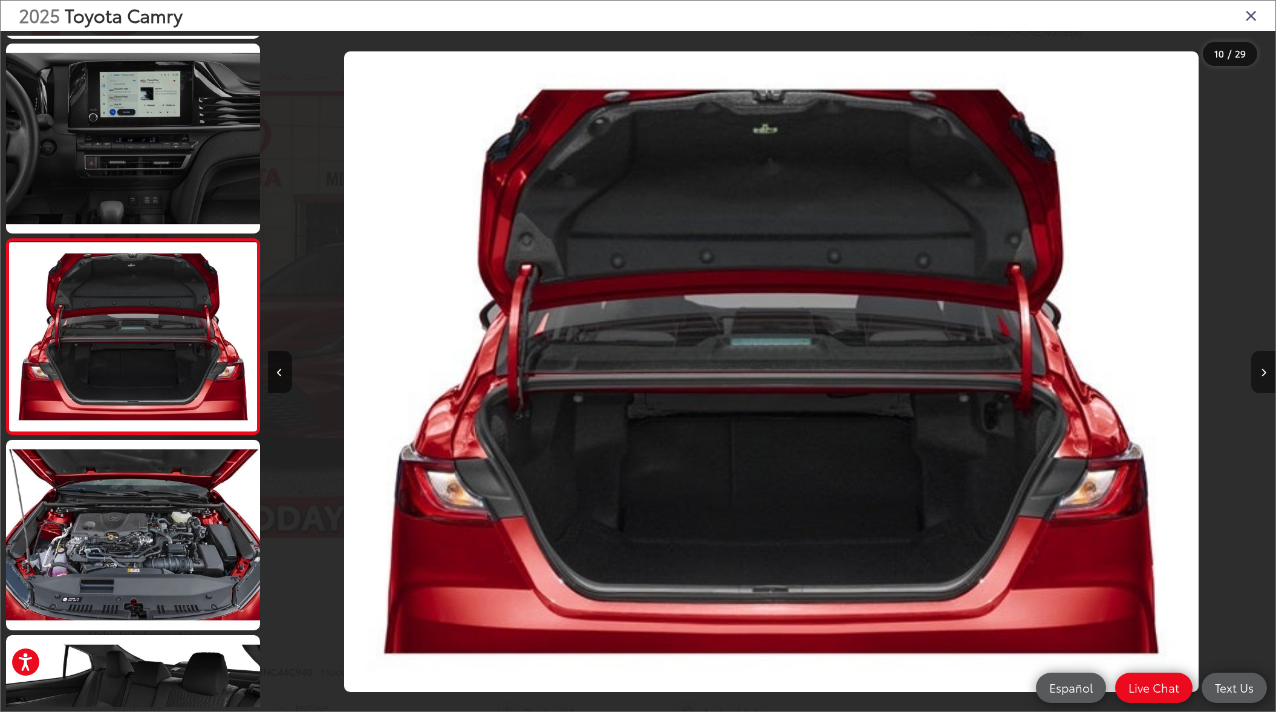
click at [1265, 376] on button "Next image" at bounding box center [1263, 372] width 24 height 42
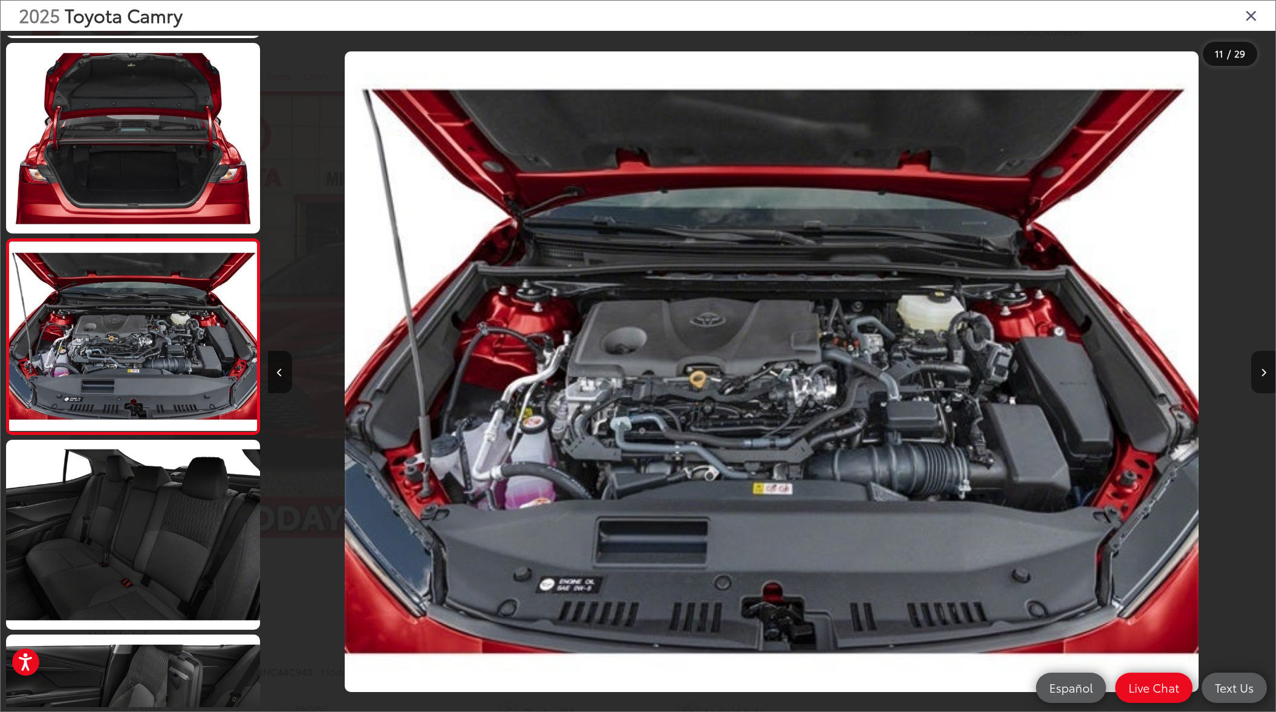
click at [1265, 376] on button "Next image" at bounding box center [1263, 372] width 24 height 42
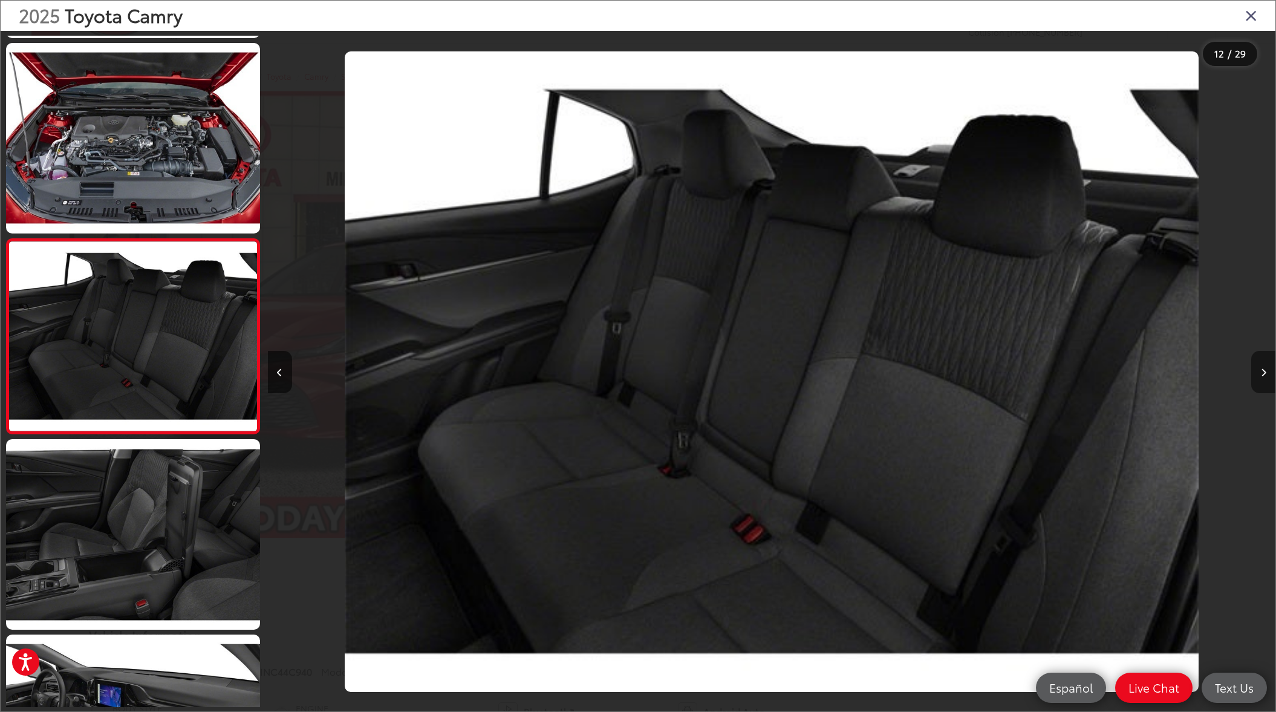
click at [1265, 376] on button "Next image" at bounding box center [1263, 372] width 24 height 42
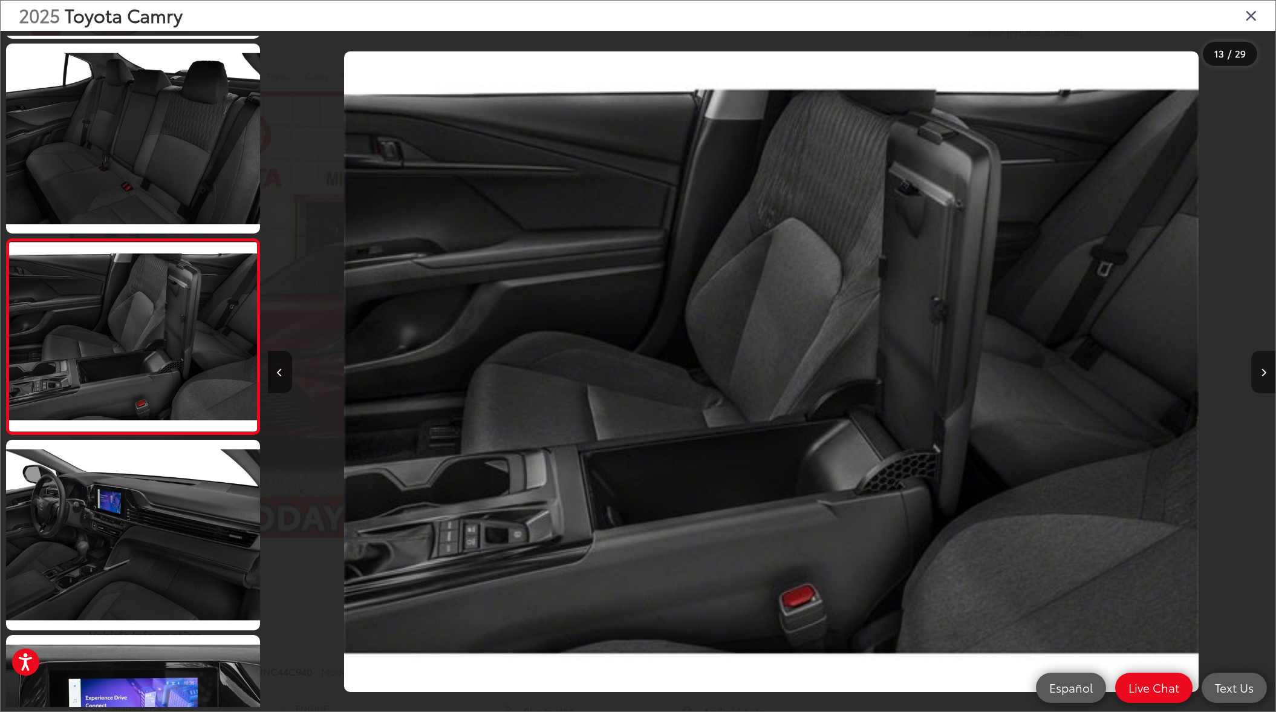
click at [1265, 376] on button "Next image" at bounding box center [1263, 372] width 24 height 42
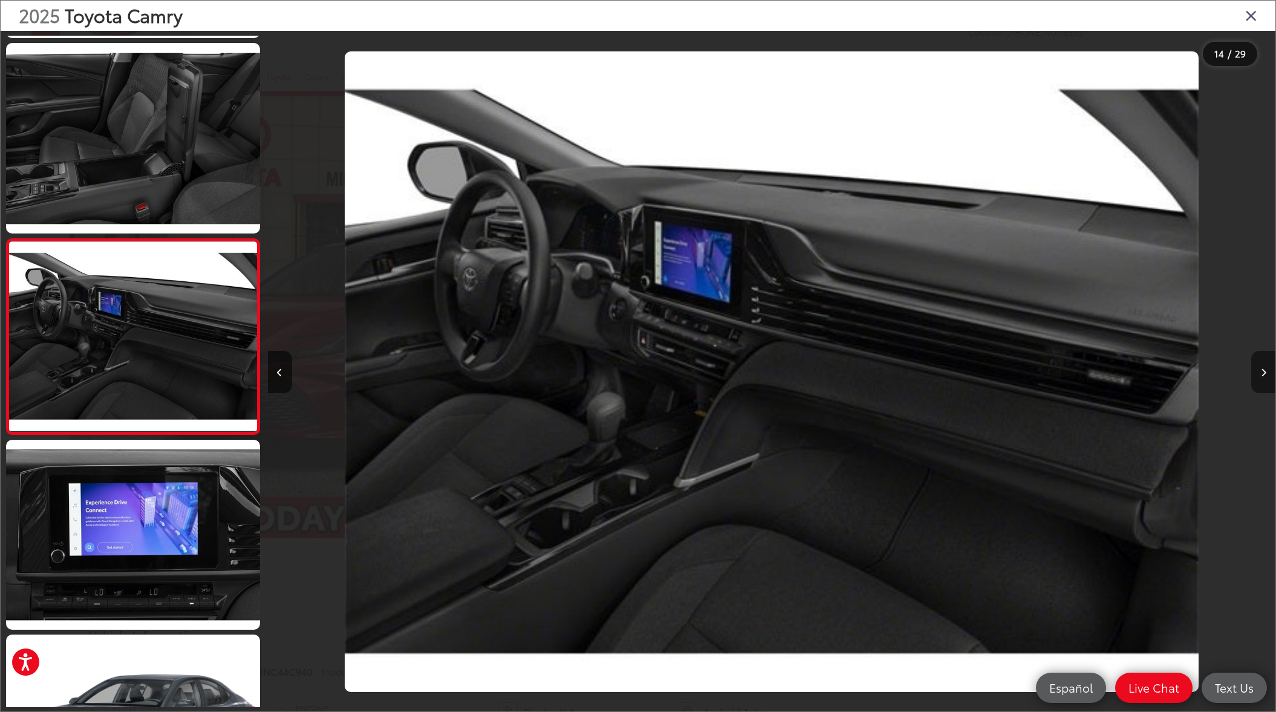
click at [1265, 376] on button "Next image" at bounding box center [1263, 372] width 24 height 42
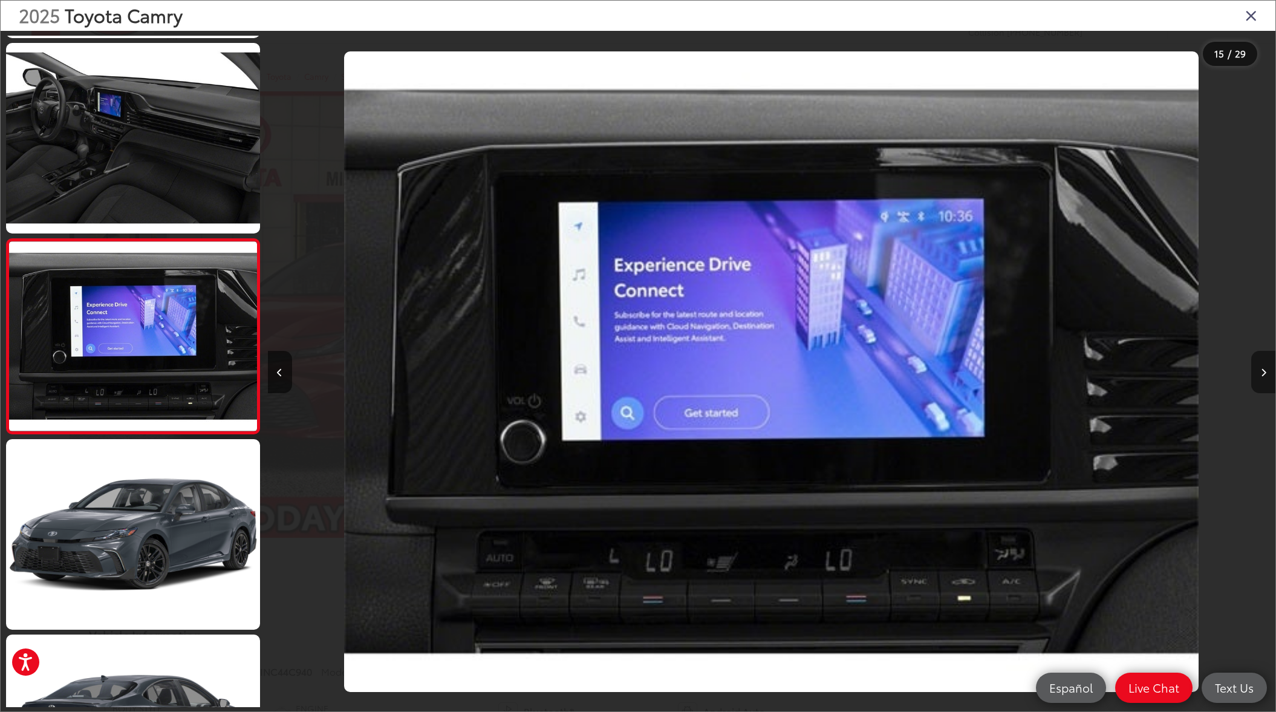
click at [1265, 376] on button "Next image" at bounding box center [1263, 372] width 24 height 42
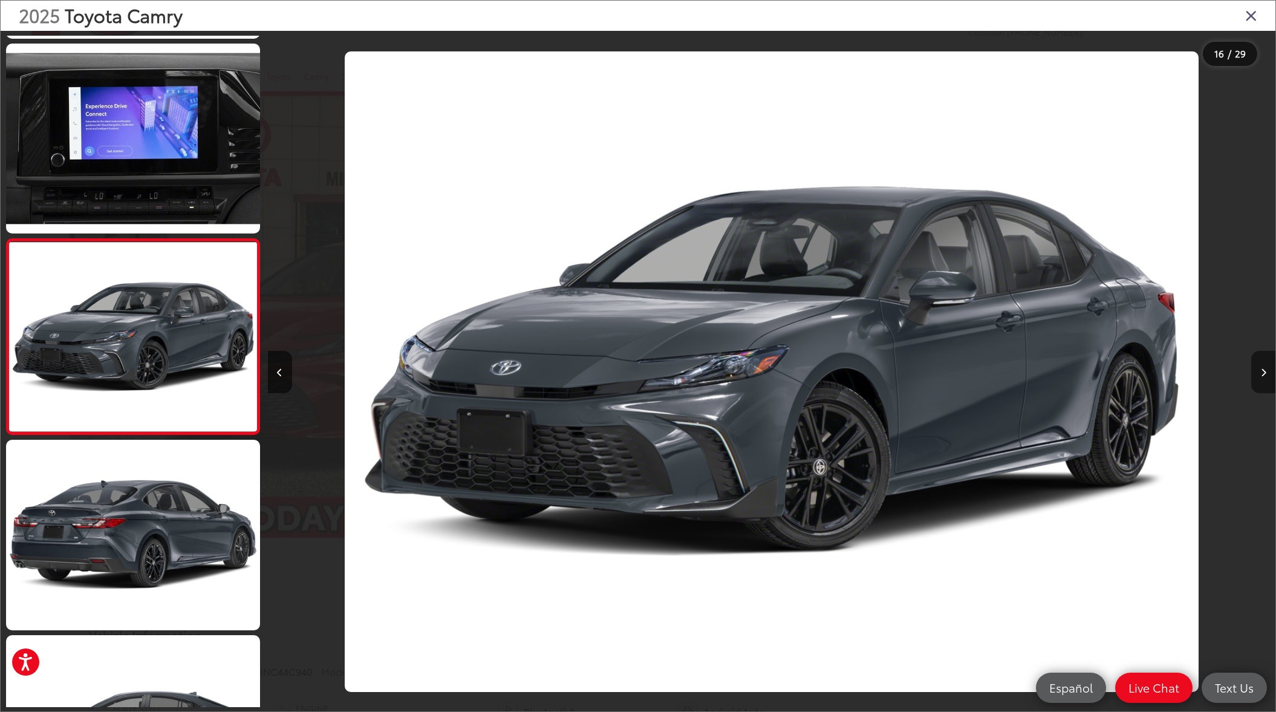
click at [1265, 376] on button "Next image" at bounding box center [1263, 372] width 24 height 42
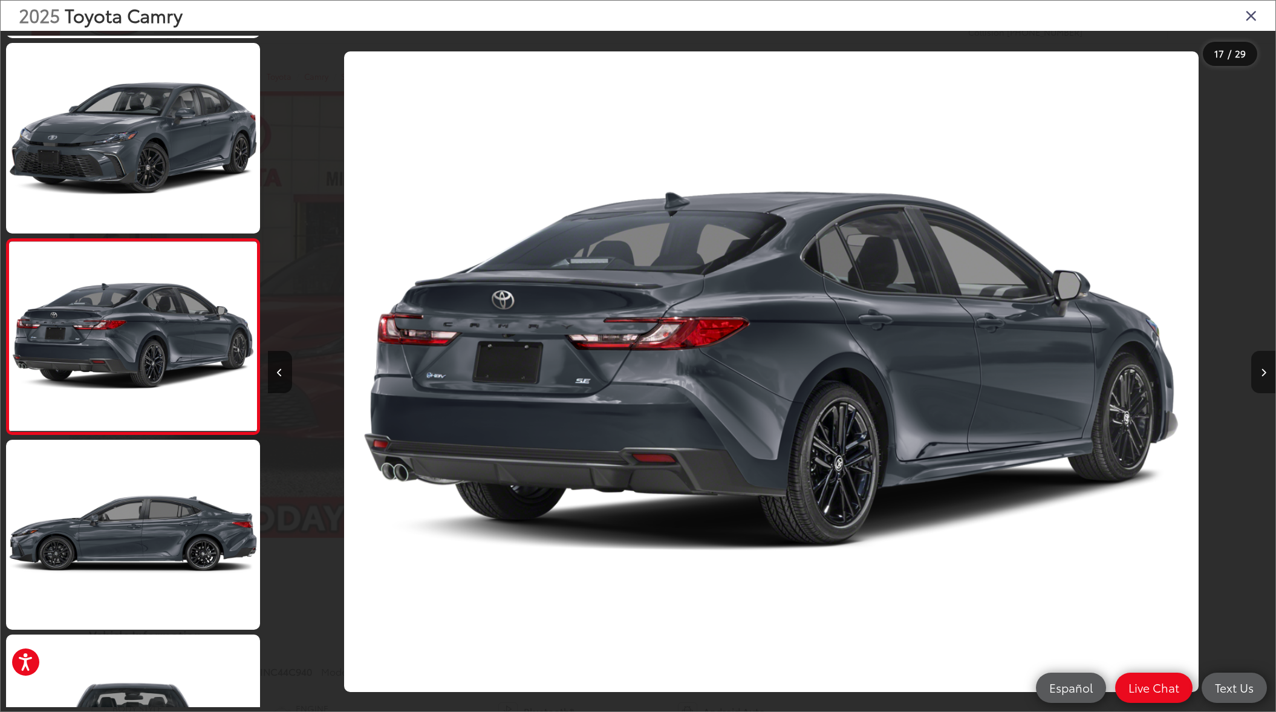
click at [1265, 376] on button "Next image" at bounding box center [1263, 372] width 24 height 42
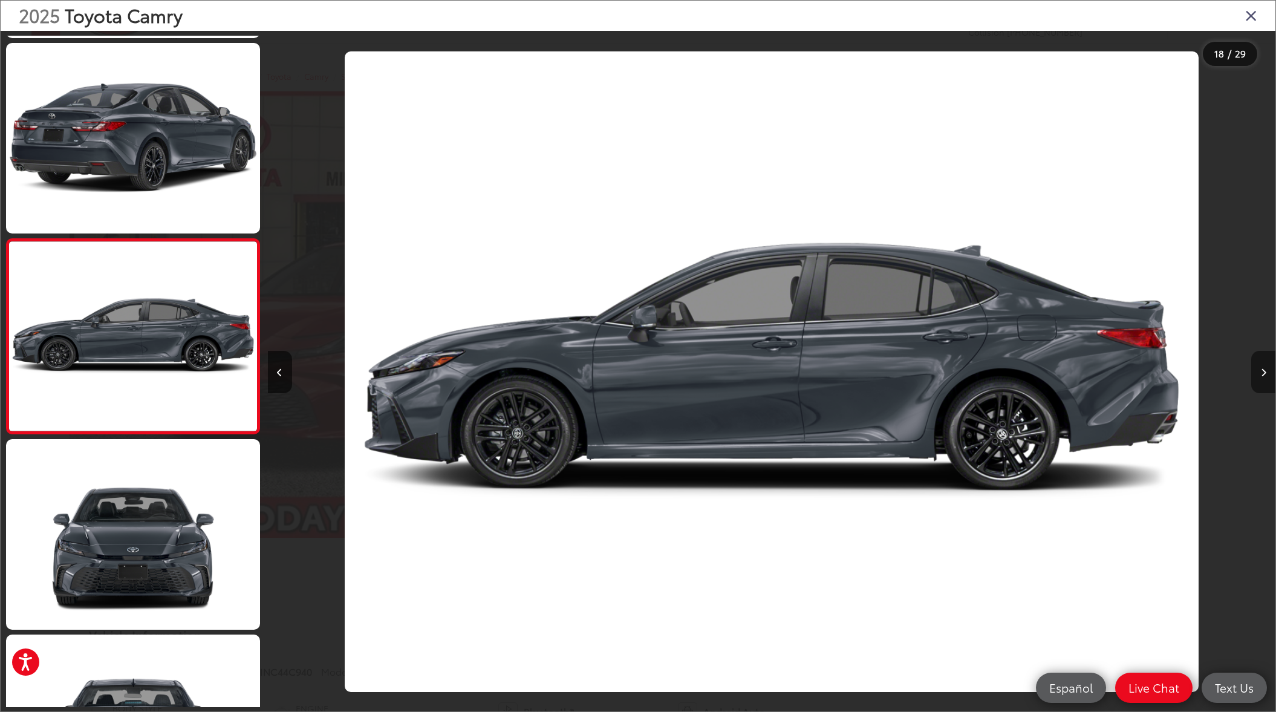
click at [1265, 376] on button "Next image" at bounding box center [1263, 372] width 24 height 42
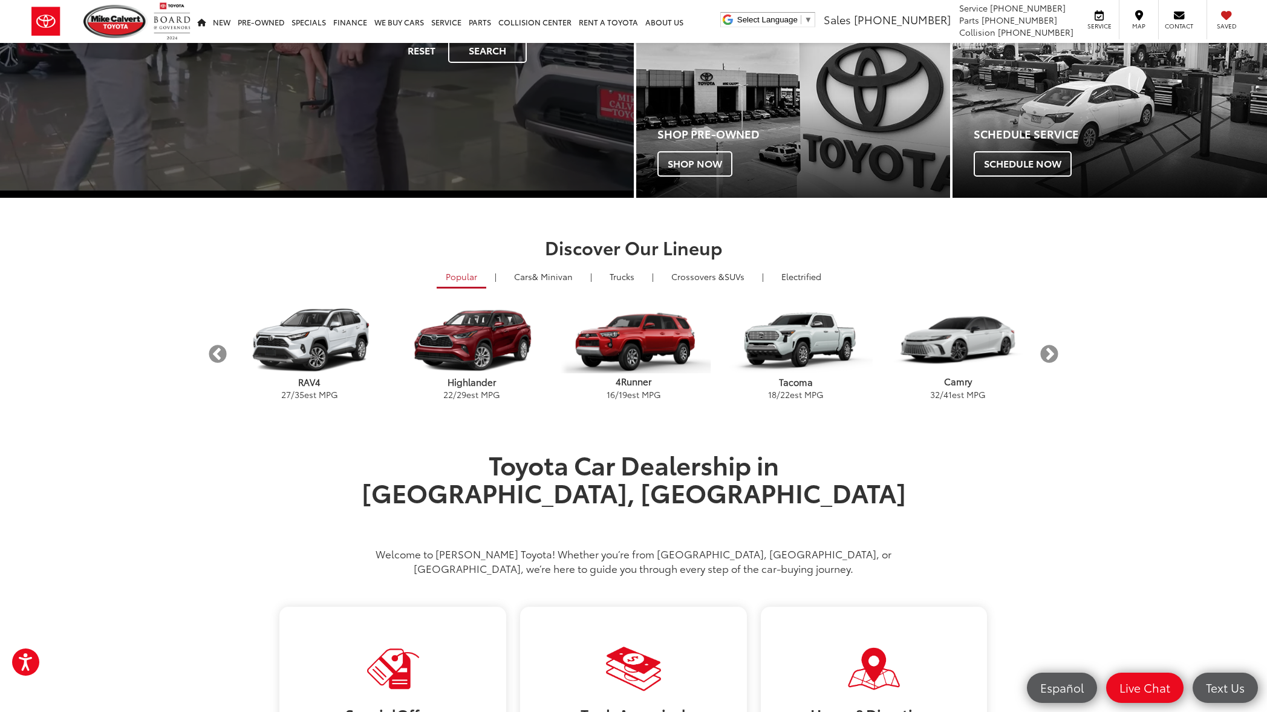
scroll to position [397, 0]
